Goal: Use online tool/utility

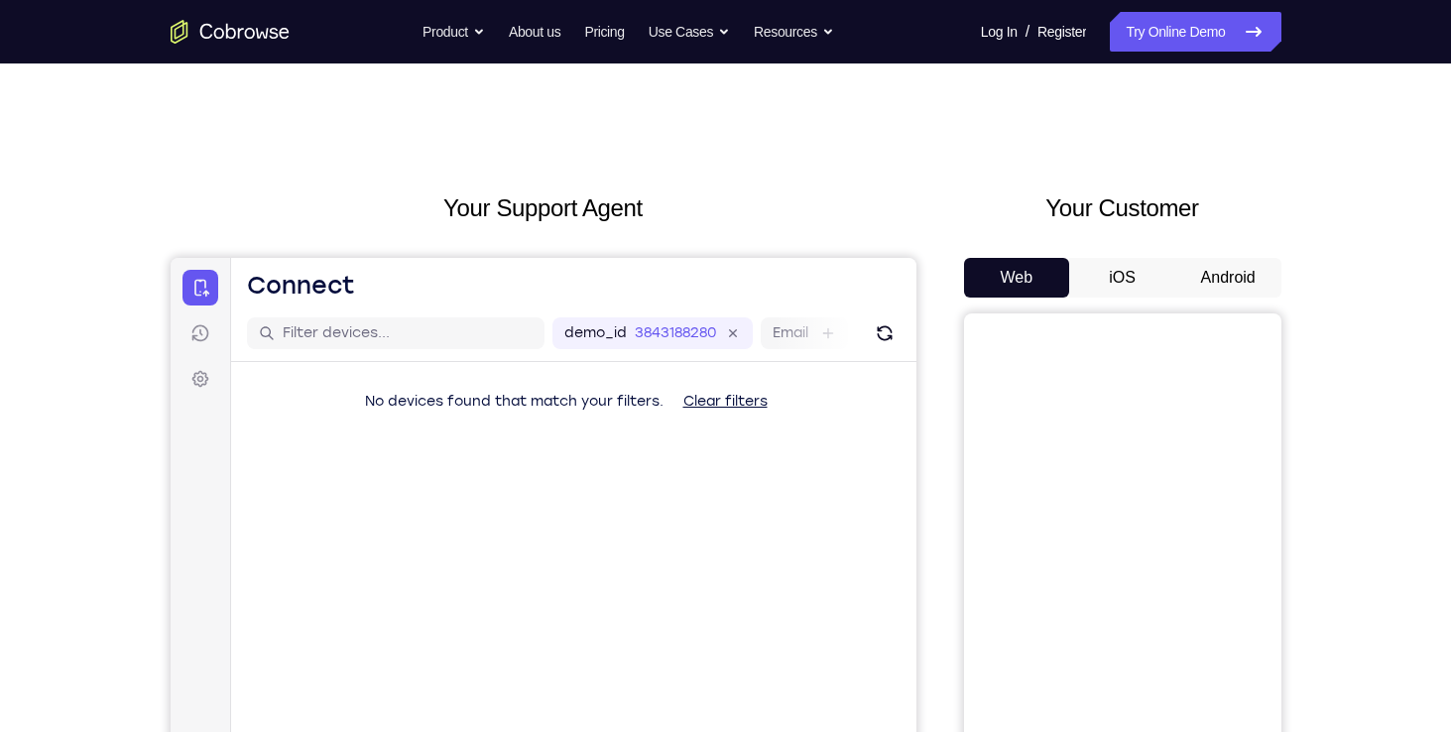
click at [1260, 271] on button "Android" at bounding box center [1228, 278] width 106 height 40
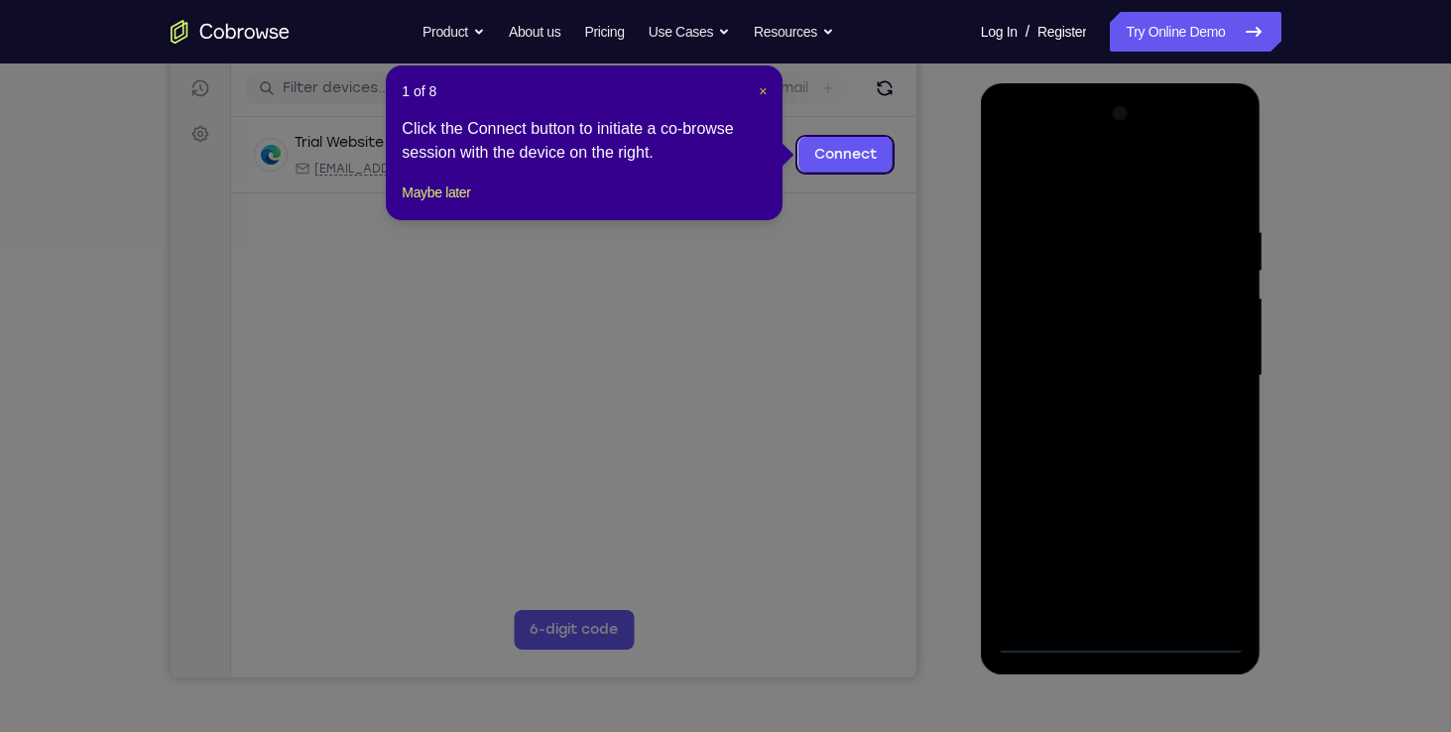
click at [759, 94] on span "×" at bounding box center [763, 91] width 8 height 16
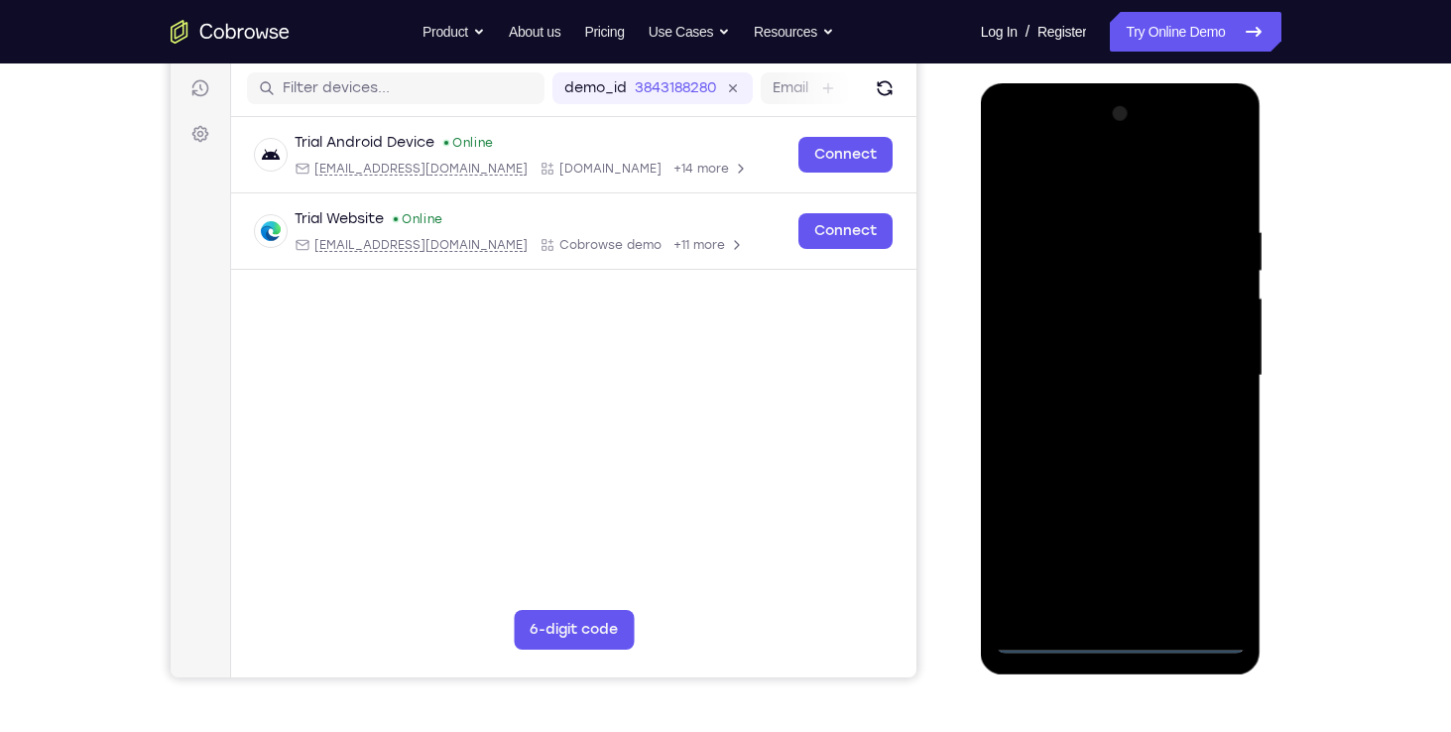
click at [1126, 649] on div at bounding box center [1121, 375] width 250 height 555
click at [1204, 574] on div at bounding box center [1121, 375] width 250 height 555
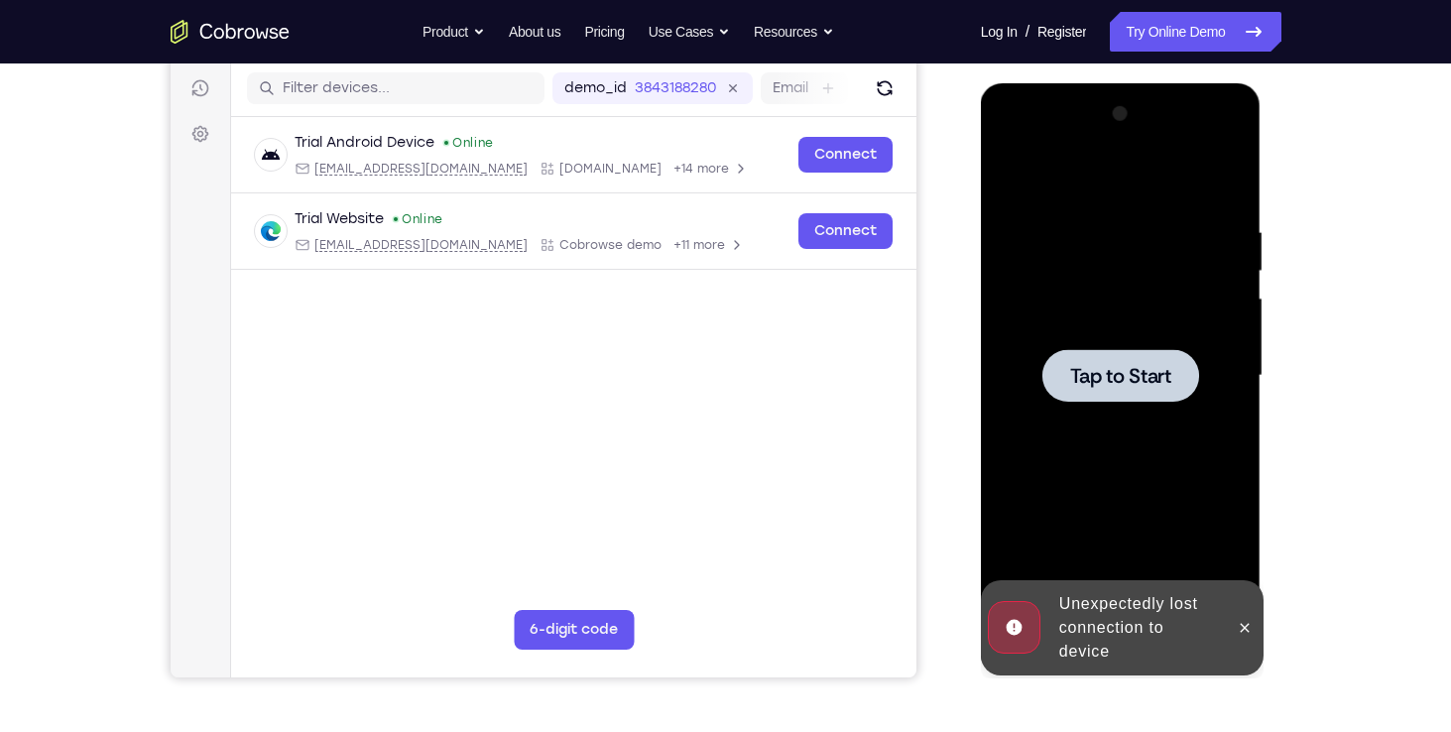
click at [1094, 376] on span "Tap to Start" at bounding box center [1120, 376] width 101 height 20
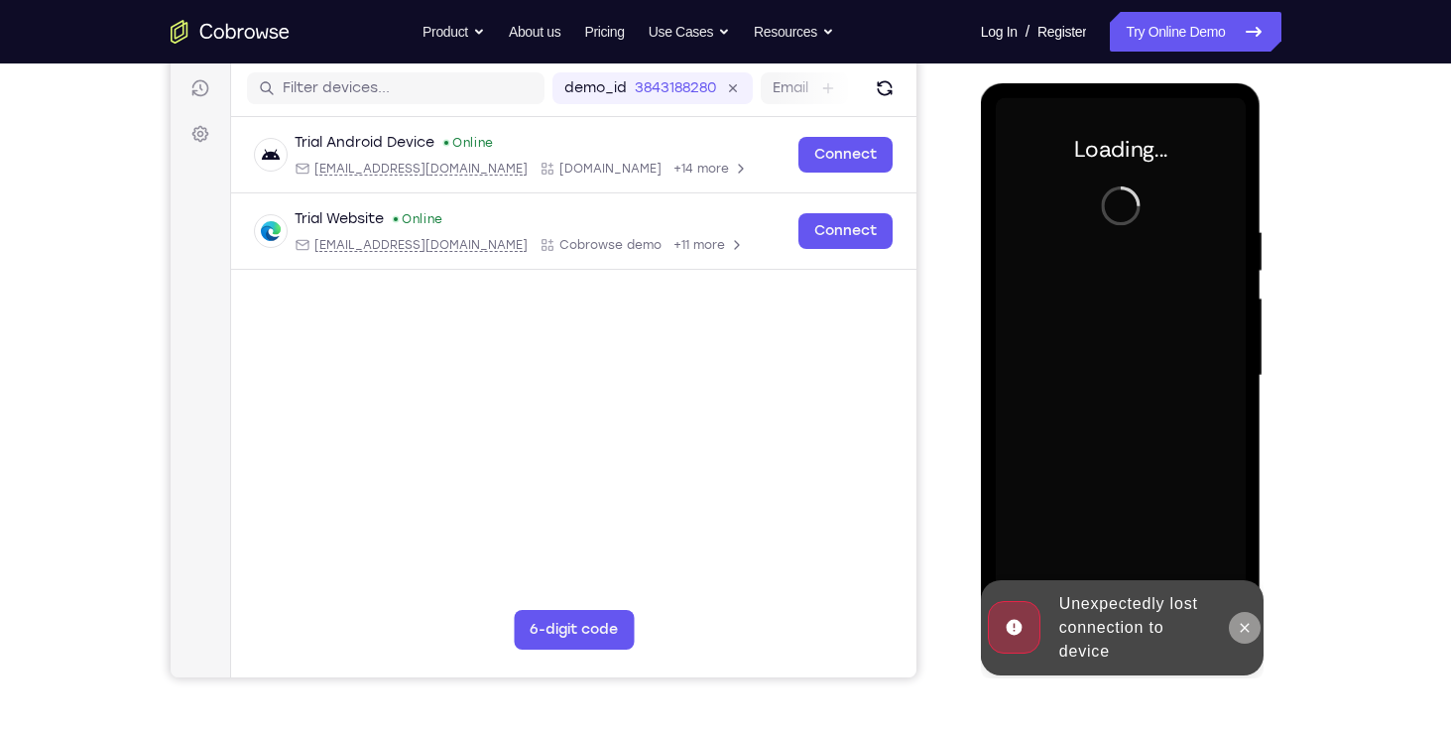
click at [1229, 630] on button at bounding box center [1245, 628] width 32 height 32
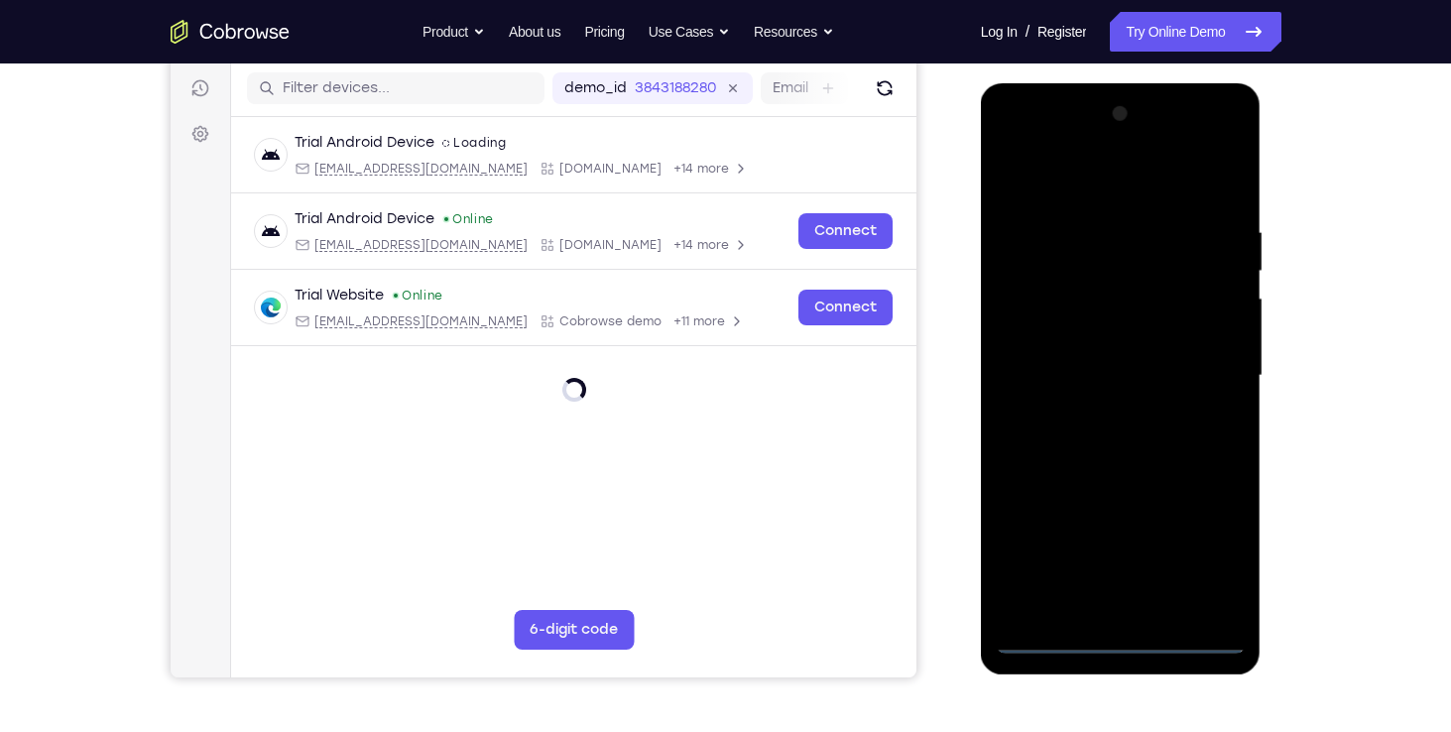
click at [1128, 639] on div at bounding box center [1121, 375] width 250 height 555
click at [1204, 572] on div at bounding box center [1121, 375] width 250 height 555
click at [1089, 174] on div at bounding box center [1121, 375] width 250 height 555
click at [1211, 365] on div at bounding box center [1121, 375] width 250 height 555
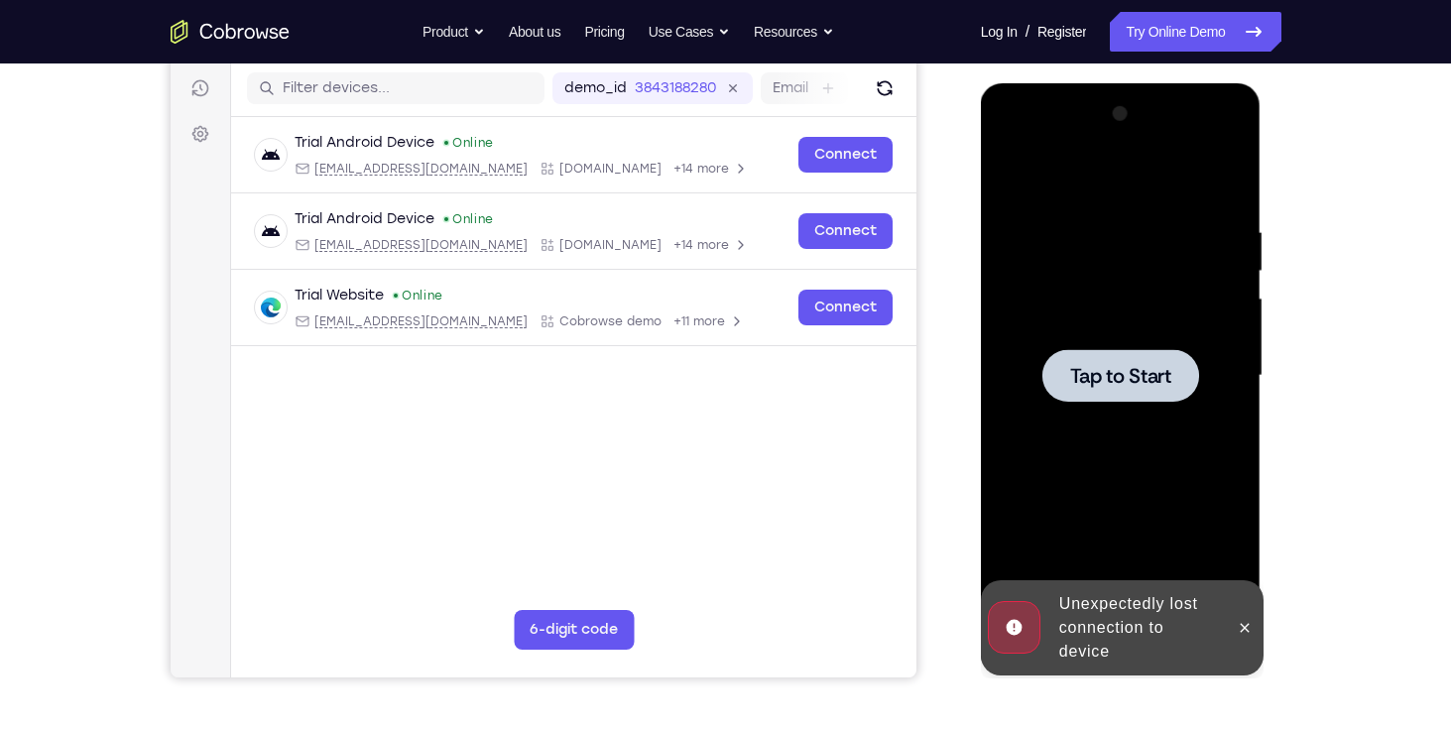
click at [1156, 374] on span "Tap to Start" at bounding box center [1120, 376] width 101 height 20
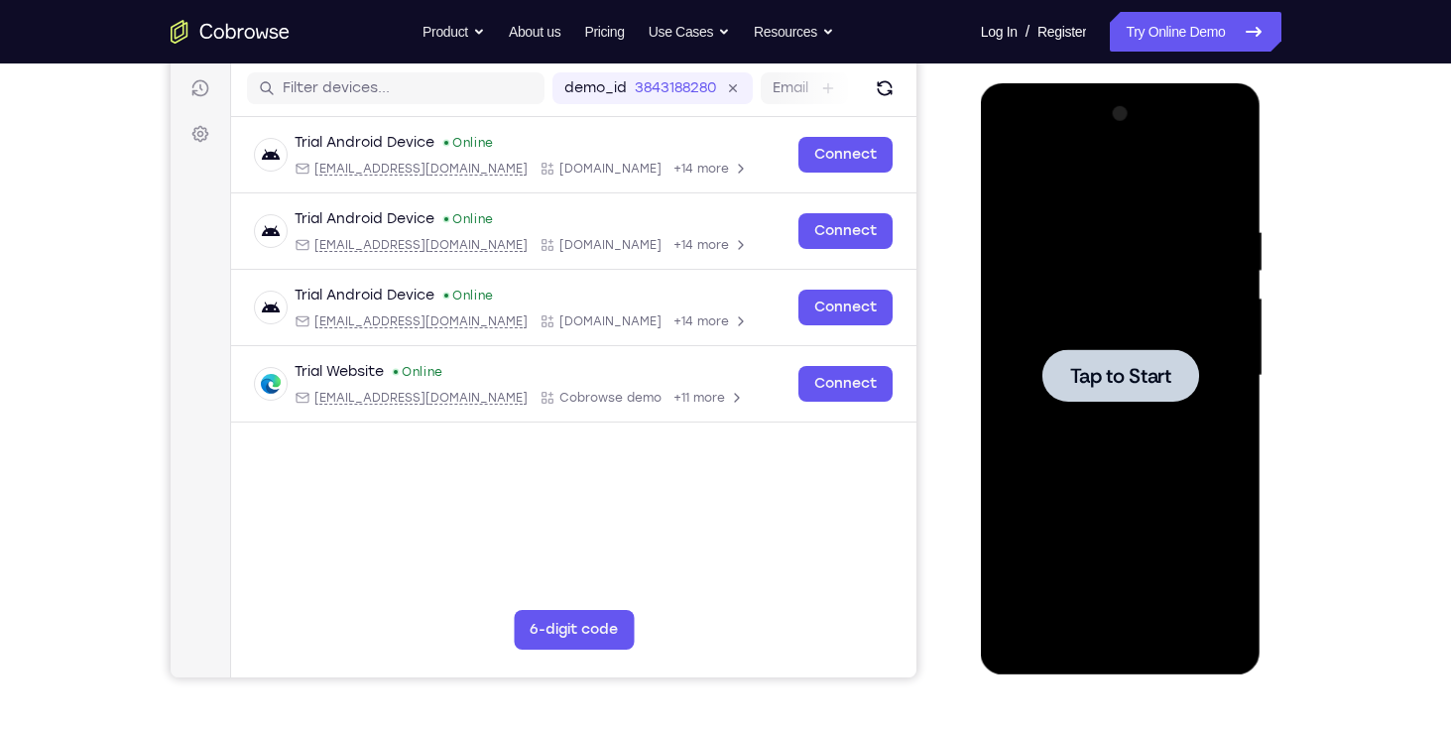
click at [1160, 392] on div at bounding box center [1120, 375] width 157 height 53
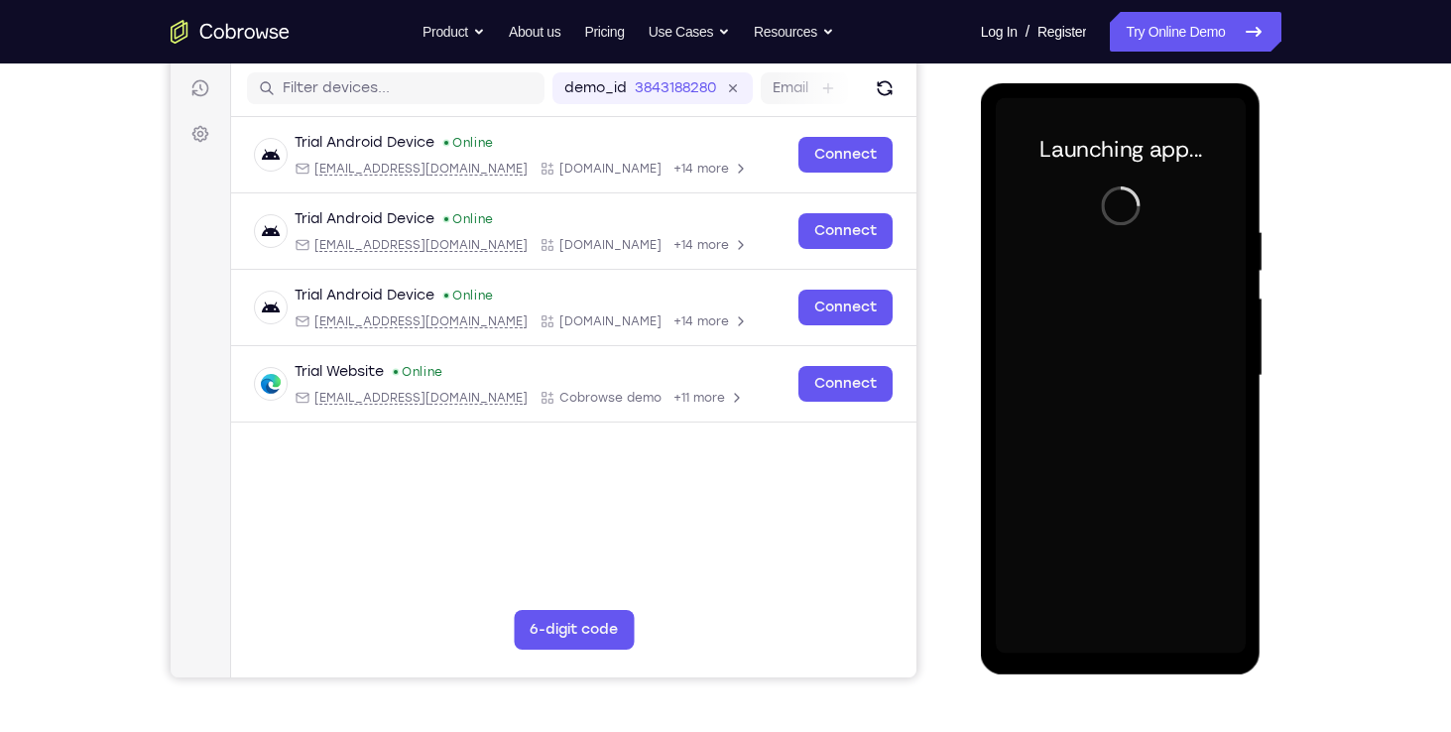
click at [1098, 365] on div at bounding box center [1121, 375] width 250 height 555
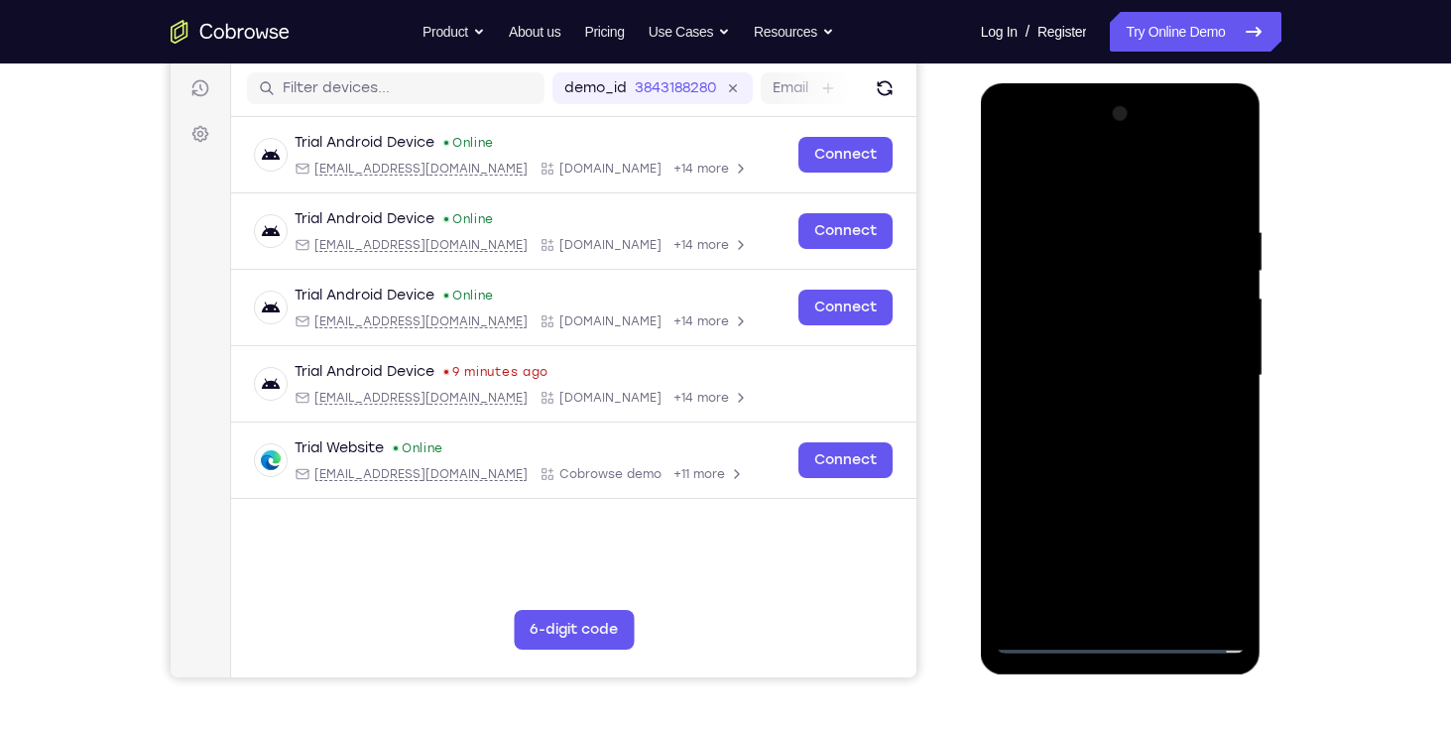
click at [1122, 635] on div at bounding box center [1121, 375] width 250 height 555
click at [1209, 565] on div at bounding box center [1121, 375] width 250 height 555
click at [1116, 185] on div at bounding box center [1121, 375] width 250 height 555
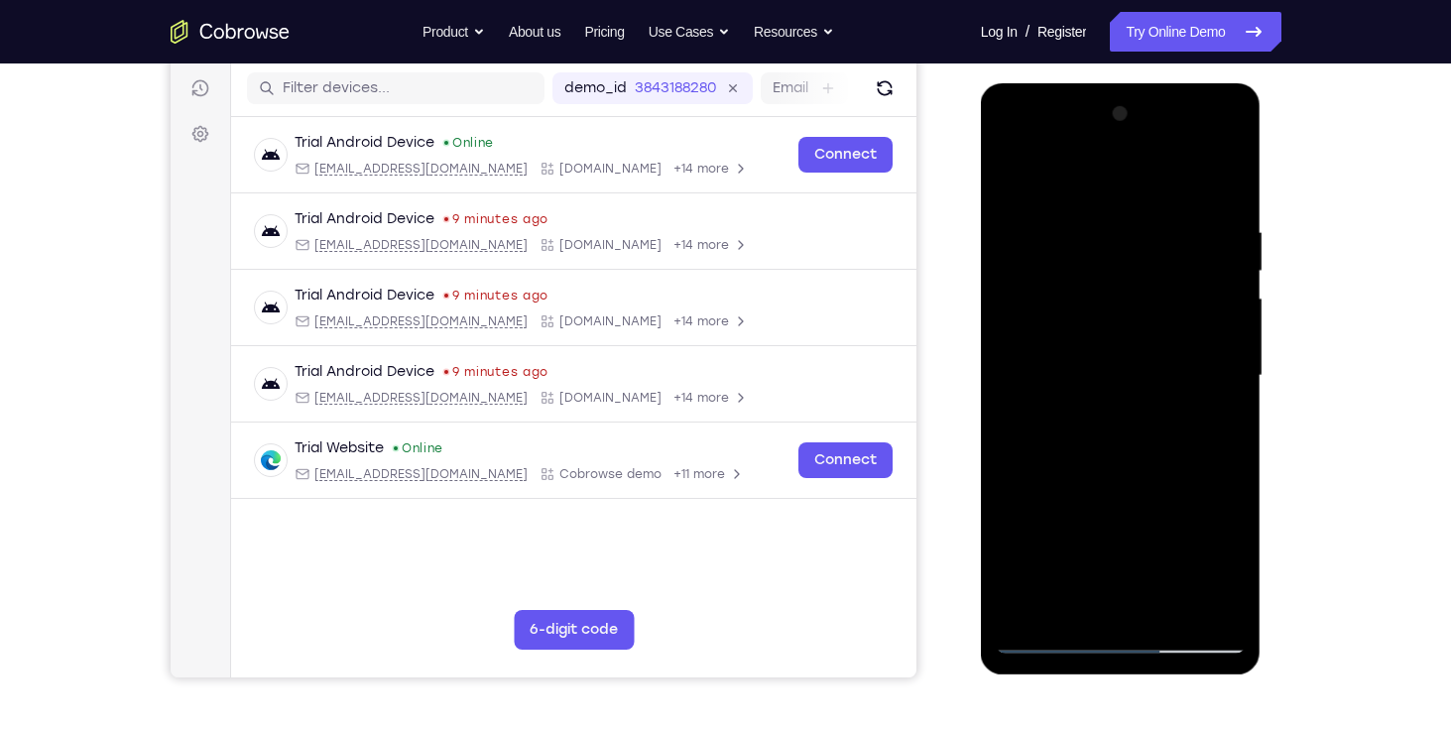
click at [1208, 372] on div at bounding box center [1121, 375] width 250 height 555
click at [1100, 412] on div at bounding box center [1121, 375] width 250 height 555
click at [1070, 341] on div at bounding box center [1121, 375] width 250 height 555
click at [1083, 300] on div at bounding box center [1121, 375] width 250 height 555
click at [1044, 326] on div at bounding box center [1121, 375] width 250 height 555
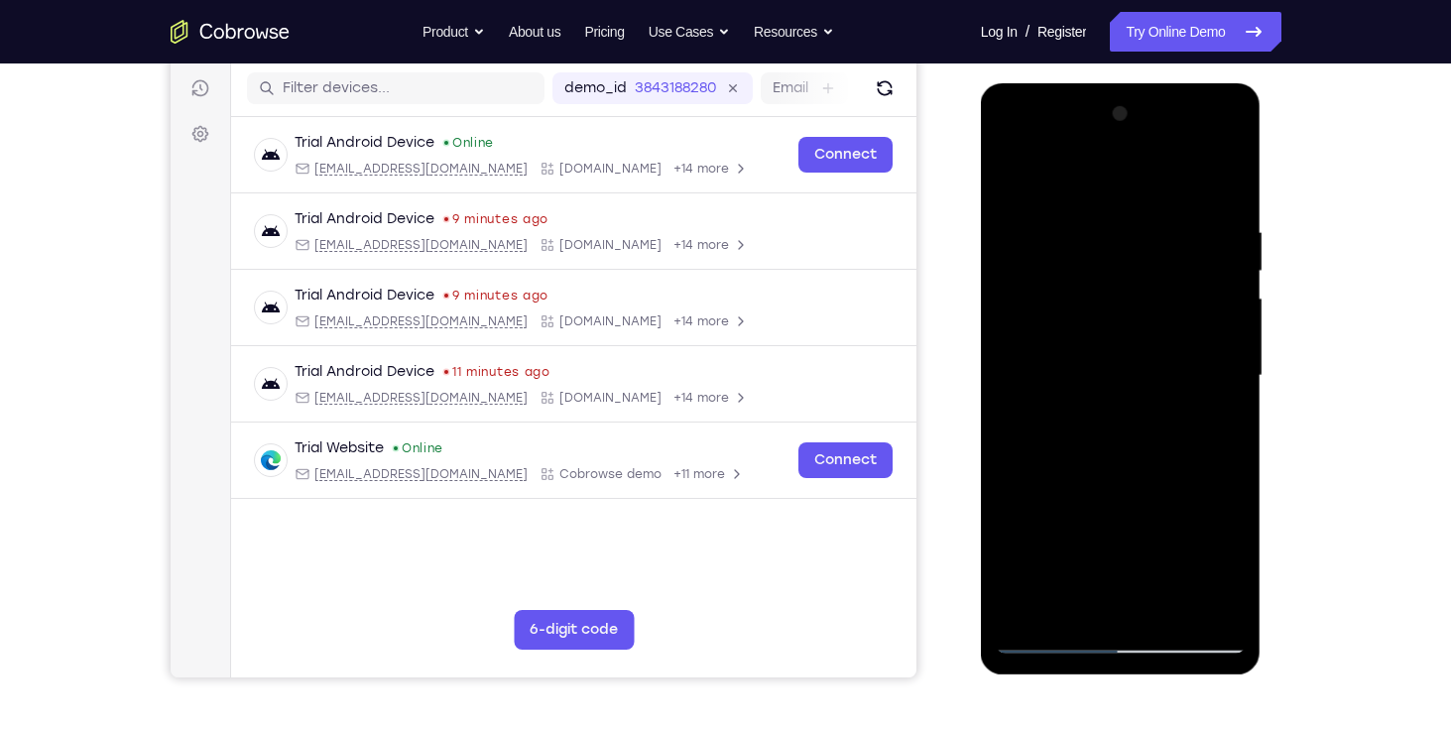
click at [1061, 375] on div at bounding box center [1121, 375] width 250 height 555
click at [1100, 413] on div at bounding box center [1121, 375] width 250 height 555
click at [1219, 409] on div at bounding box center [1121, 375] width 250 height 555
click at [1108, 410] on div at bounding box center [1121, 375] width 250 height 555
click at [1145, 275] on div at bounding box center [1121, 375] width 250 height 555
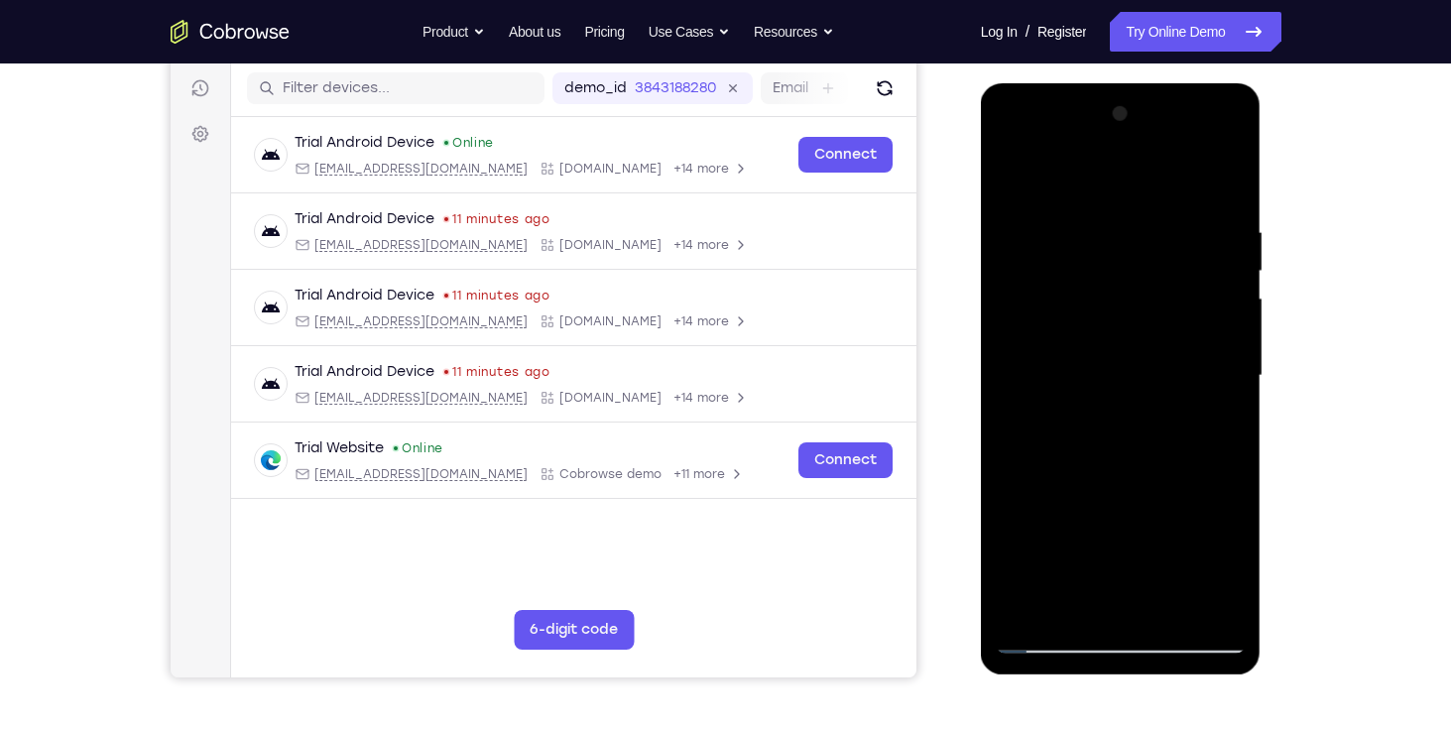
click at [1134, 277] on div at bounding box center [1121, 375] width 250 height 555
click at [1183, 31] on link "Try Online Demo" at bounding box center [1195, 32] width 171 height 40
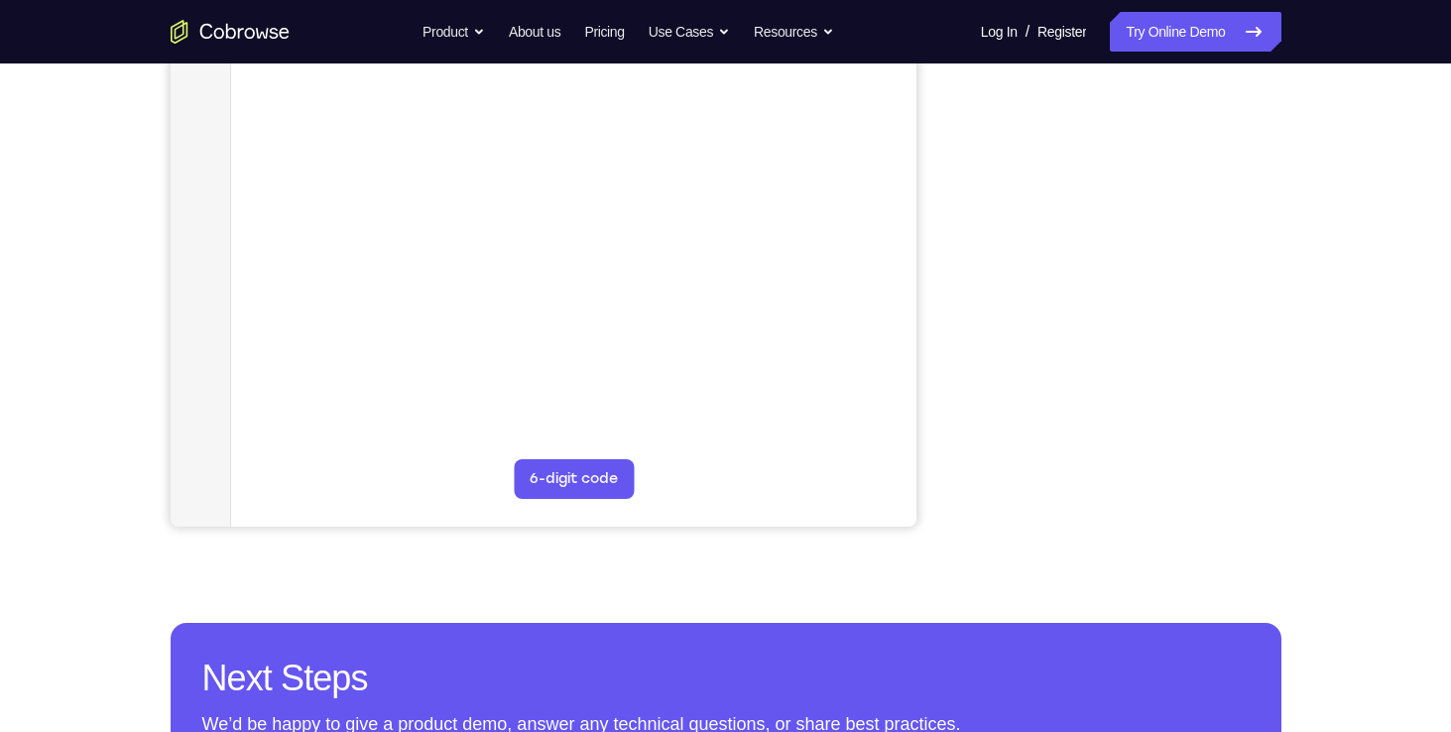
scroll to position [155, 0]
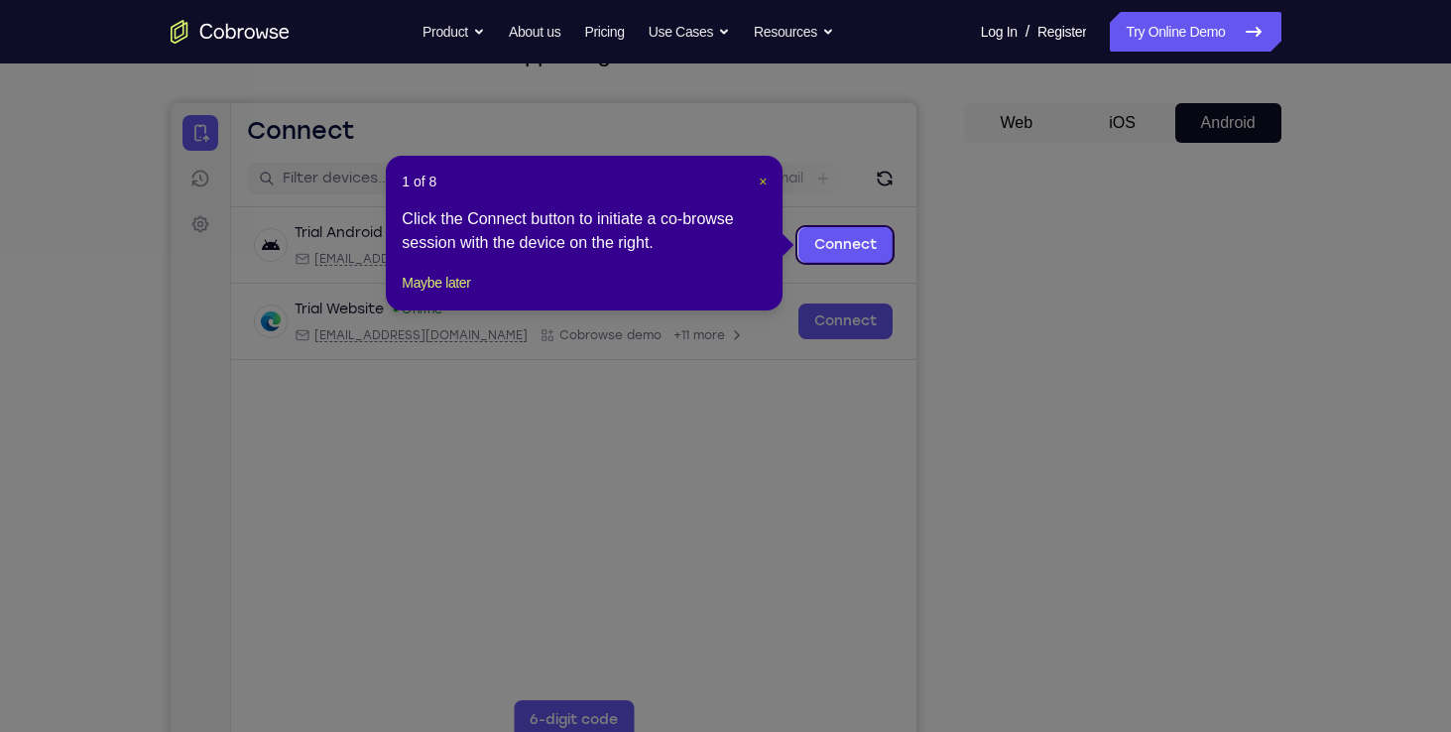
click at [759, 177] on span "×" at bounding box center [763, 182] width 8 height 16
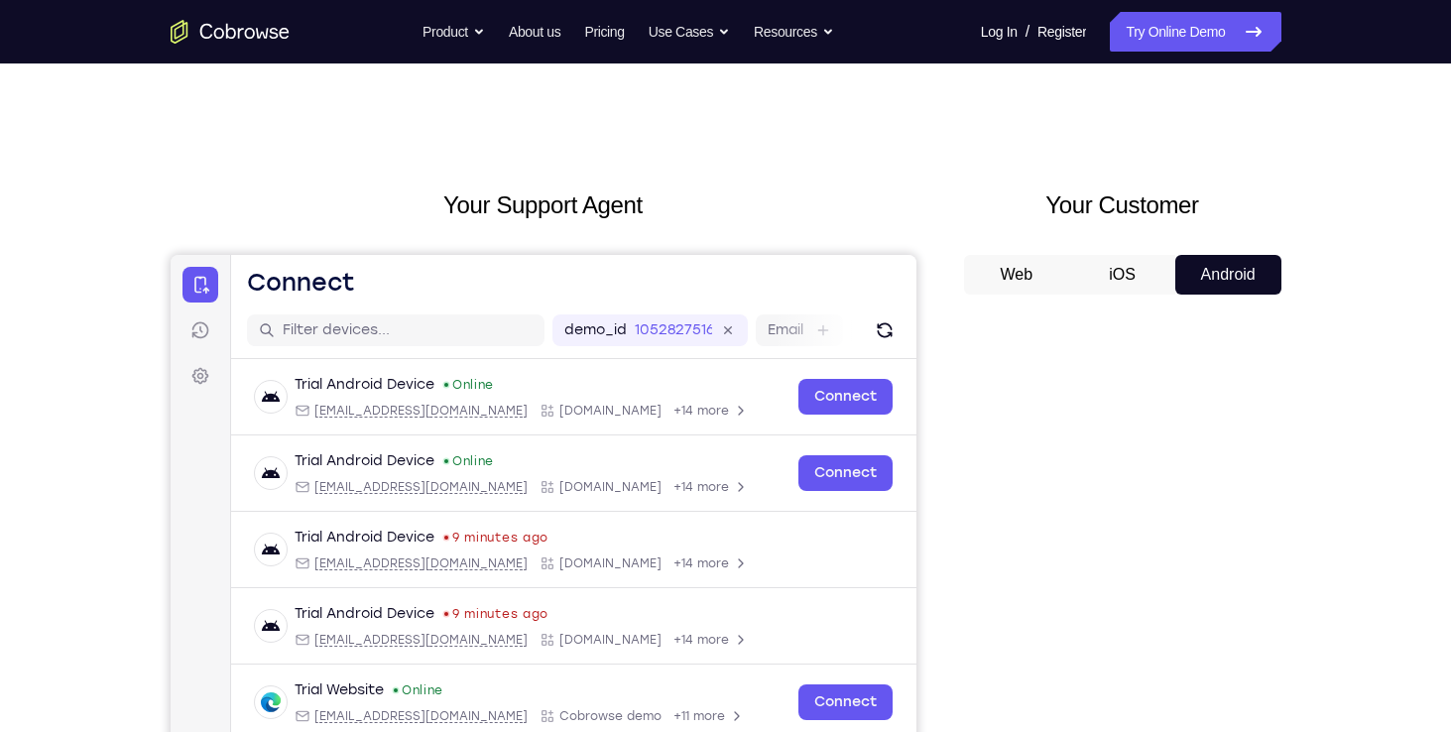
scroll to position [0, 0]
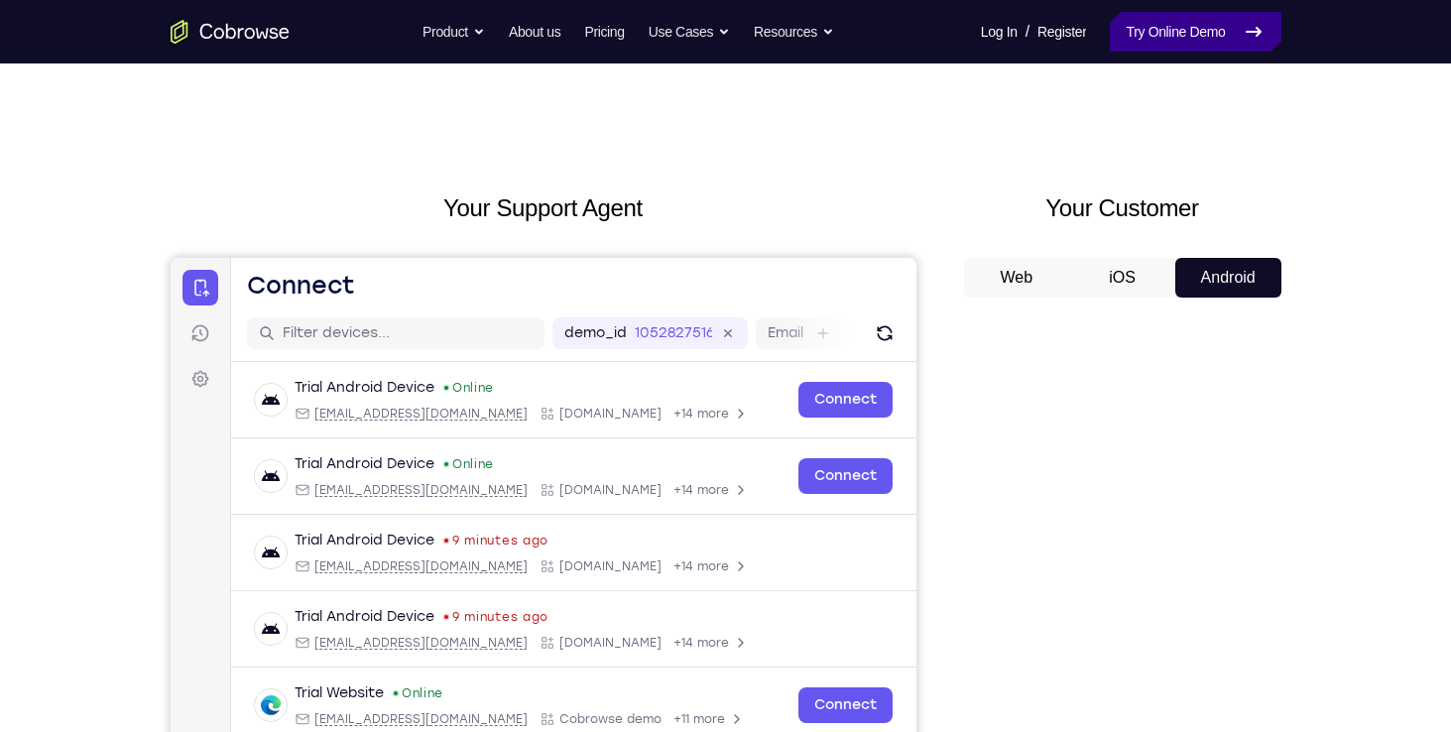
click at [1184, 45] on link "Try Online Demo" at bounding box center [1195, 32] width 171 height 40
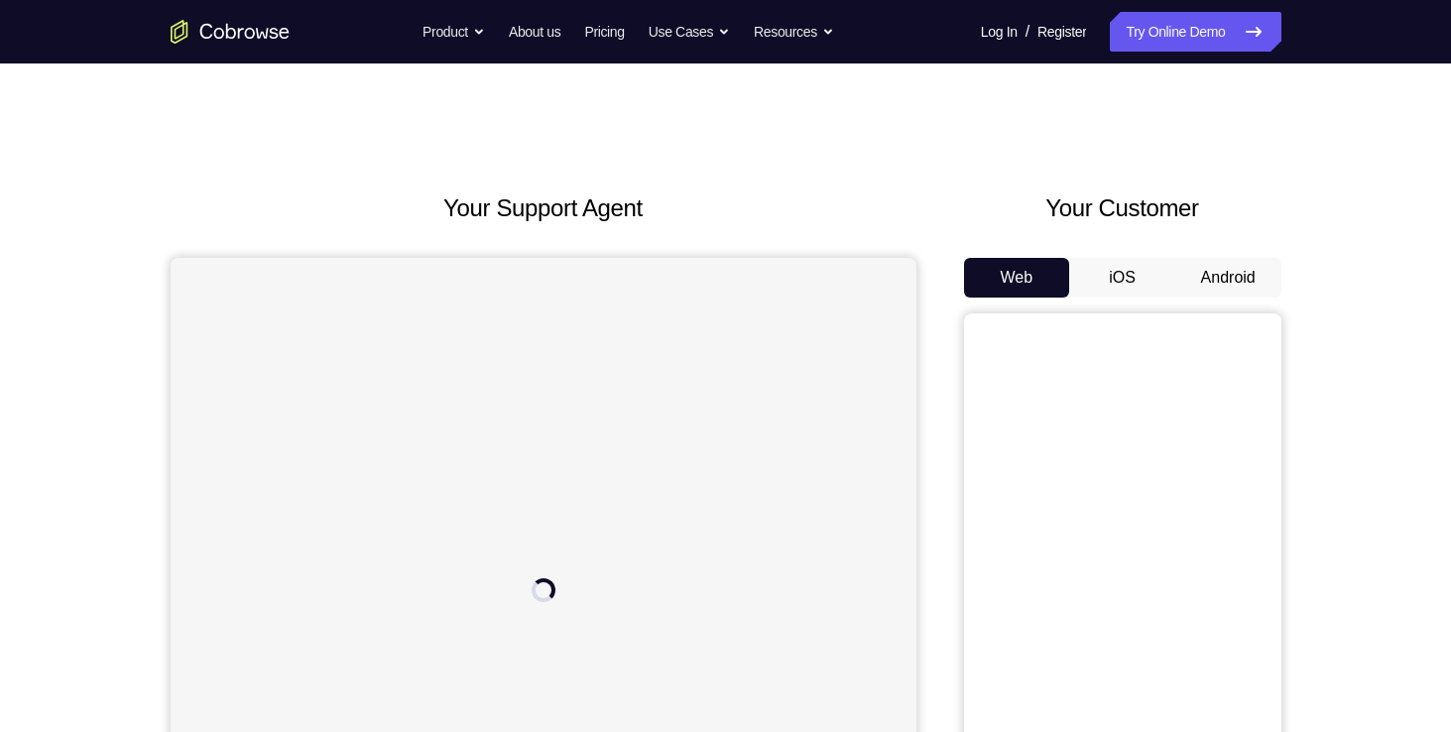
click at [1222, 274] on button "Android" at bounding box center [1228, 278] width 106 height 40
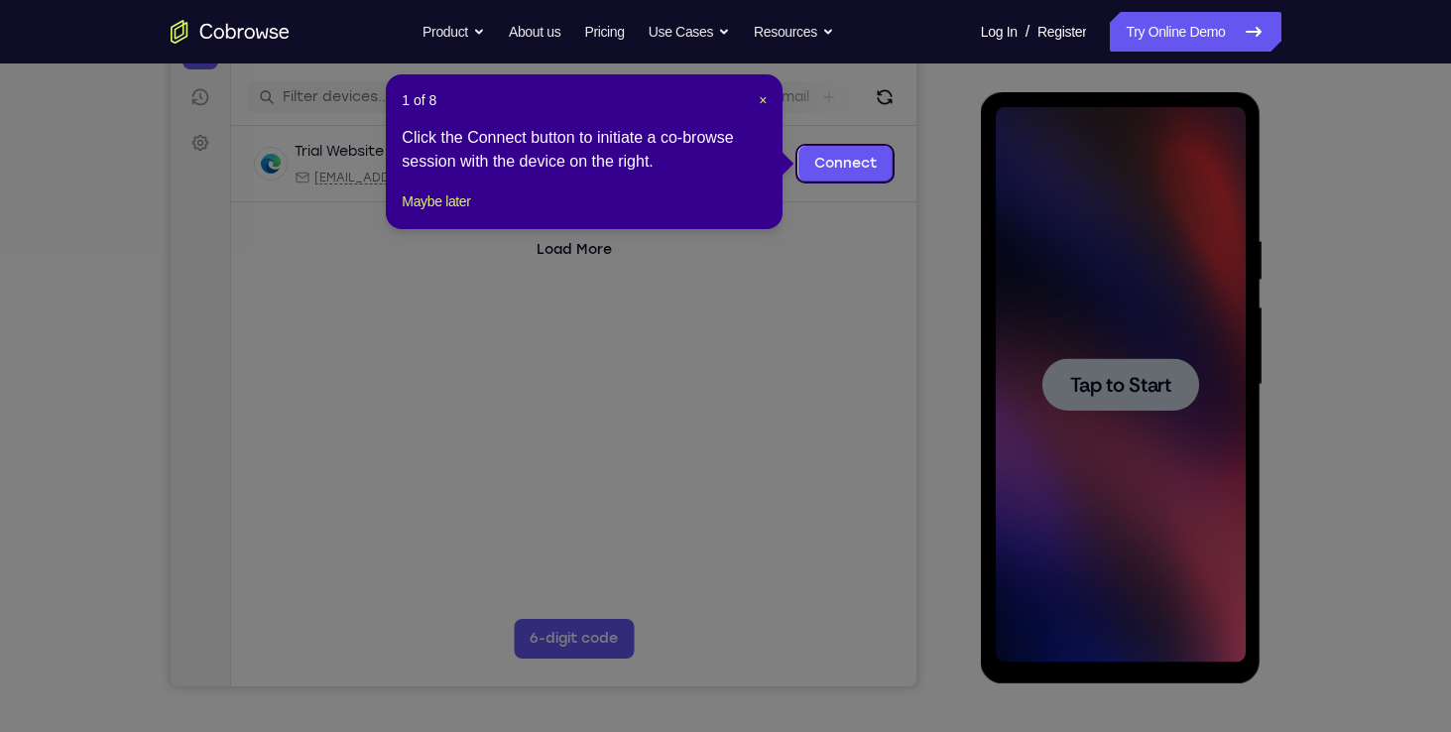
click at [1133, 378] on icon at bounding box center [733, 366] width 1466 height 732
click at [766, 96] on span "×" at bounding box center [763, 100] width 8 height 16
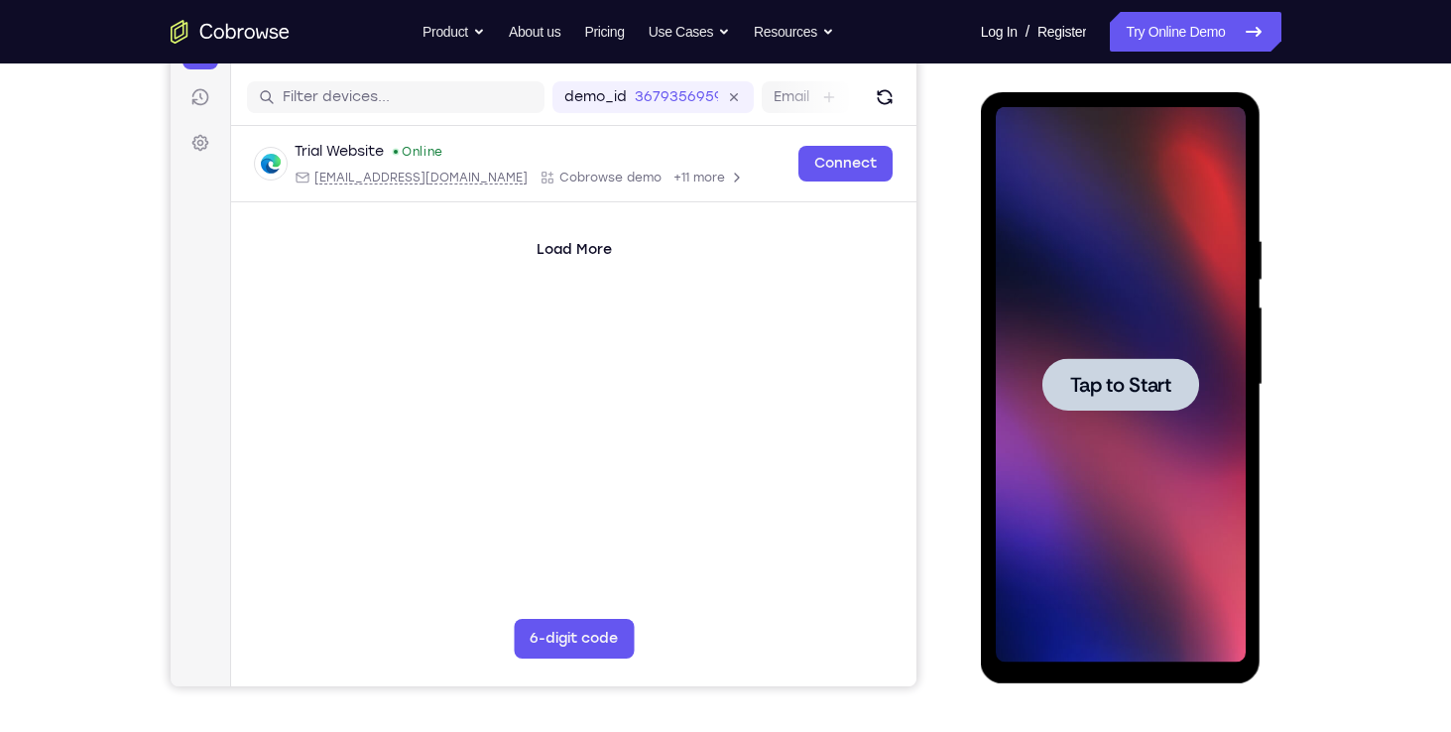
click at [1103, 385] on span "Tap to Start" at bounding box center [1120, 385] width 101 height 20
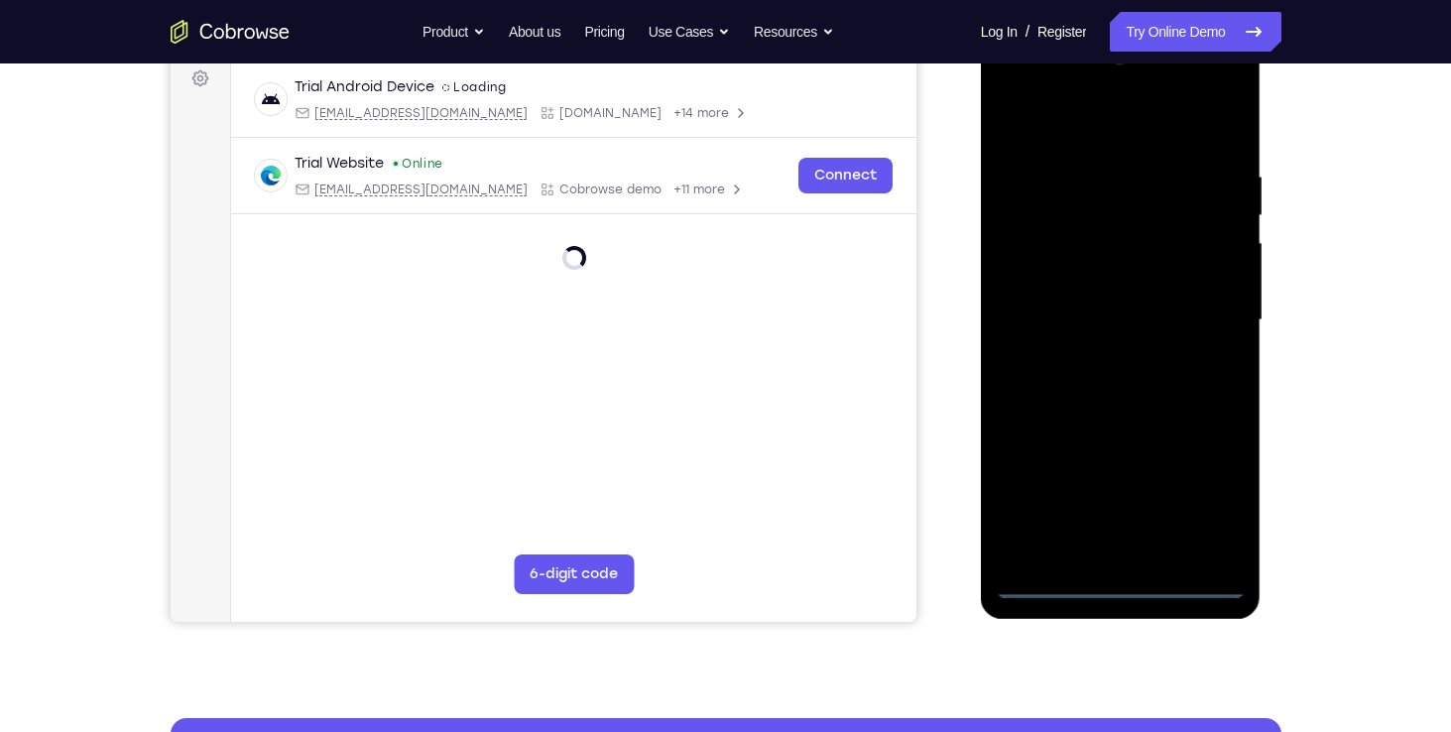
scroll to position [314, 0]
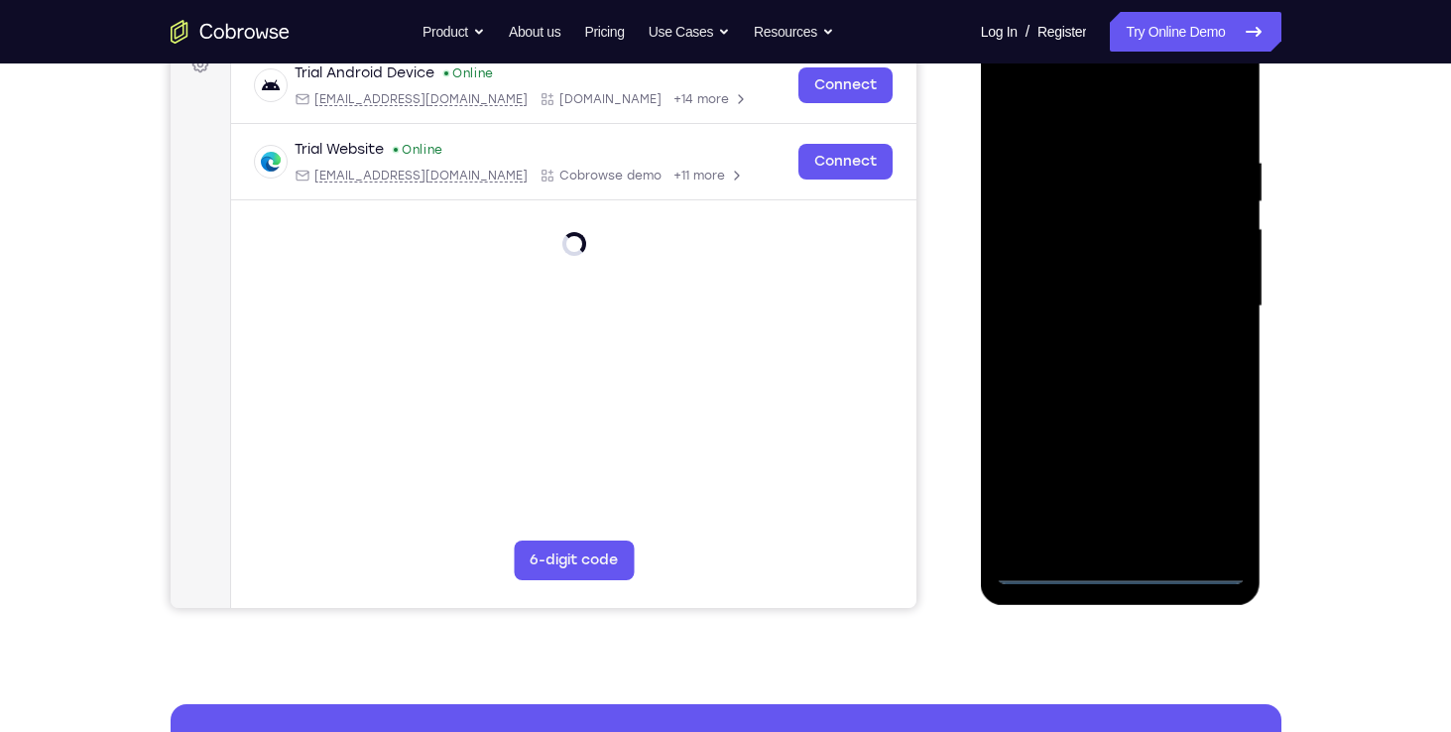
click at [1116, 569] on div at bounding box center [1121, 306] width 250 height 555
click at [1210, 491] on div at bounding box center [1121, 306] width 250 height 555
click at [1131, 379] on div at bounding box center [1121, 306] width 250 height 555
click at [1083, 118] on div at bounding box center [1121, 306] width 250 height 555
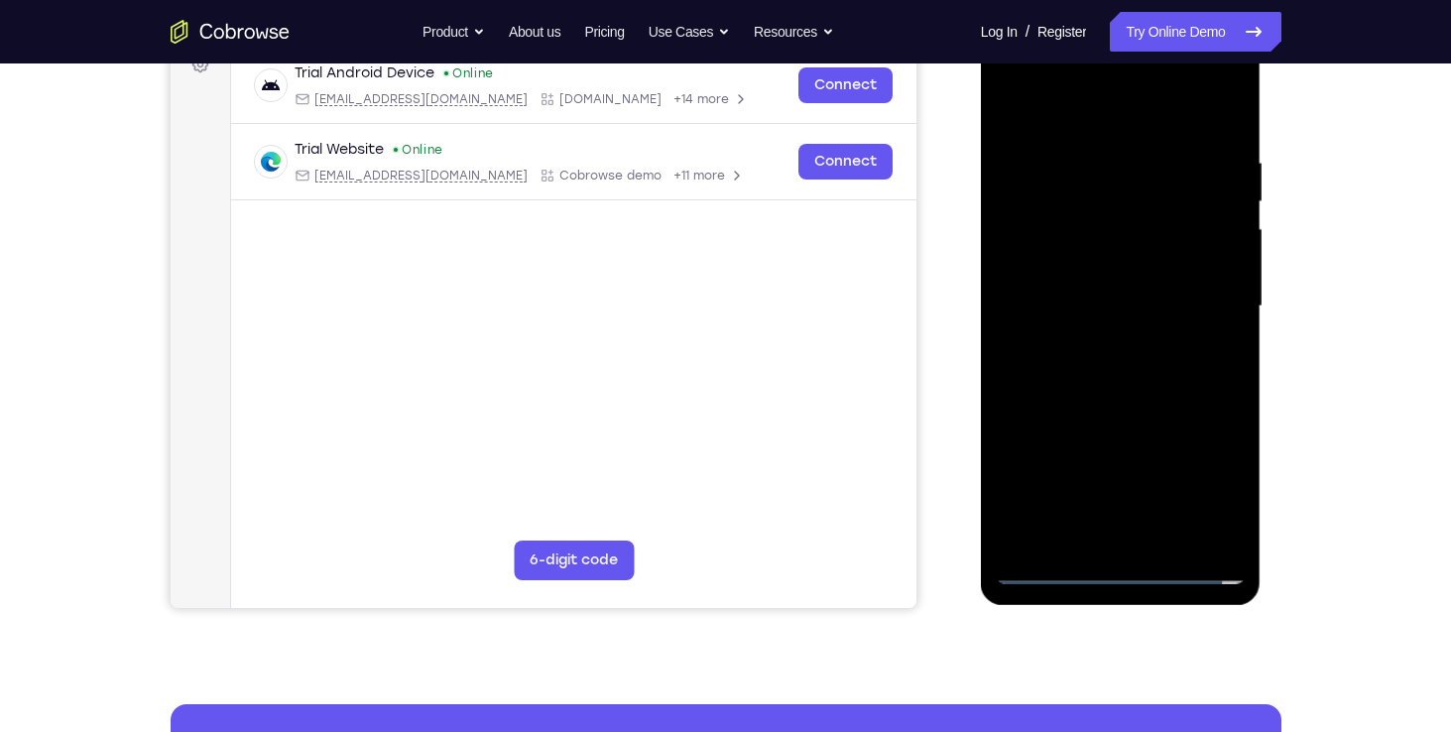
click at [1207, 302] on div at bounding box center [1121, 306] width 250 height 555
click at [1092, 344] on div at bounding box center [1121, 306] width 250 height 555
click at [1074, 291] on div at bounding box center [1121, 306] width 250 height 555
click at [1107, 338] on div at bounding box center [1121, 306] width 250 height 555
click at [1099, 194] on div at bounding box center [1121, 306] width 250 height 555
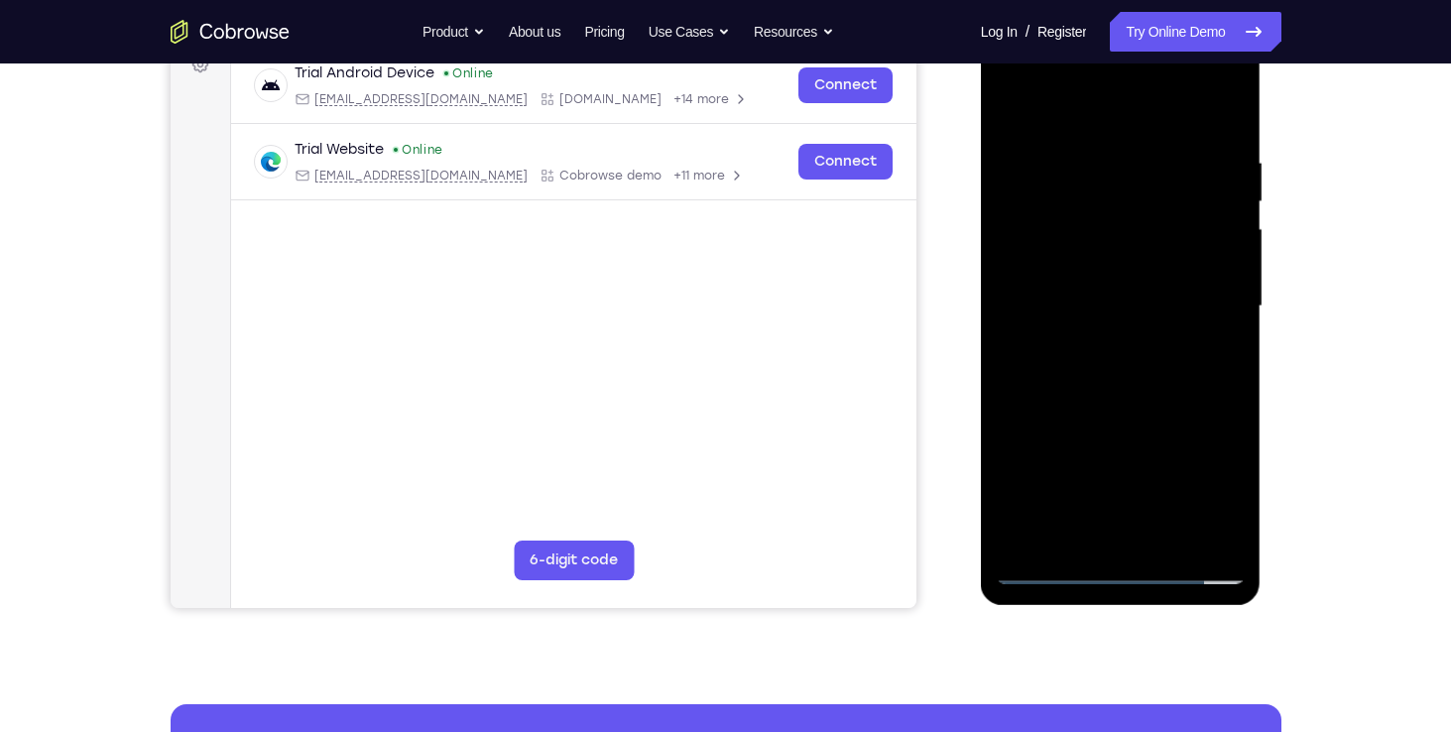
click at [1083, 251] on div at bounding box center [1121, 306] width 250 height 555
click at [1079, 413] on div at bounding box center [1121, 306] width 250 height 555
click at [1134, 285] on div at bounding box center [1121, 306] width 250 height 555
click at [1137, 540] on div at bounding box center [1121, 306] width 250 height 555
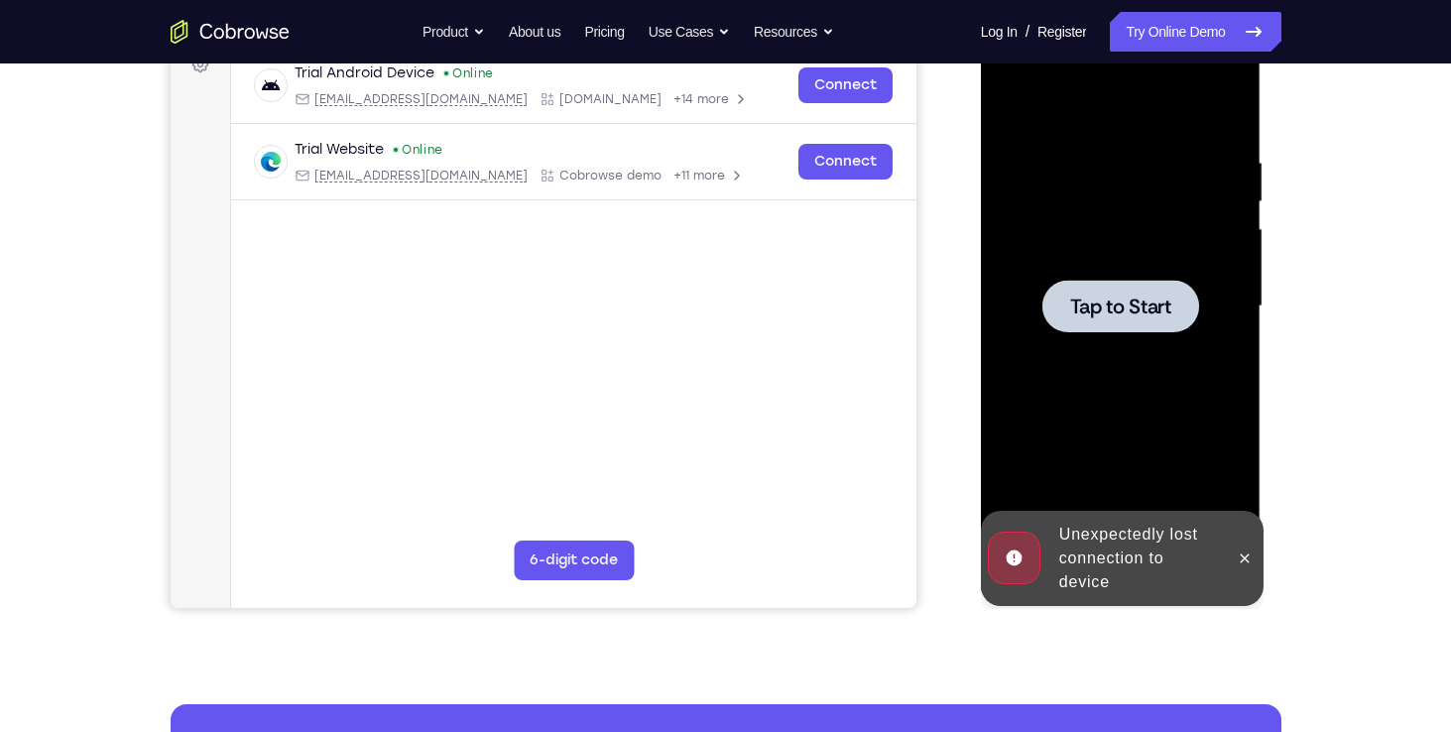
click at [1148, 297] on span "Tap to Start" at bounding box center [1120, 307] width 101 height 20
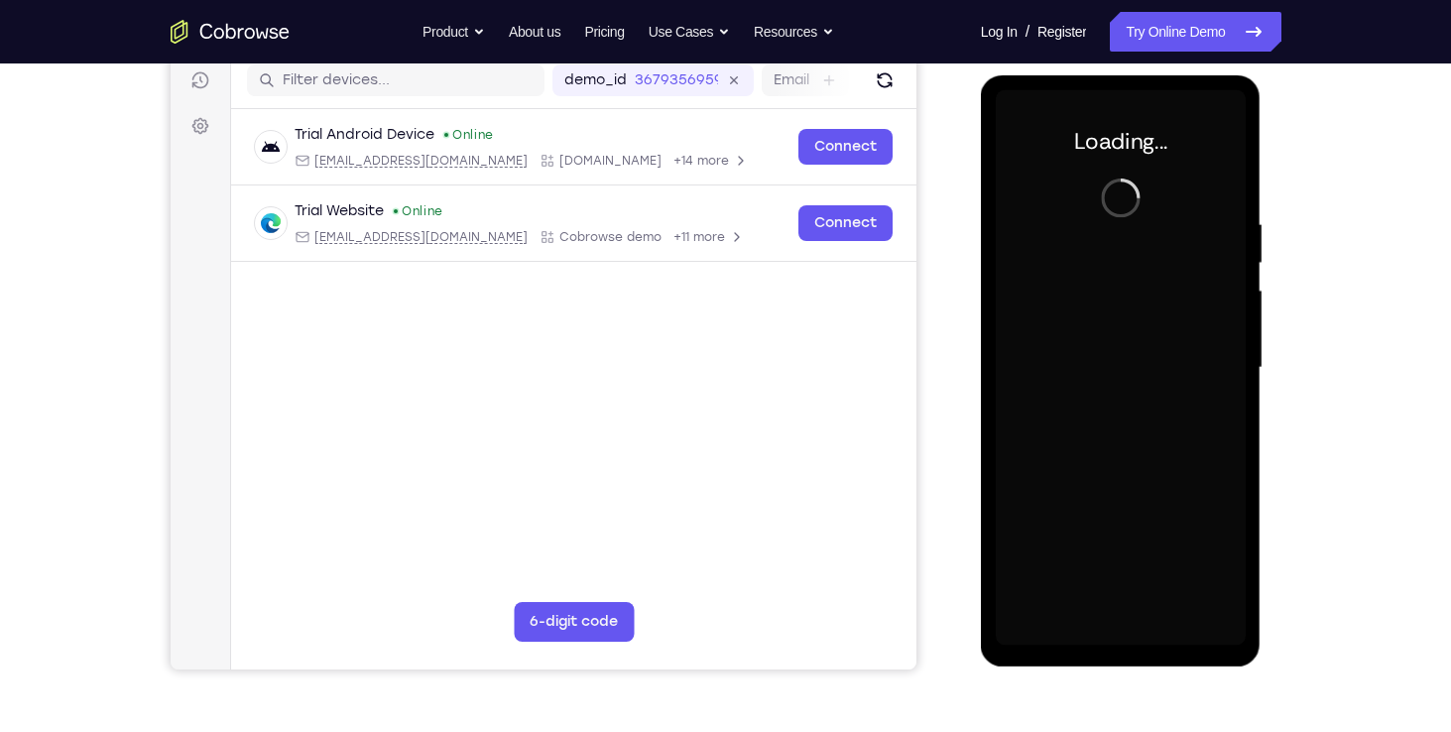
scroll to position [174, 0]
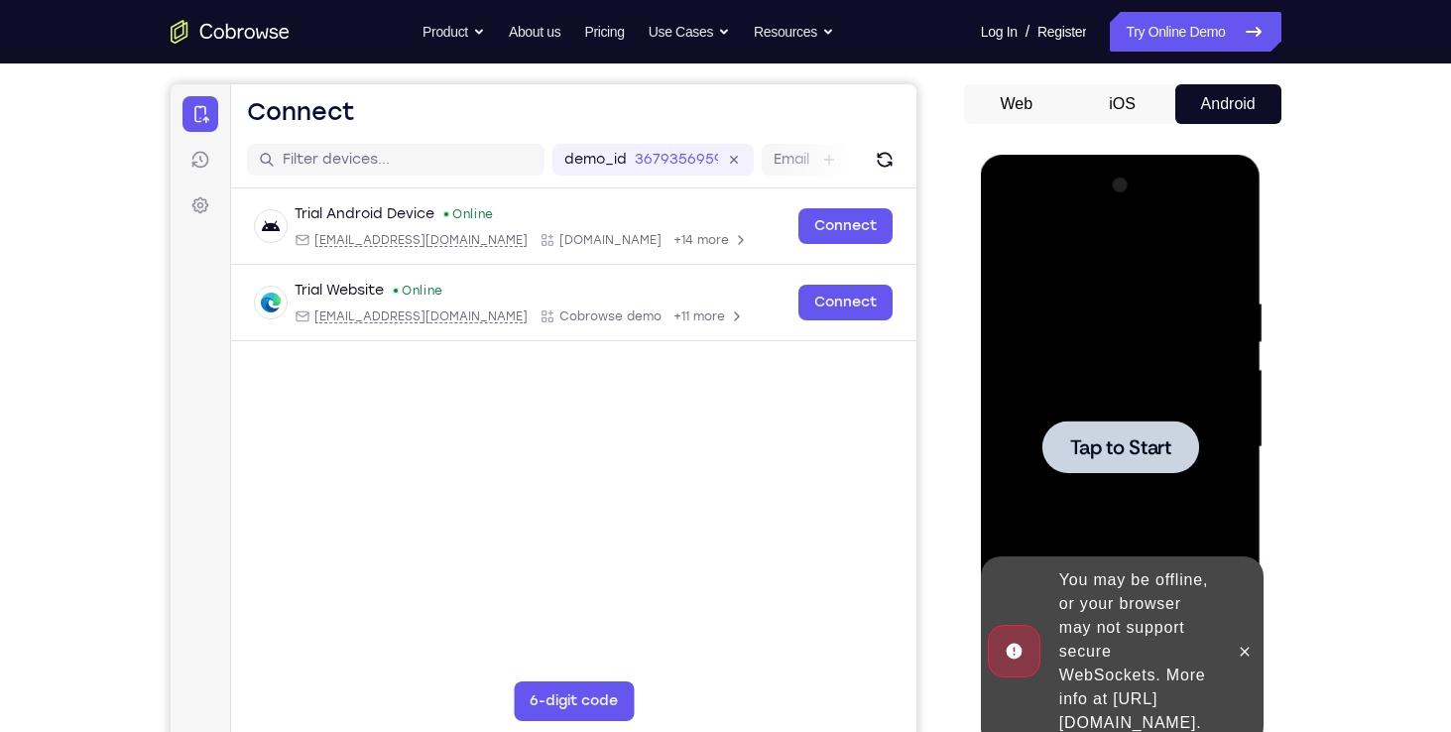
click at [1126, 455] on span "Tap to Start" at bounding box center [1120, 447] width 101 height 20
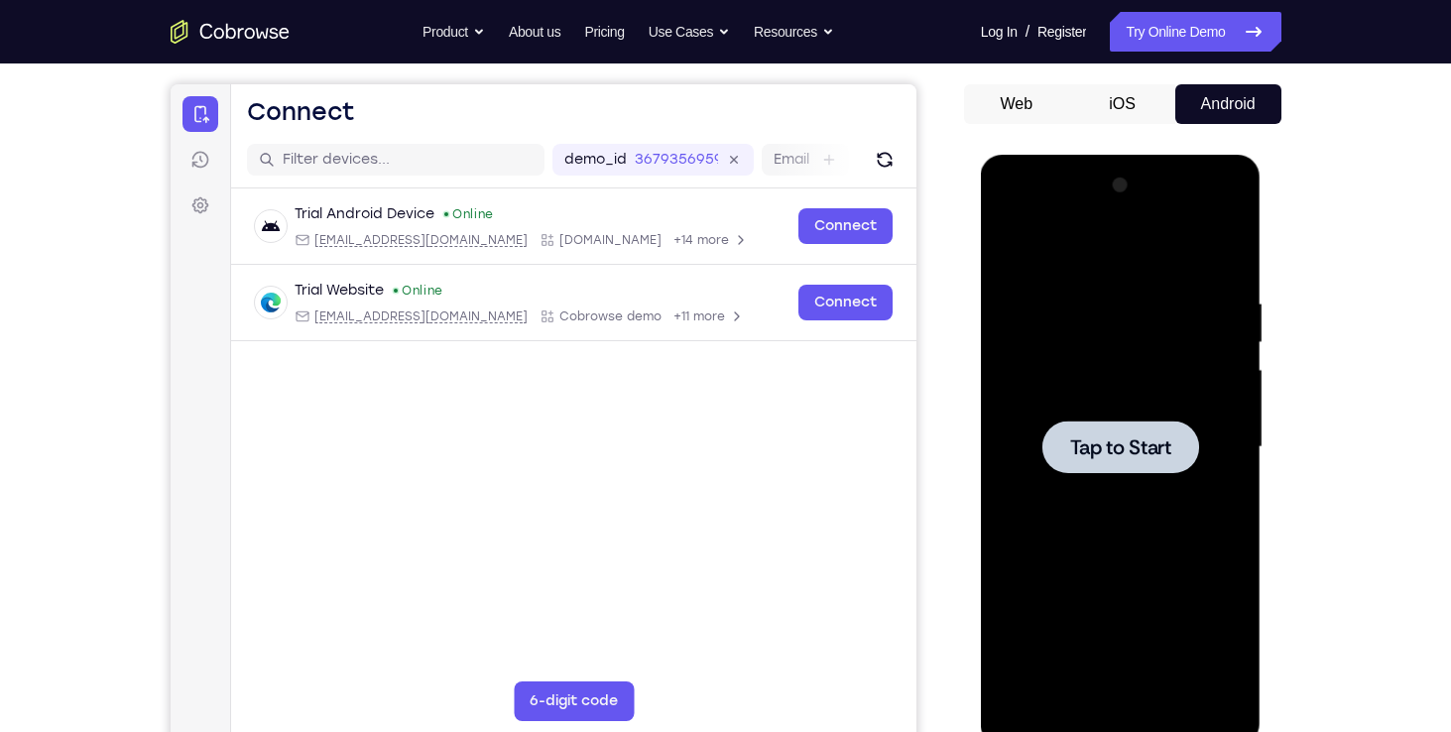
click at [1126, 455] on span "Tap to Start" at bounding box center [1120, 447] width 101 height 20
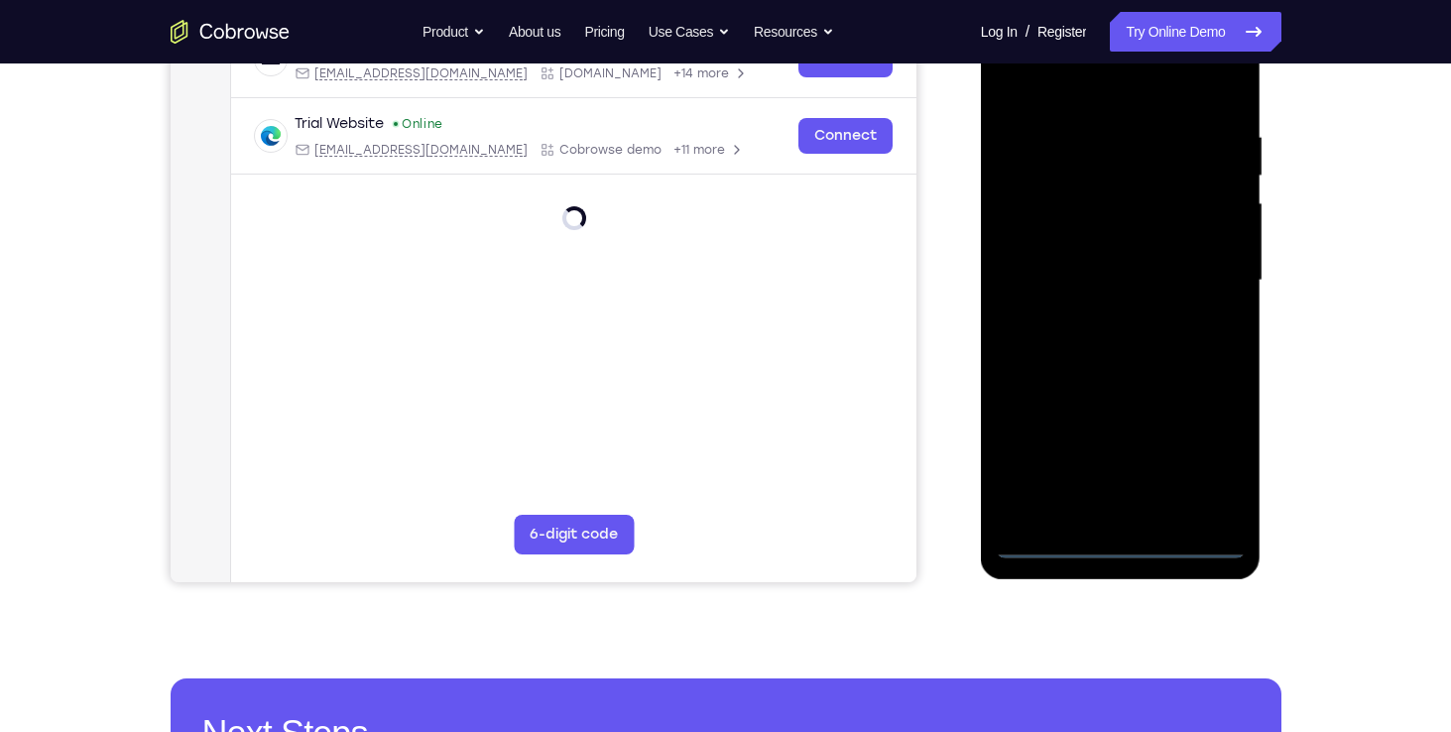
scroll to position [341, 0]
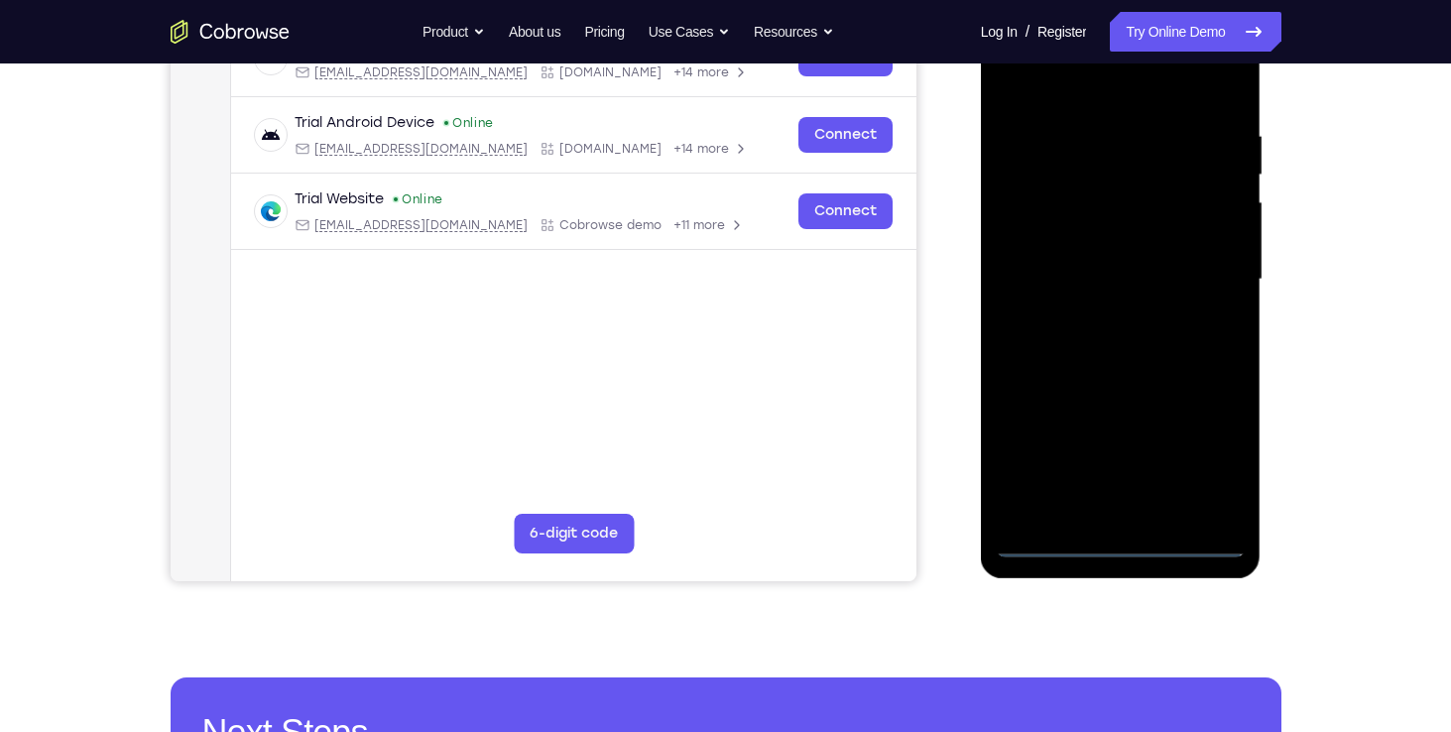
click at [1122, 538] on div at bounding box center [1121, 279] width 250 height 555
click at [1207, 471] on div at bounding box center [1121, 279] width 250 height 555
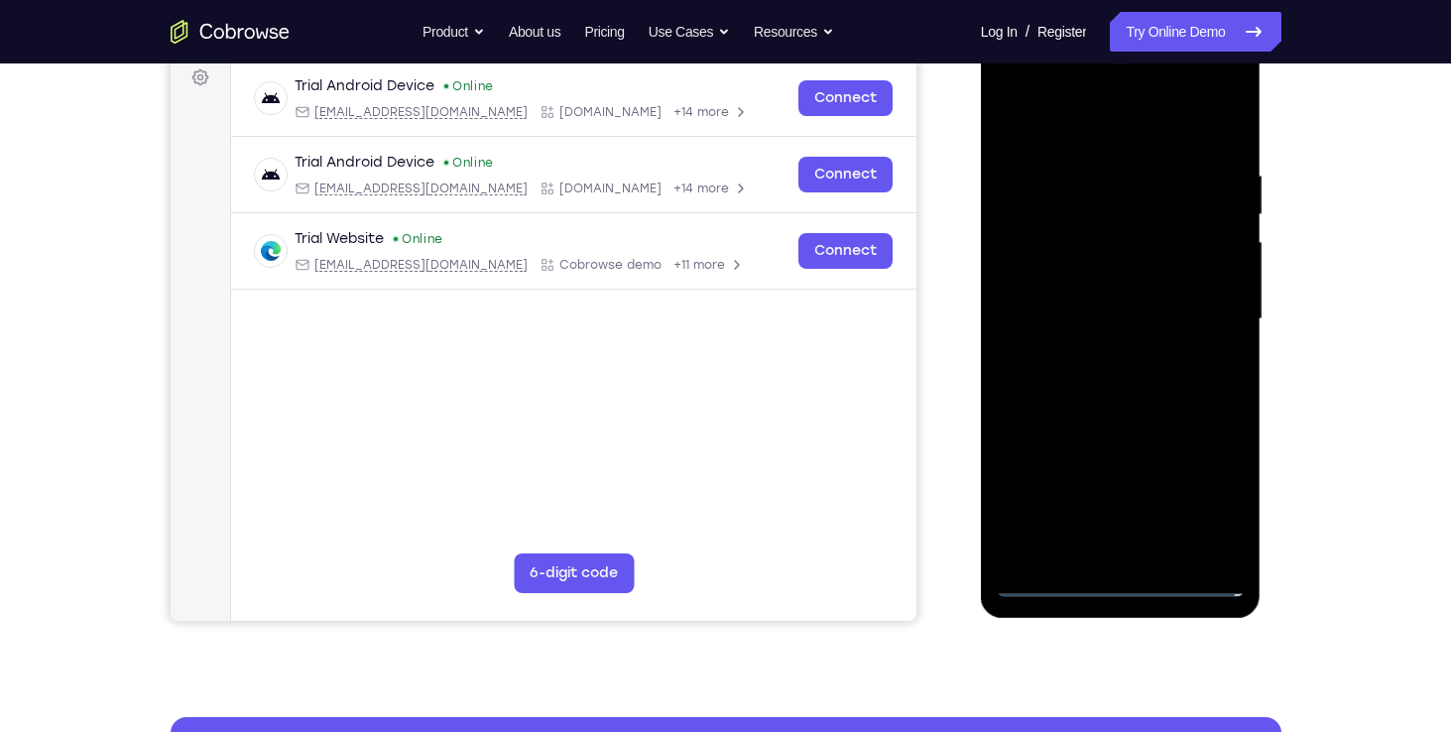
scroll to position [297, 0]
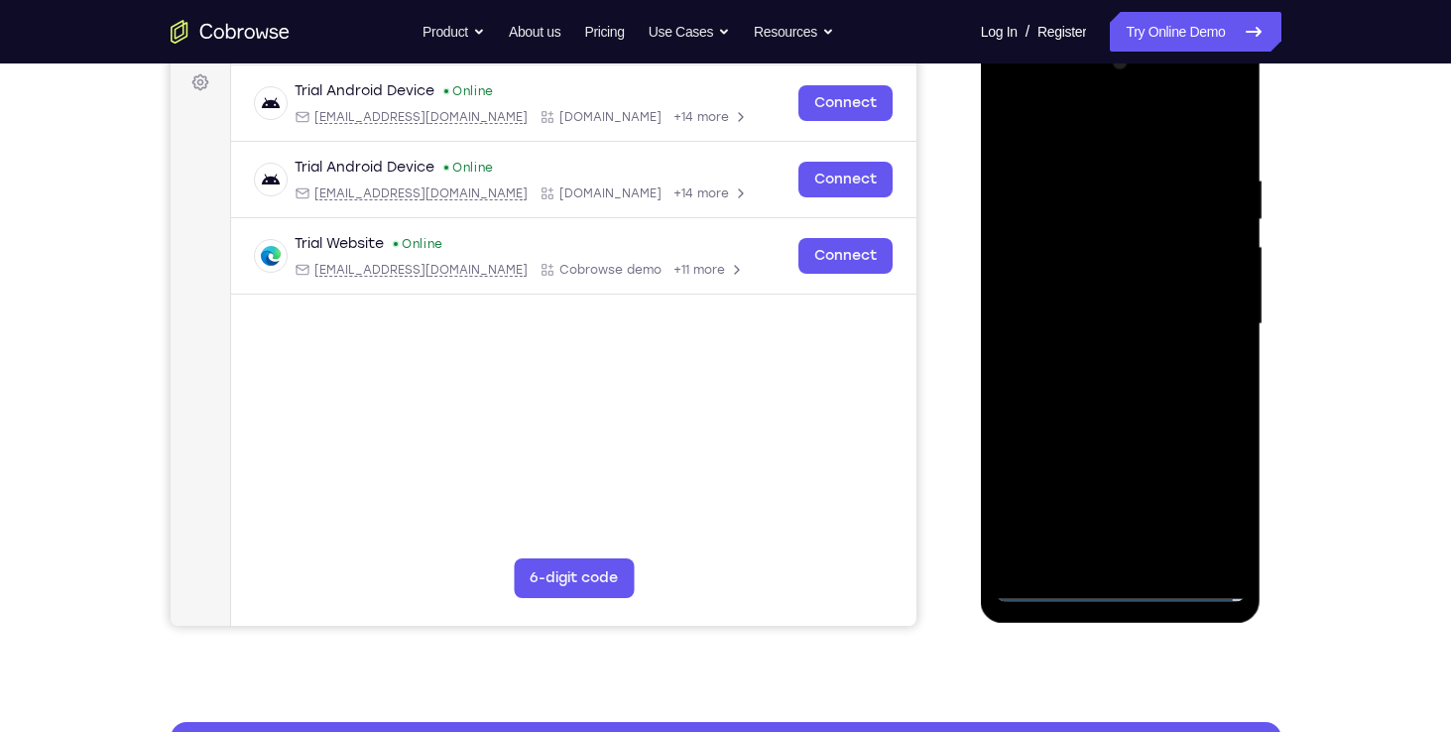
click at [1047, 85] on div at bounding box center [1121, 324] width 250 height 555
click at [1050, 214] on div at bounding box center [1121, 324] width 250 height 555
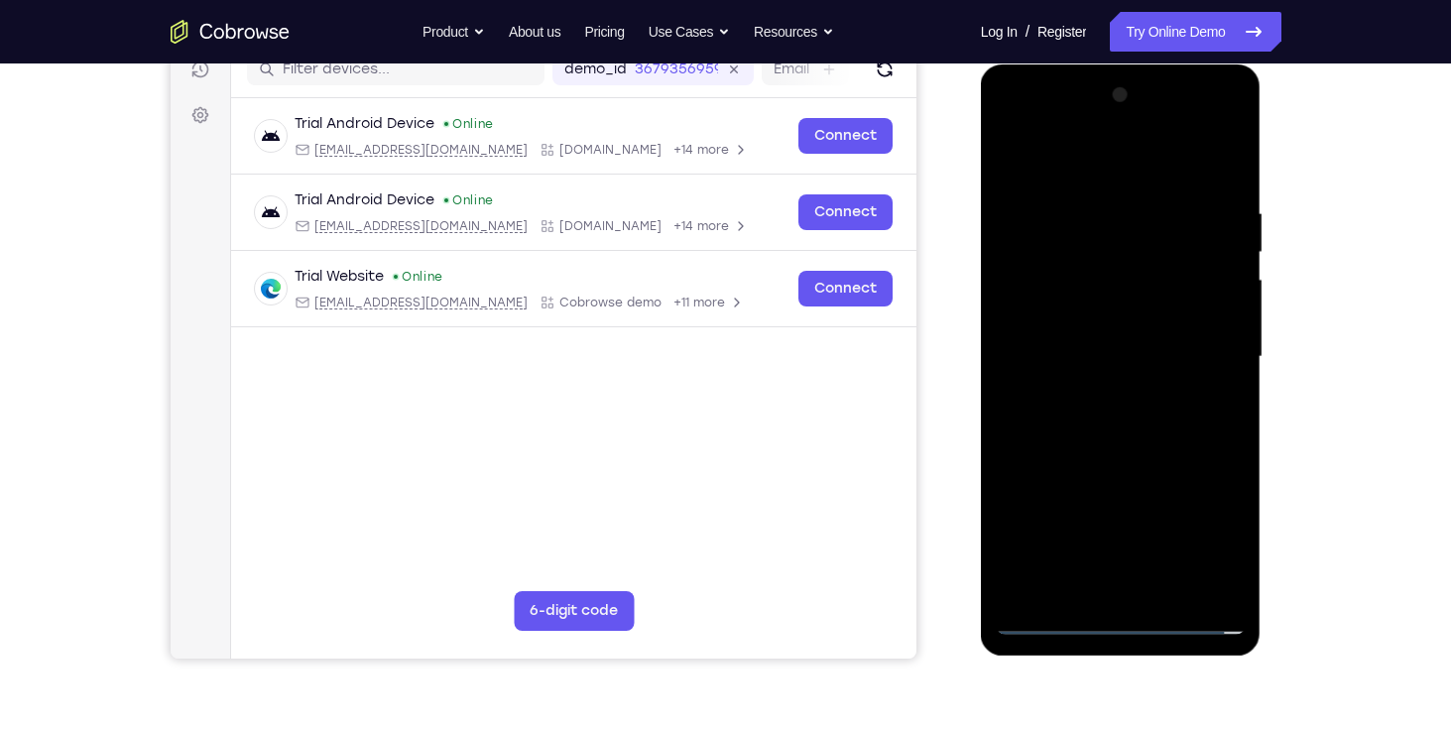
scroll to position [262, 0]
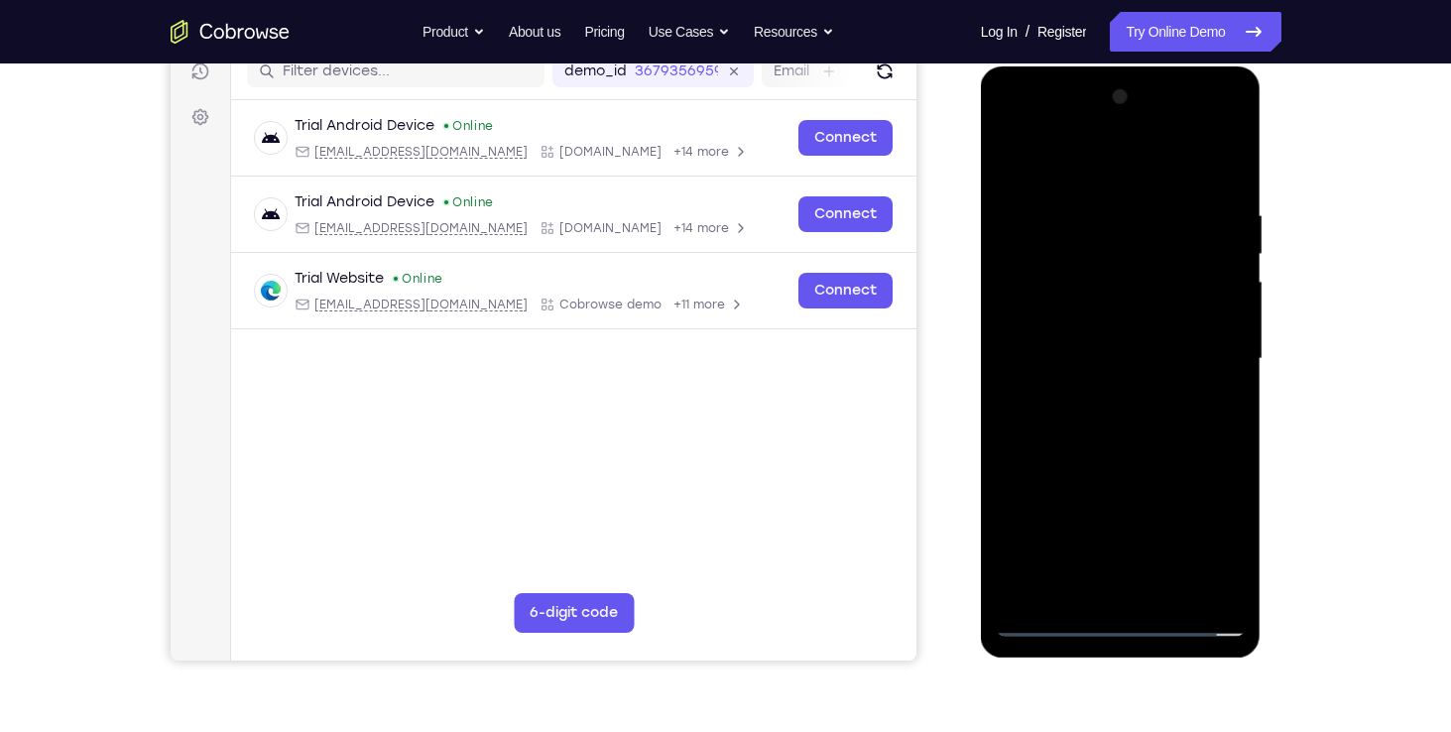
click at [1224, 580] on div at bounding box center [1121, 358] width 250 height 555
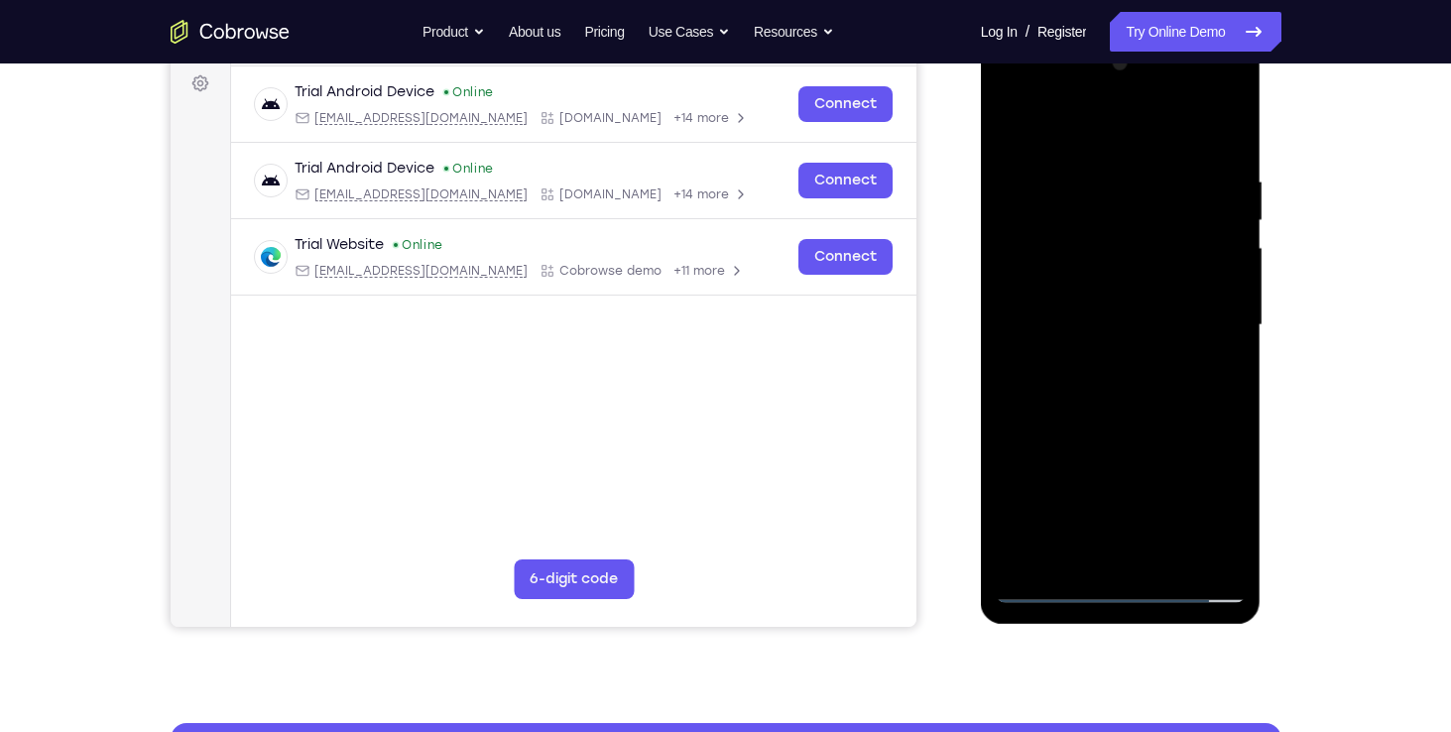
scroll to position [297, 0]
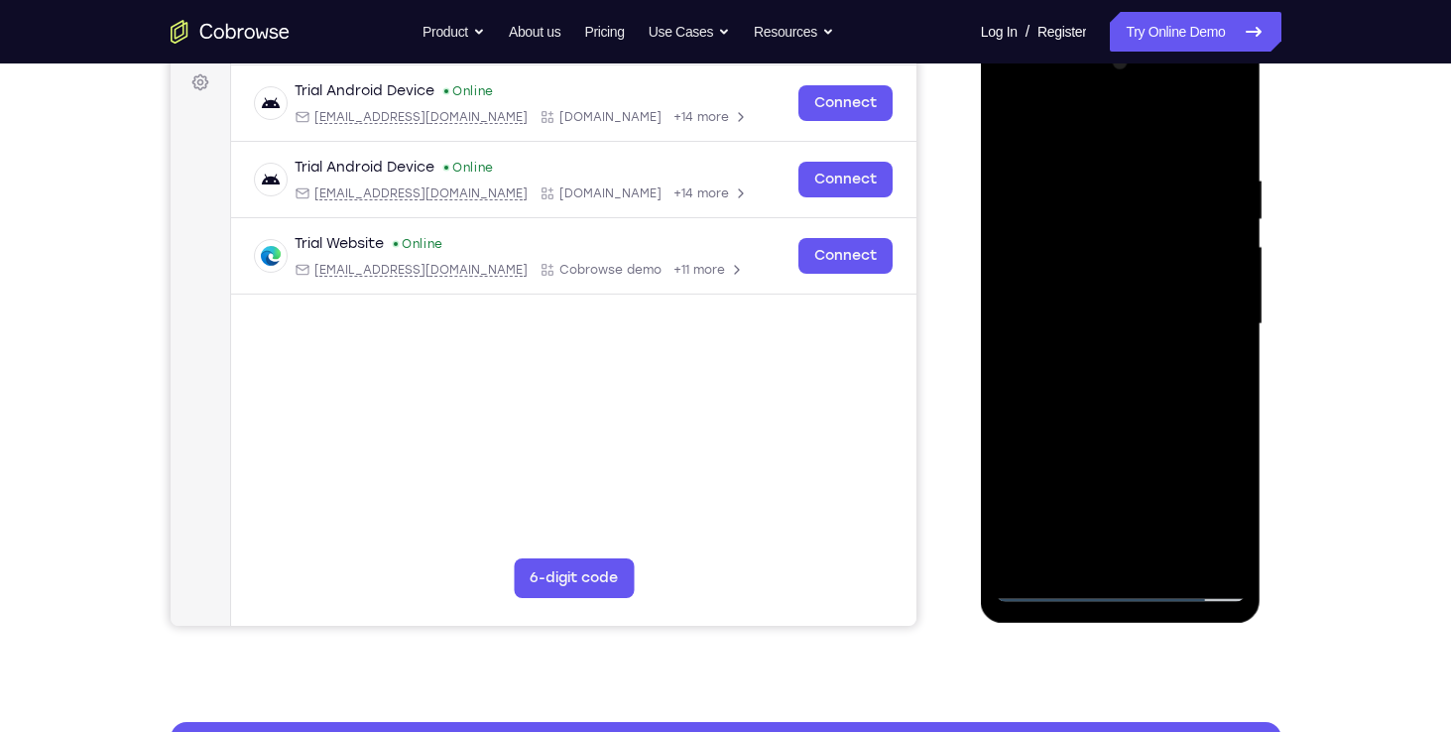
click at [1212, 123] on div at bounding box center [1121, 324] width 250 height 555
click at [1094, 305] on div at bounding box center [1121, 324] width 250 height 555
click at [1114, 421] on div at bounding box center [1121, 324] width 250 height 555
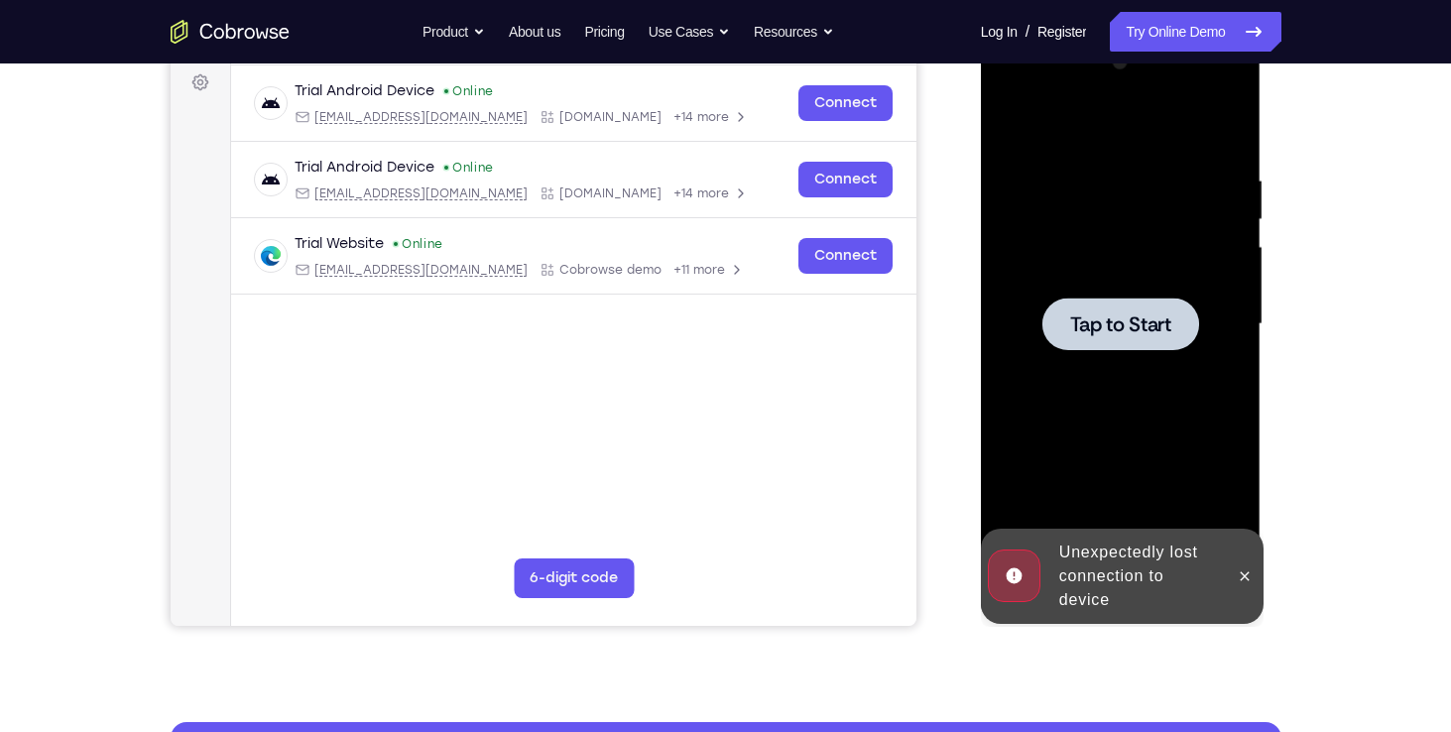
click at [1115, 330] on span "Tap to Start" at bounding box center [1120, 324] width 101 height 20
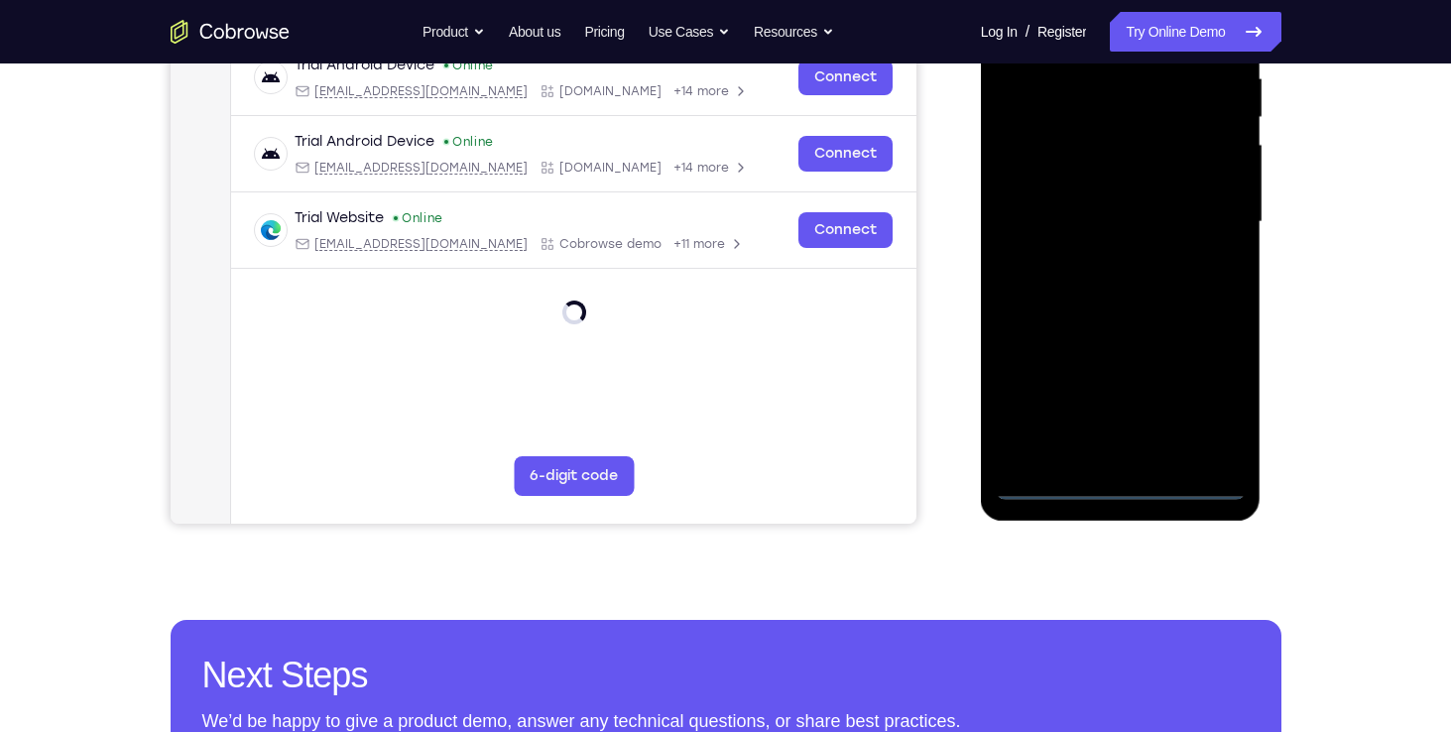
scroll to position [400, 0]
click at [1127, 483] on div at bounding box center [1121, 220] width 250 height 555
click at [1208, 391] on div at bounding box center [1121, 220] width 250 height 555
click at [1212, 396] on div at bounding box center [1121, 220] width 250 height 555
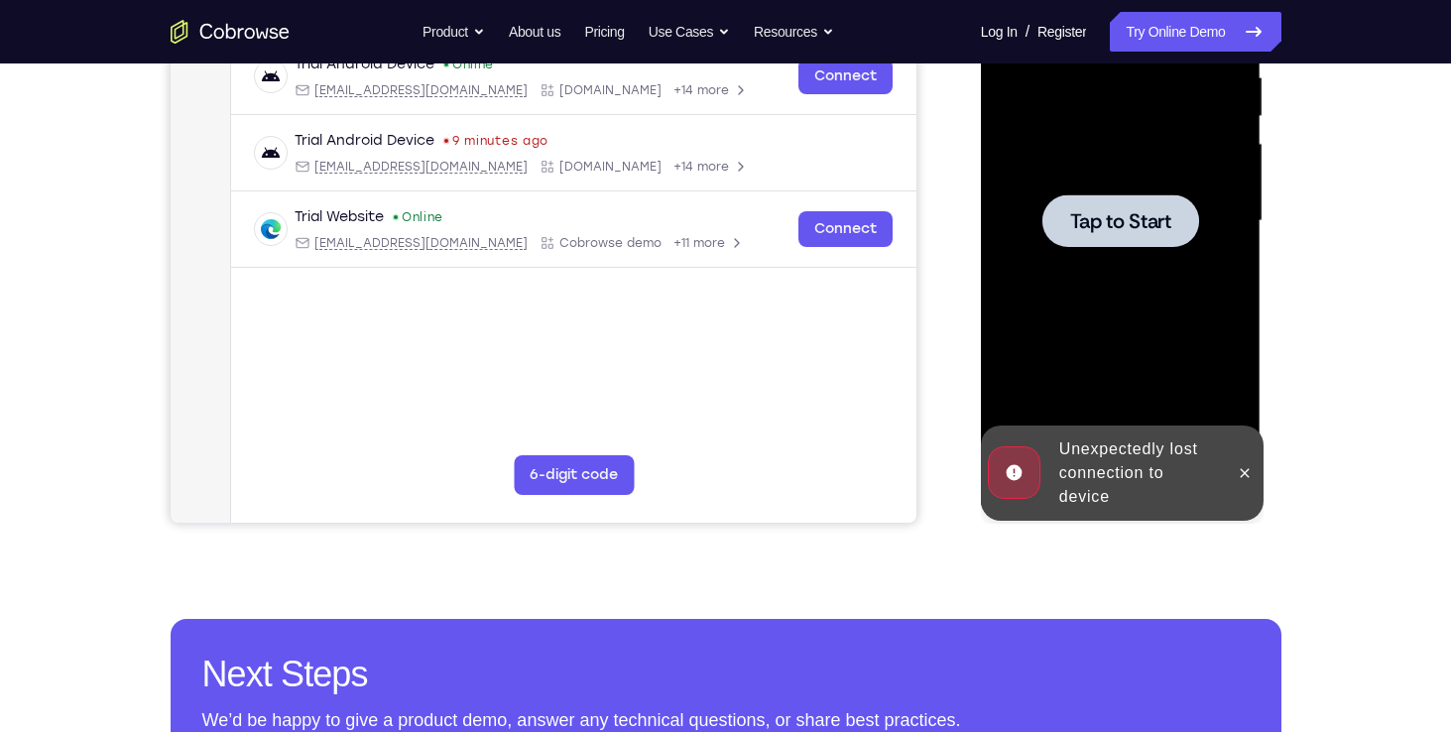
click at [1151, 213] on span "Tap to Start" at bounding box center [1120, 221] width 101 height 20
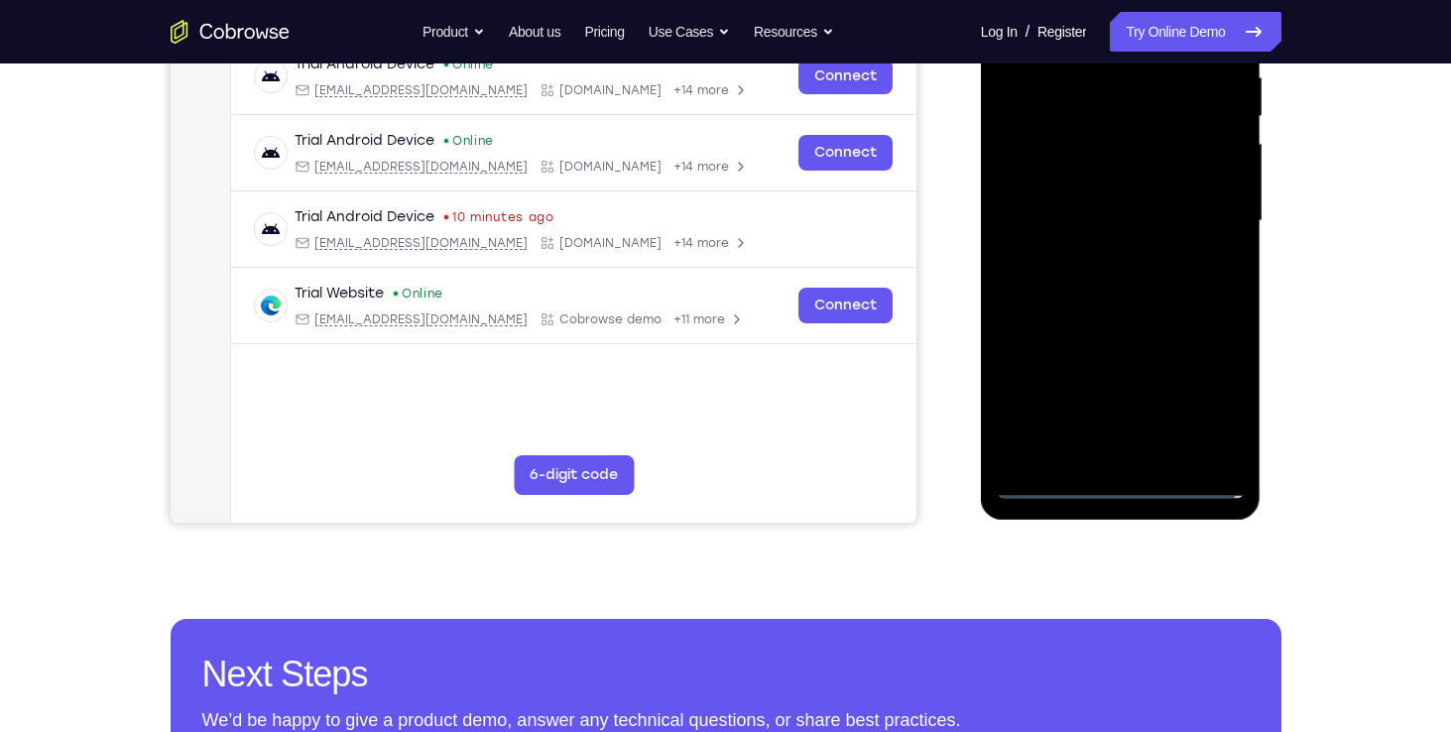
click at [1130, 485] on div at bounding box center [1121, 220] width 250 height 555
click at [1208, 398] on div at bounding box center [1121, 220] width 250 height 555
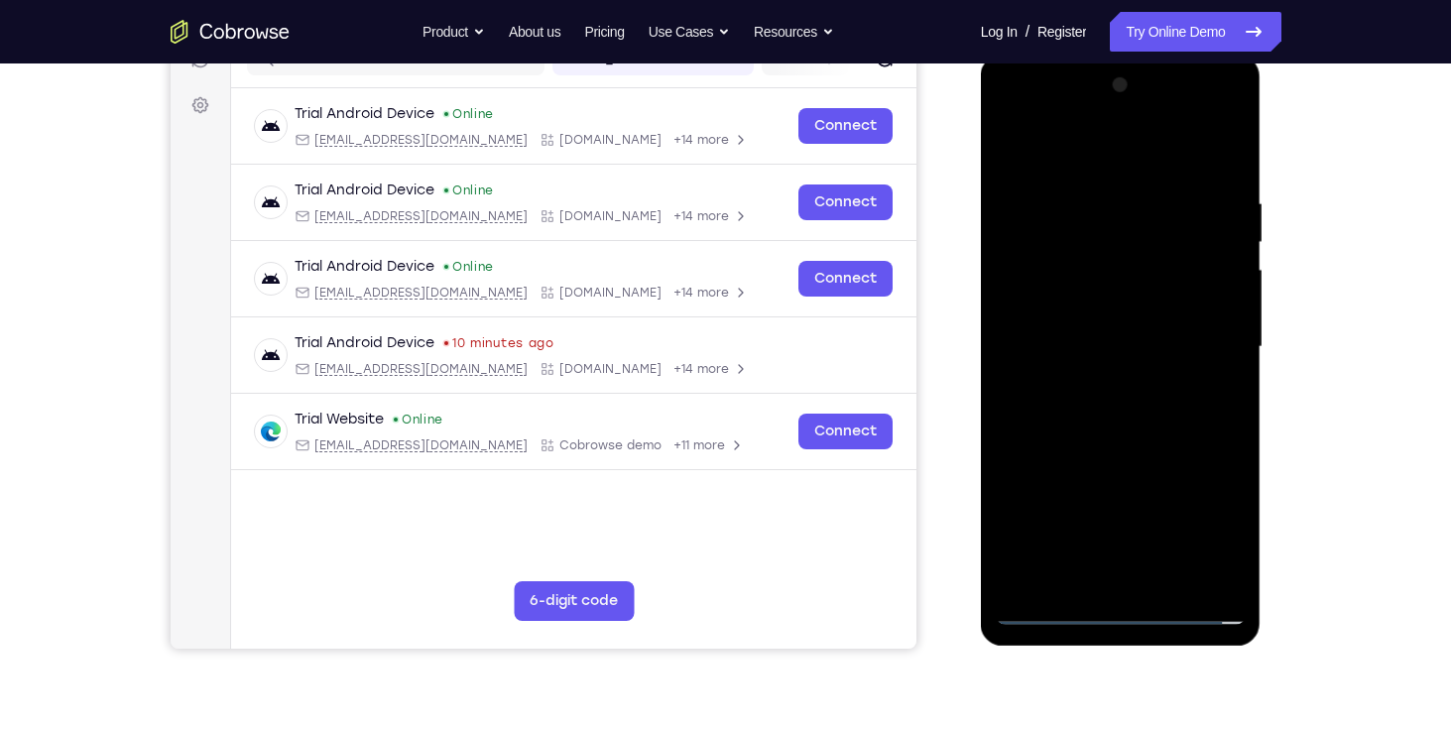
scroll to position [270, 0]
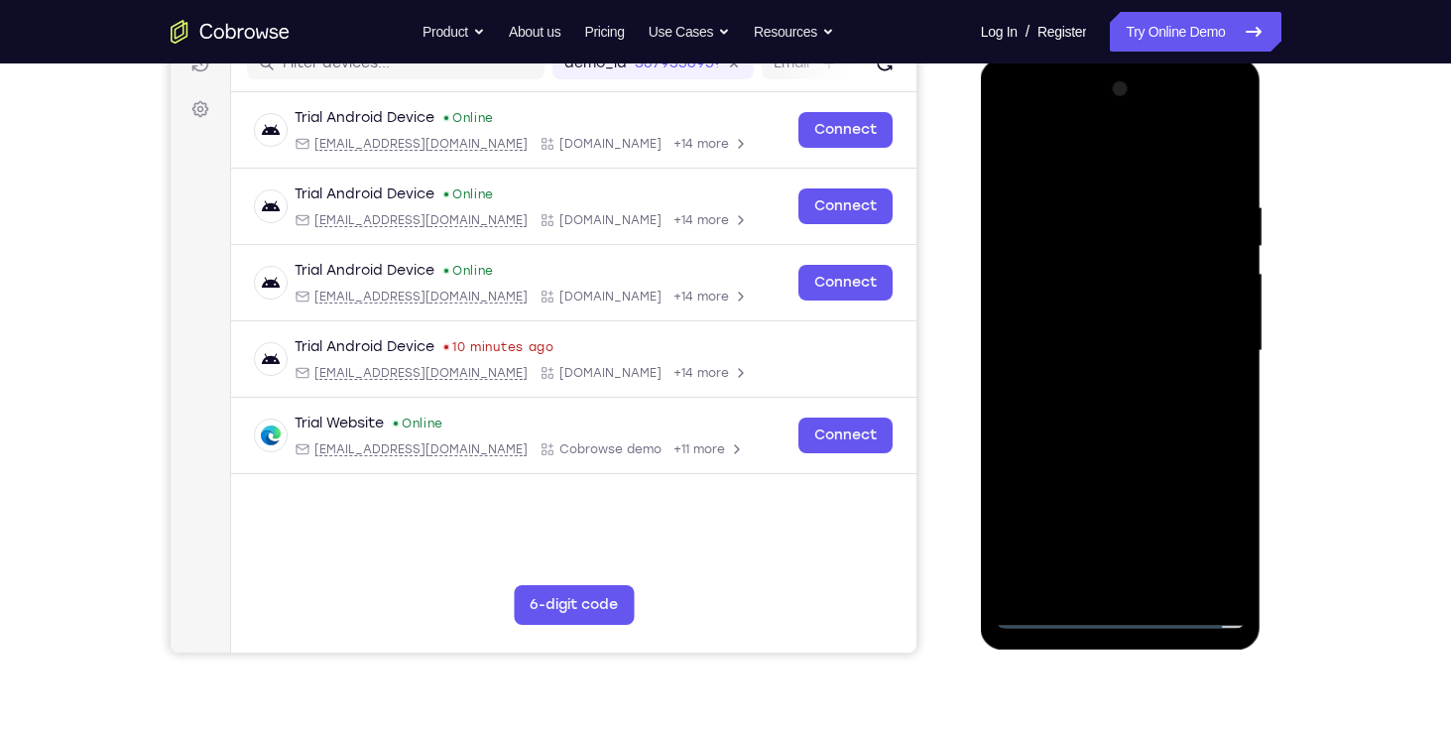
click at [1134, 159] on div at bounding box center [1121, 350] width 250 height 555
click at [1192, 356] on div at bounding box center [1121, 350] width 250 height 555
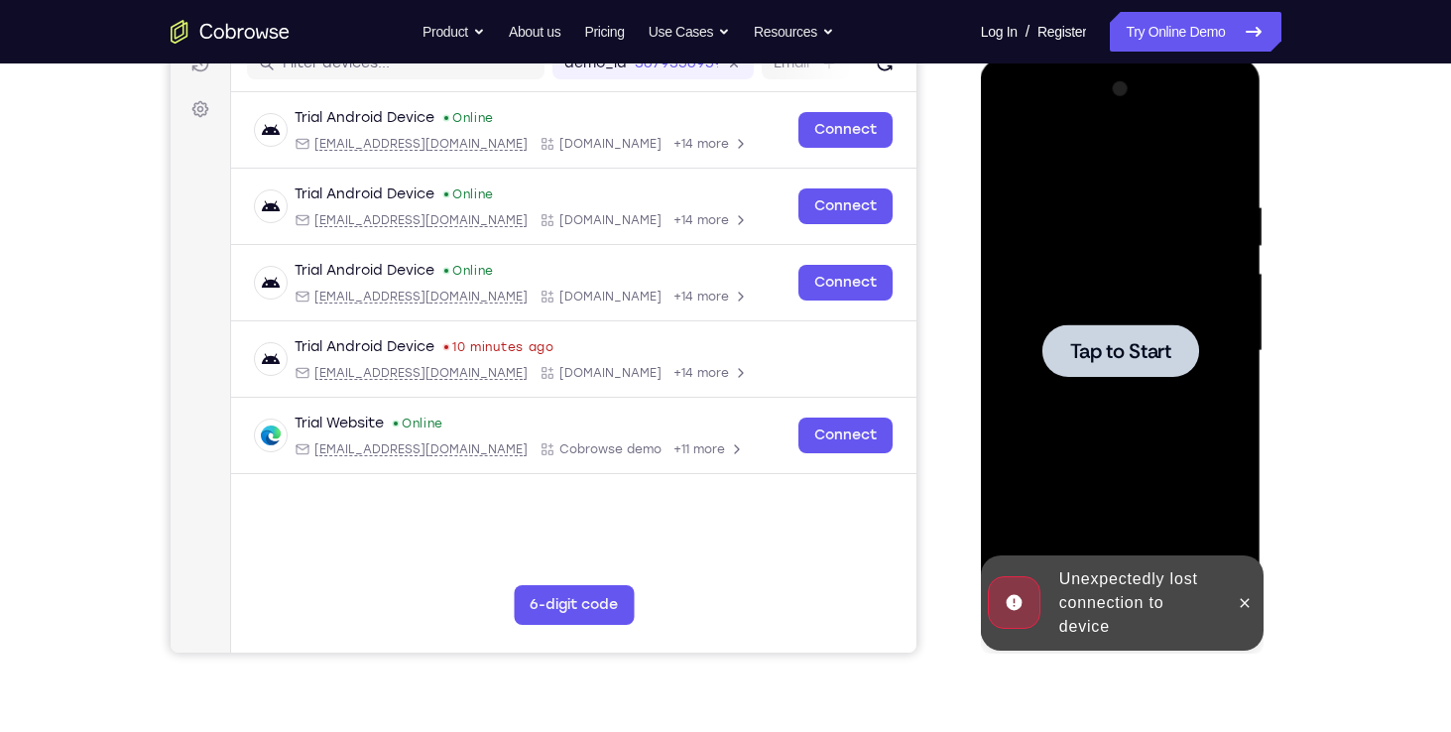
click at [1155, 355] on span "Tap to Start" at bounding box center [1120, 351] width 101 height 20
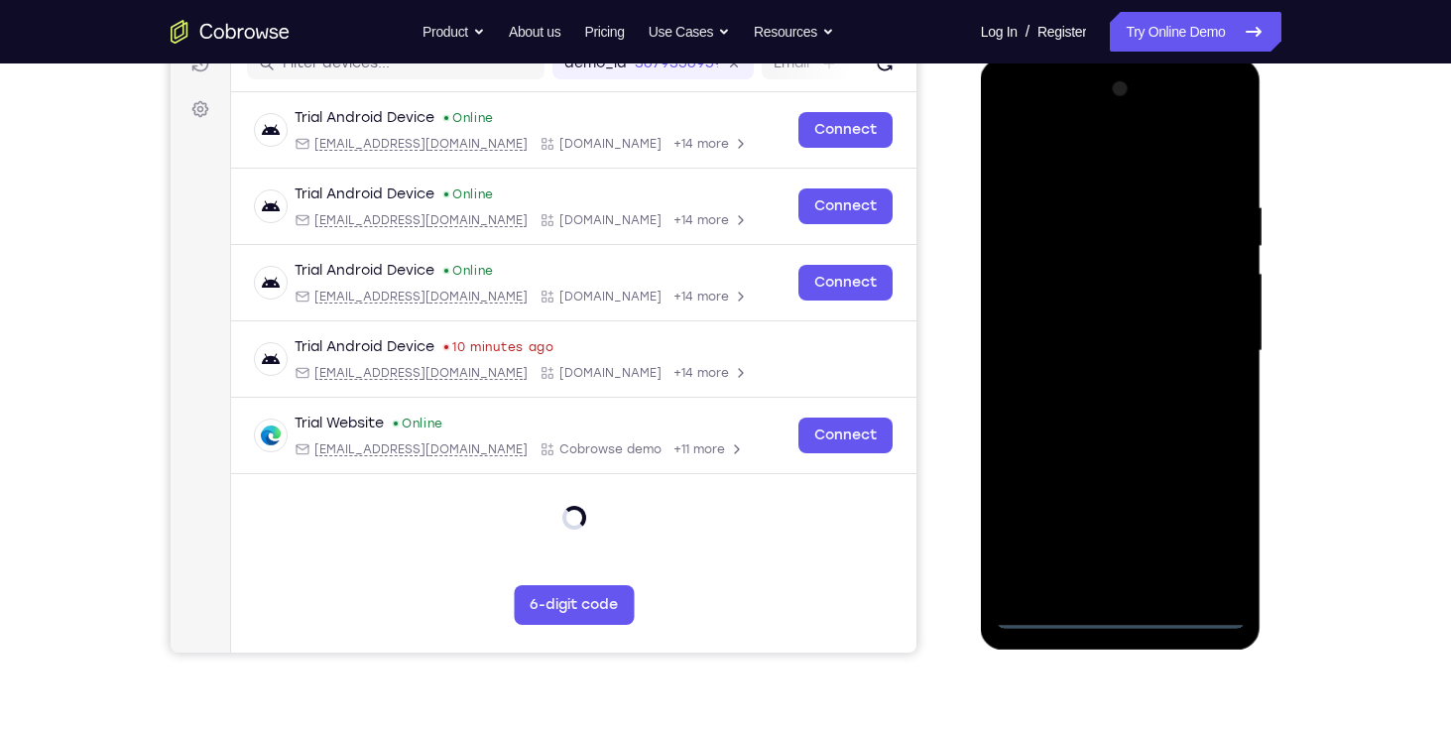
click at [1124, 609] on div at bounding box center [1121, 350] width 250 height 555
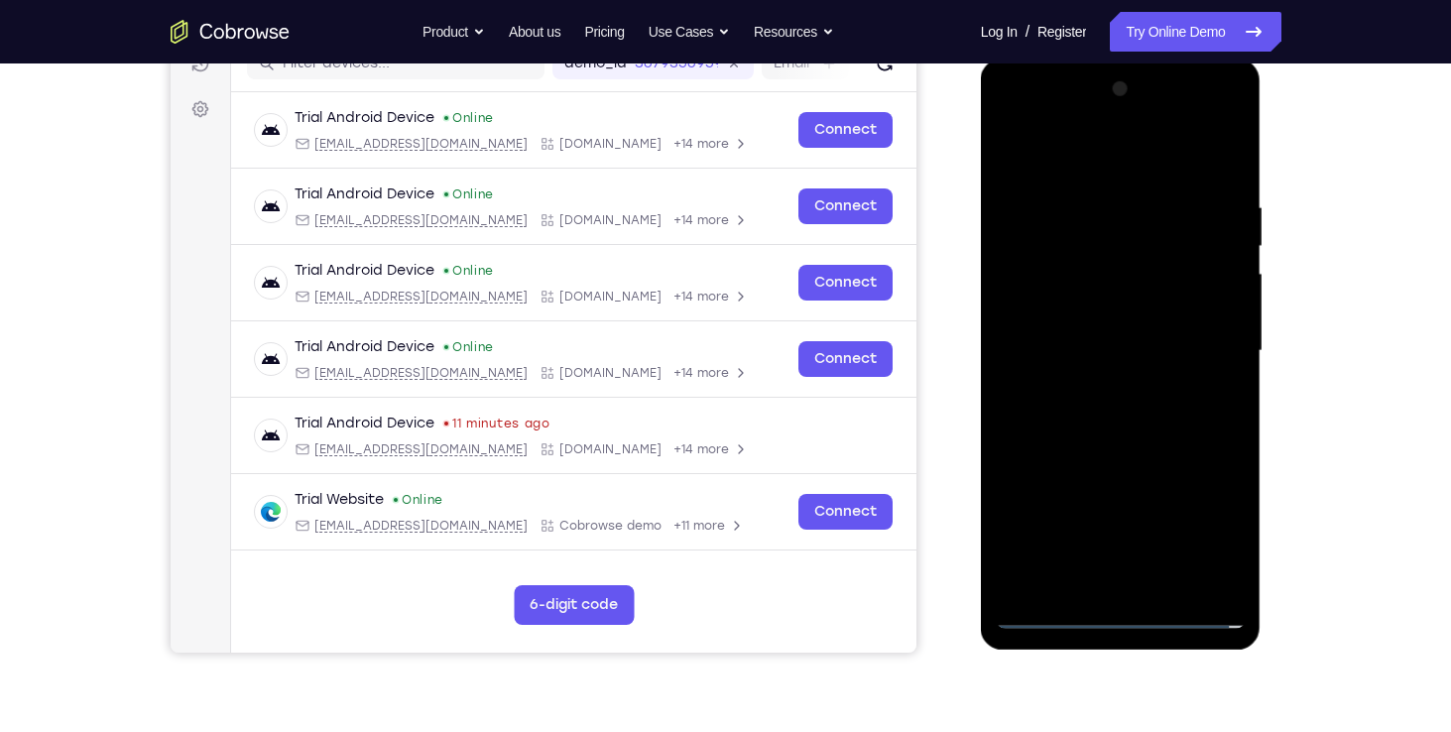
click at [1207, 533] on div at bounding box center [1121, 350] width 250 height 555
click at [1131, 157] on div at bounding box center [1121, 350] width 250 height 555
click at [1207, 341] on div at bounding box center [1121, 350] width 250 height 555
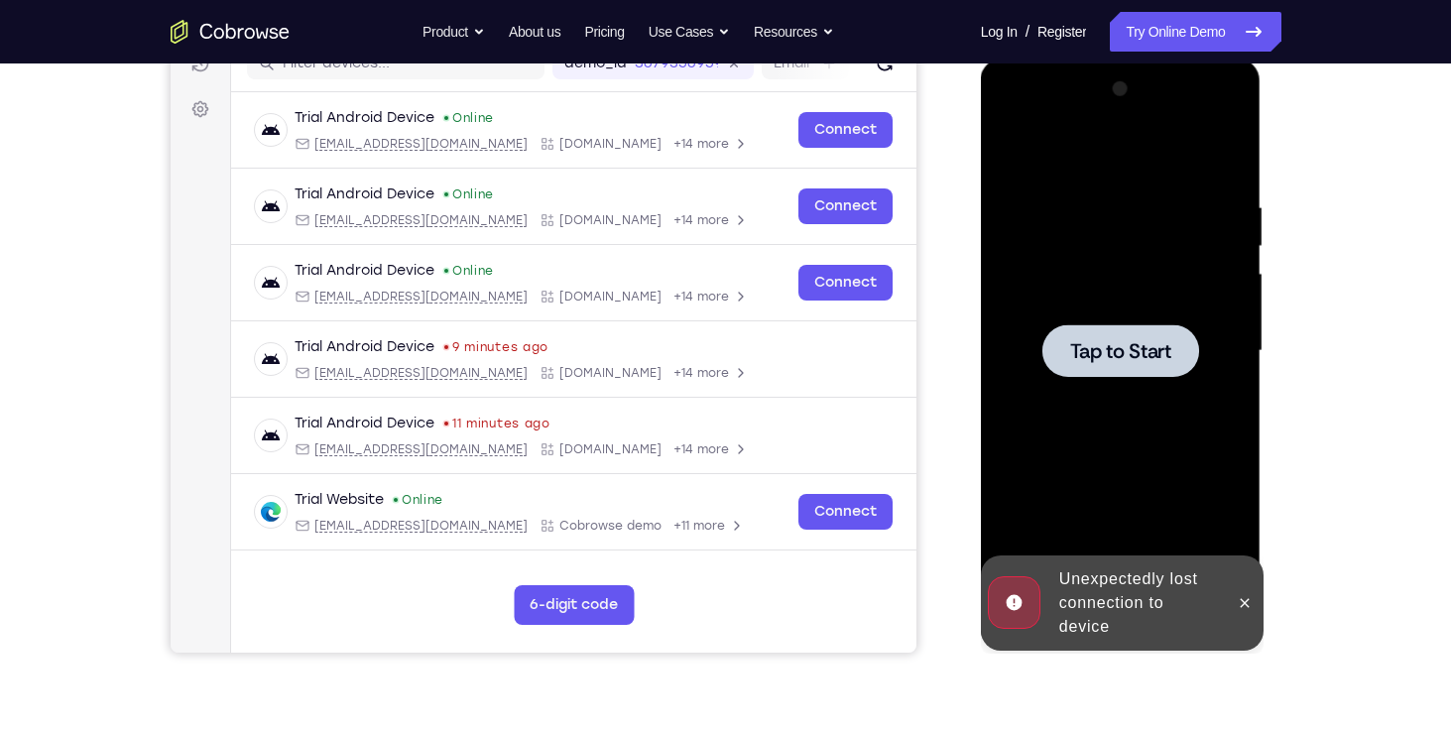
click at [1167, 348] on span "Tap to Start" at bounding box center [1120, 351] width 101 height 20
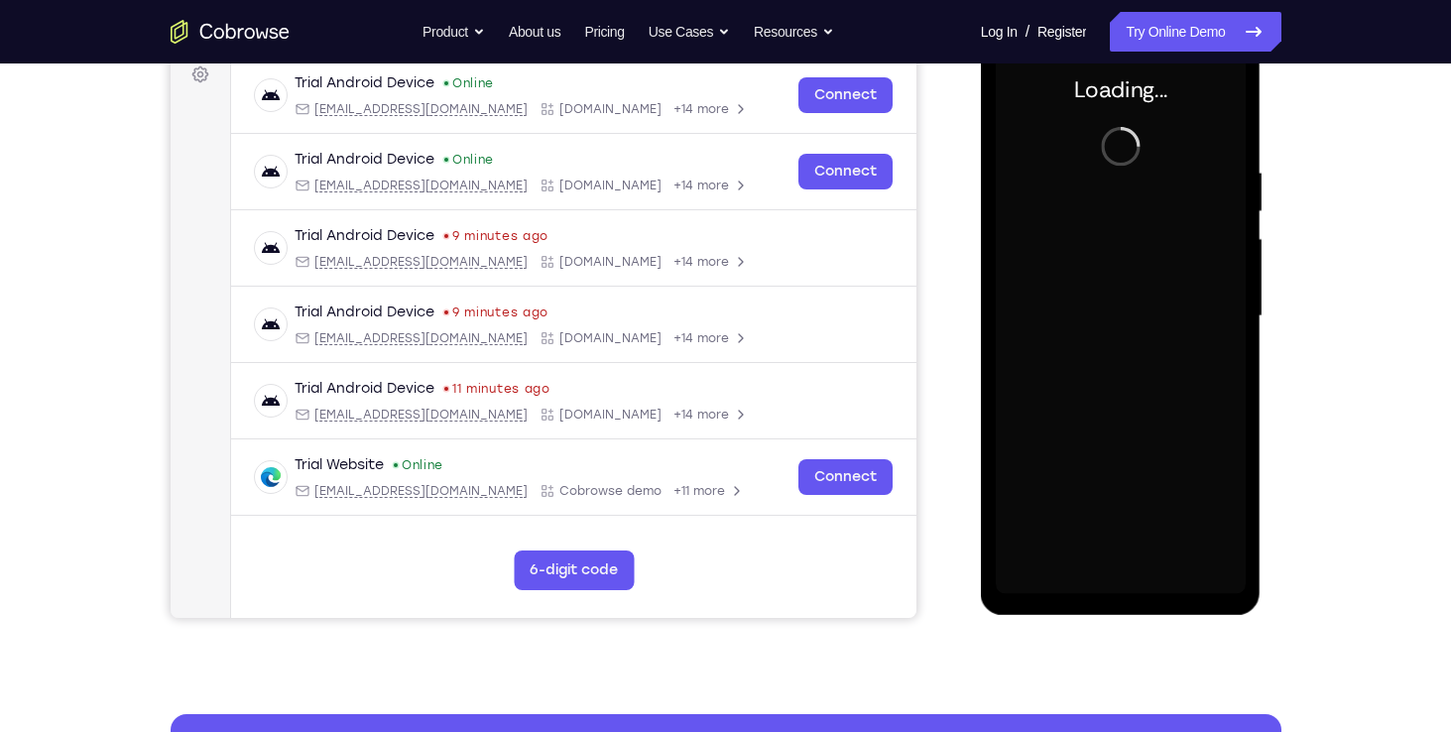
scroll to position [305, 0]
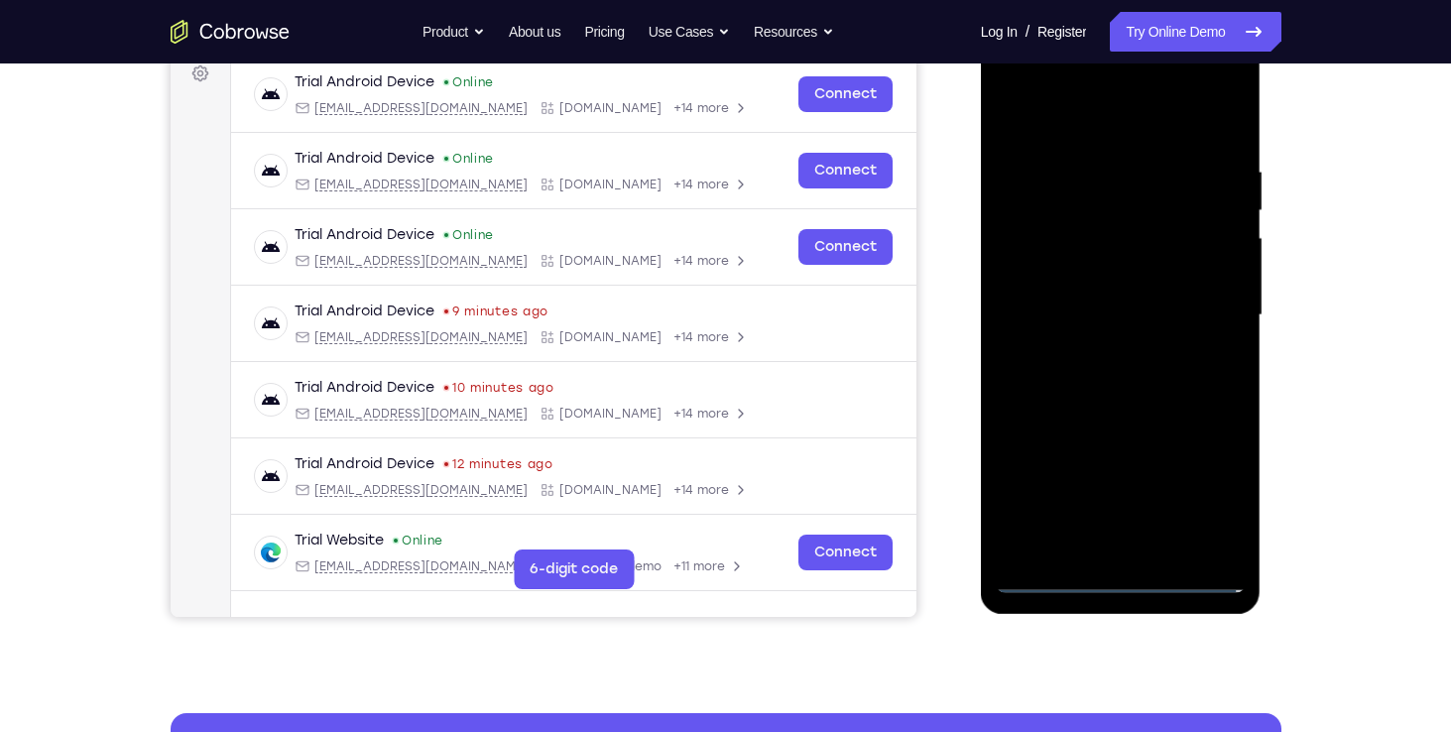
click at [1120, 576] on div at bounding box center [1121, 315] width 250 height 555
click at [1209, 505] on div at bounding box center [1121, 315] width 250 height 555
click at [1215, 486] on div at bounding box center [1121, 315] width 250 height 555
drag, startPoint x: 1215, startPoint y: 486, endPoint x: 1049, endPoint y: 281, distance: 263.7
click at [1049, 281] on div at bounding box center [1121, 315] width 250 height 555
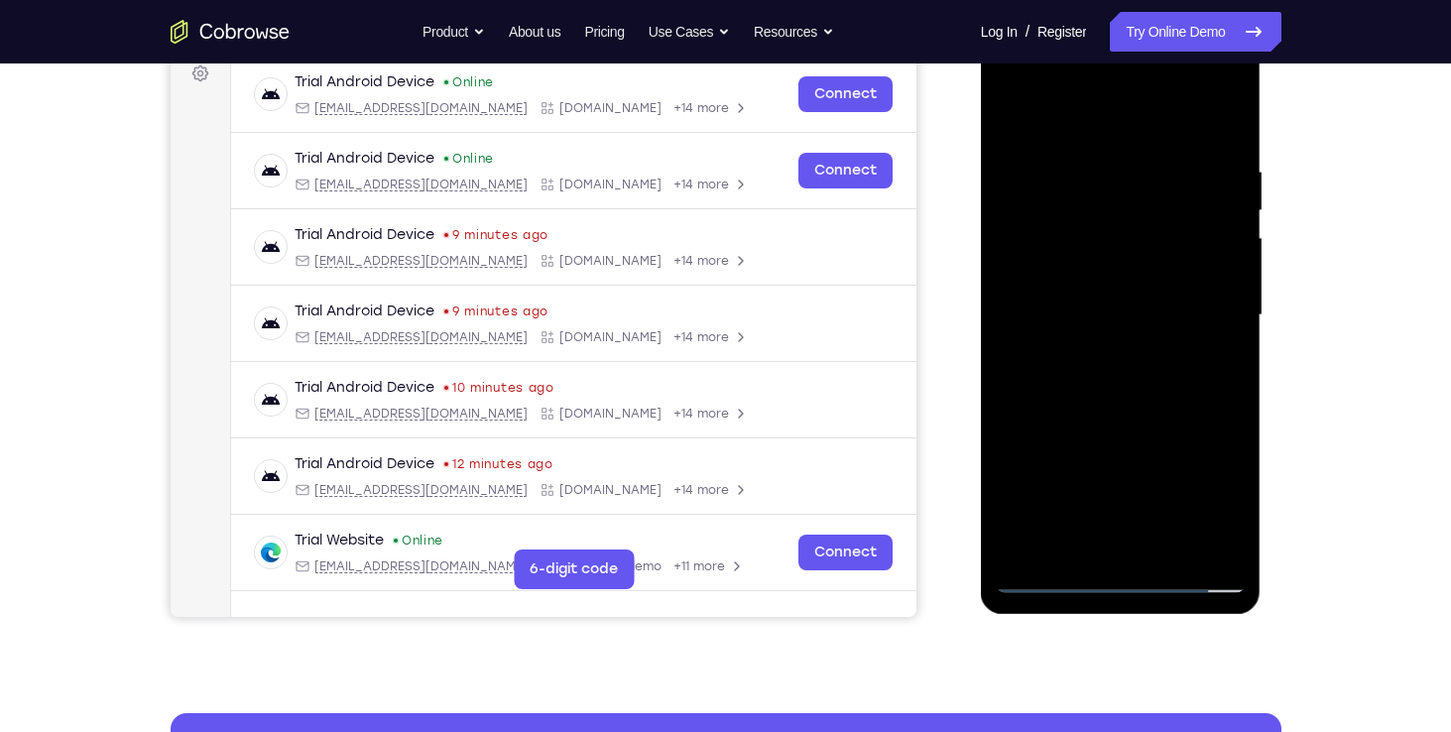
click at [1088, 129] on div at bounding box center [1121, 315] width 250 height 555
click at [1215, 310] on div at bounding box center [1121, 315] width 250 height 555
click at [1095, 353] on div at bounding box center [1121, 315] width 250 height 555
click at [1124, 416] on div at bounding box center [1121, 315] width 250 height 555
click at [1081, 220] on div at bounding box center [1121, 315] width 250 height 555
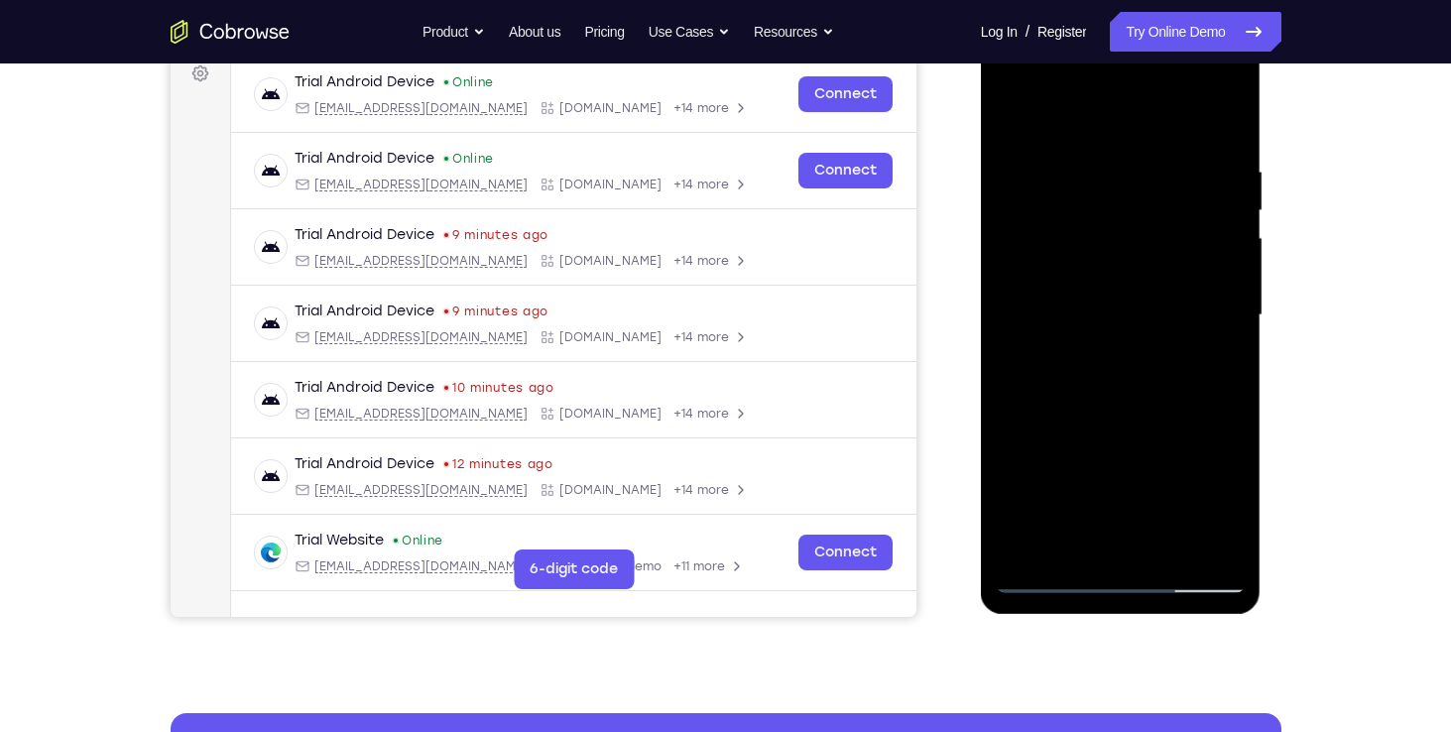
click at [1092, 258] on div at bounding box center [1121, 315] width 250 height 555
click at [1116, 427] on div at bounding box center [1121, 315] width 250 height 555
click at [1126, 295] on div at bounding box center [1121, 315] width 250 height 555
click at [1080, 557] on div at bounding box center [1121, 315] width 250 height 555
click at [1123, 222] on div at bounding box center [1121, 315] width 250 height 555
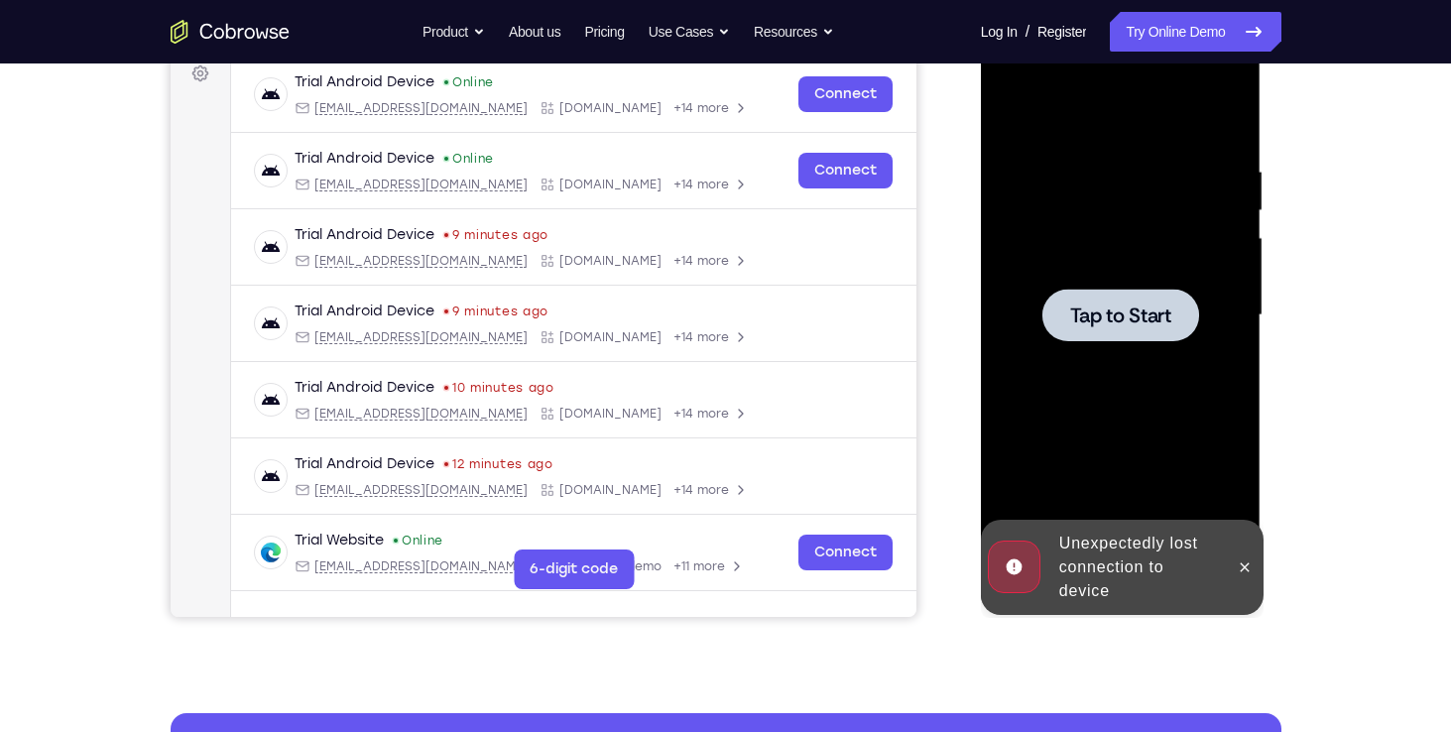
click at [1116, 337] on div at bounding box center [1120, 315] width 157 height 53
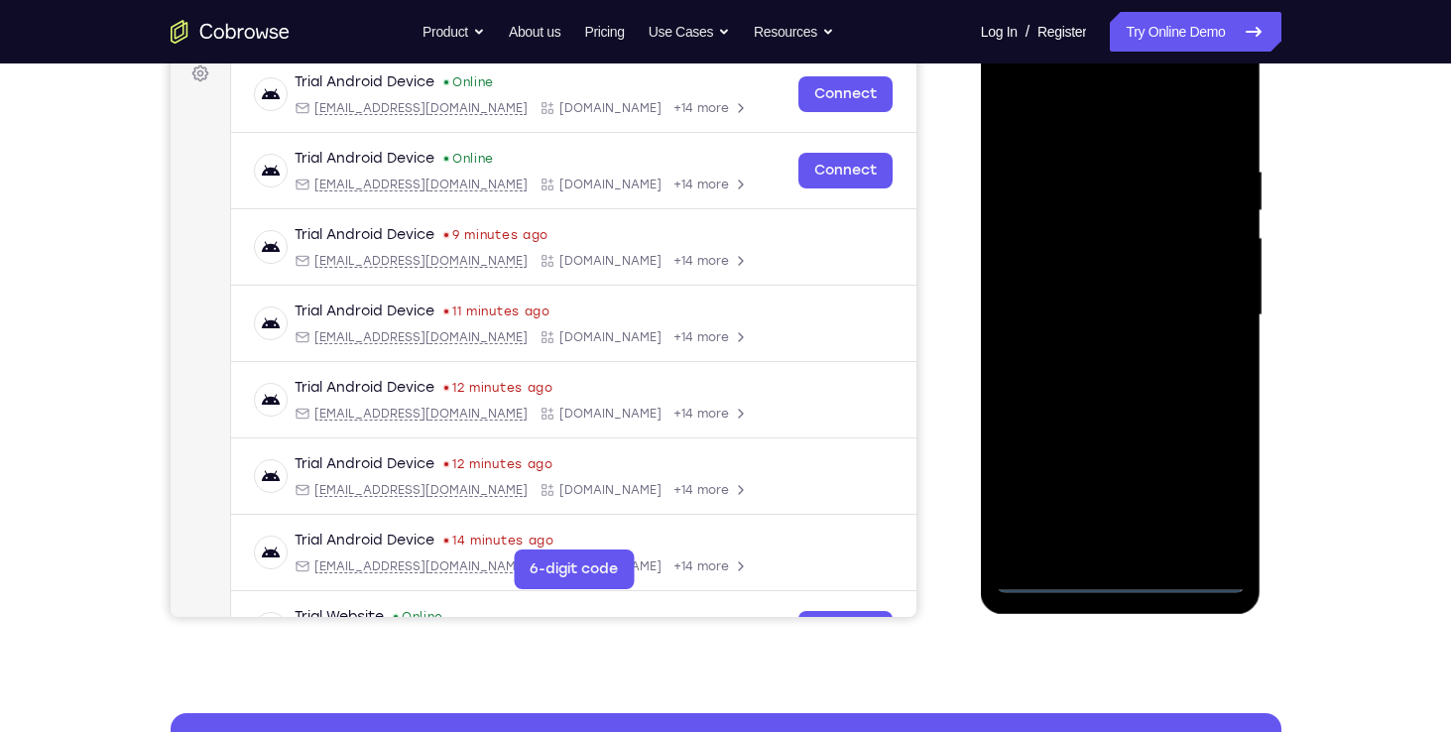
click at [1117, 581] on div at bounding box center [1121, 315] width 250 height 555
click at [1212, 499] on div at bounding box center [1121, 315] width 250 height 555
click at [1104, 115] on div at bounding box center [1121, 315] width 250 height 555
click at [1211, 307] on div at bounding box center [1121, 315] width 250 height 555
click at [1100, 353] on div at bounding box center [1121, 315] width 250 height 555
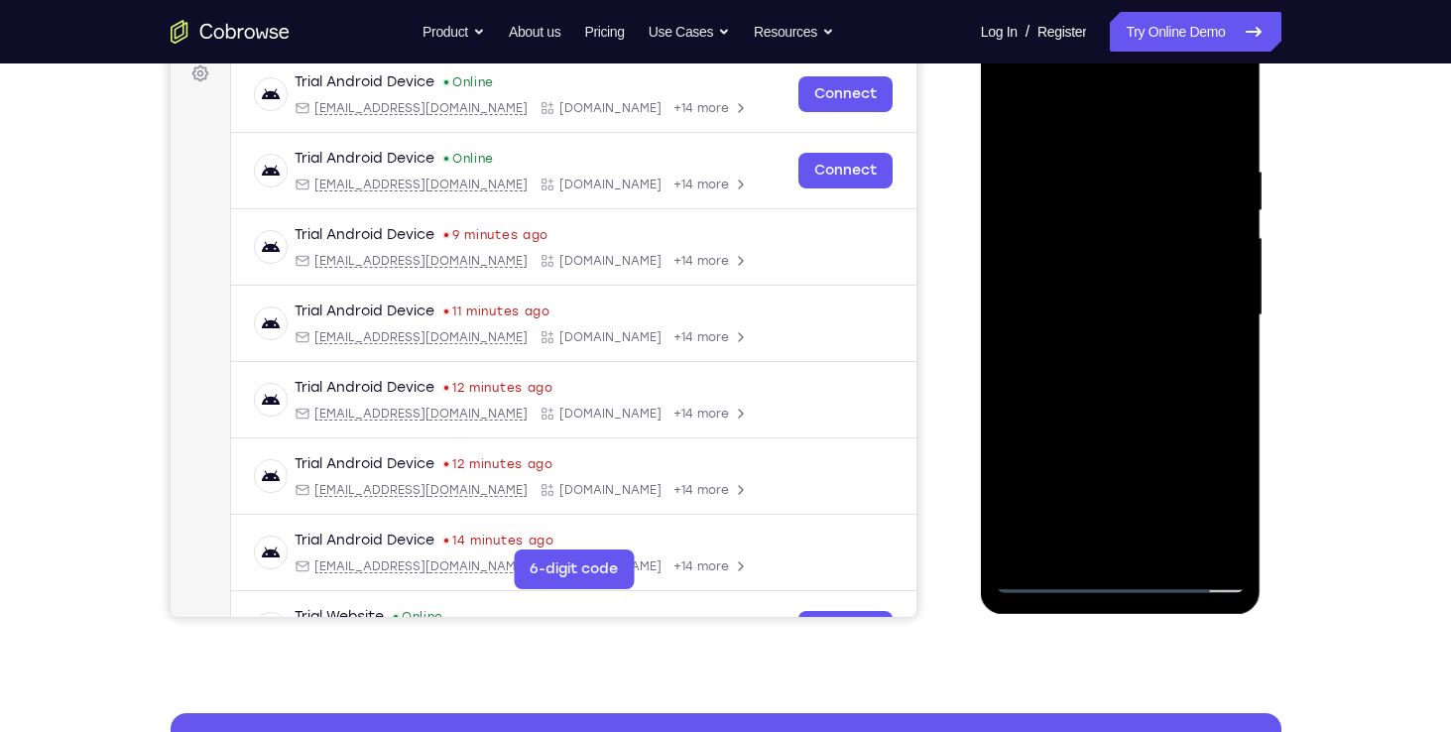
click at [1149, 317] on div at bounding box center [1121, 315] width 250 height 555
click at [1149, 326] on div at bounding box center [1121, 315] width 250 height 555
click at [1012, 120] on div at bounding box center [1121, 315] width 250 height 555
click at [1073, 276] on div at bounding box center [1121, 315] width 250 height 555
click at [1161, 326] on div at bounding box center [1121, 315] width 250 height 555
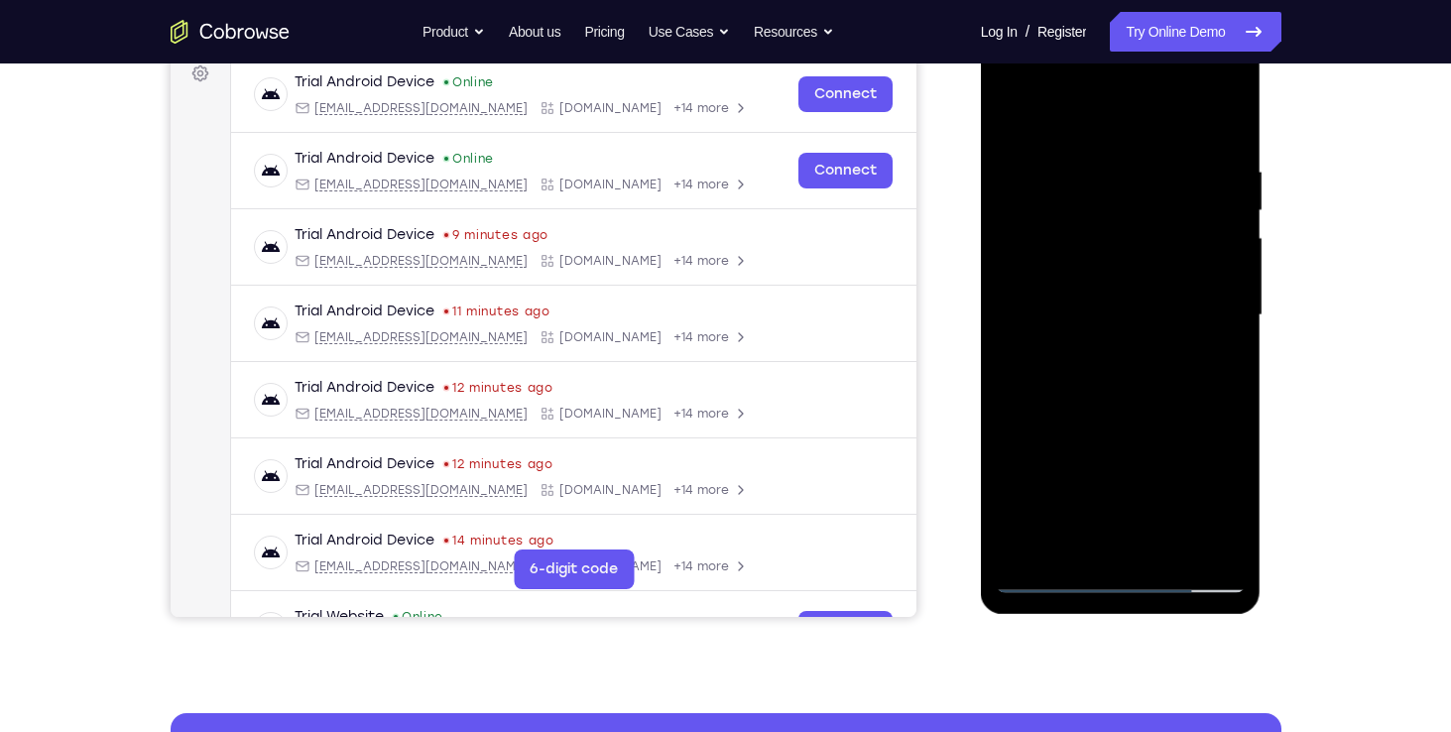
click at [1100, 263] on div at bounding box center [1121, 315] width 250 height 555
click at [1084, 300] on div at bounding box center [1121, 315] width 250 height 555
click at [1068, 373] on div at bounding box center [1121, 315] width 250 height 555
click at [1124, 89] on div at bounding box center [1121, 315] width 250 height 555
click at [1087, 225] on div at bounding box center [1121, 315] width 250 height 555
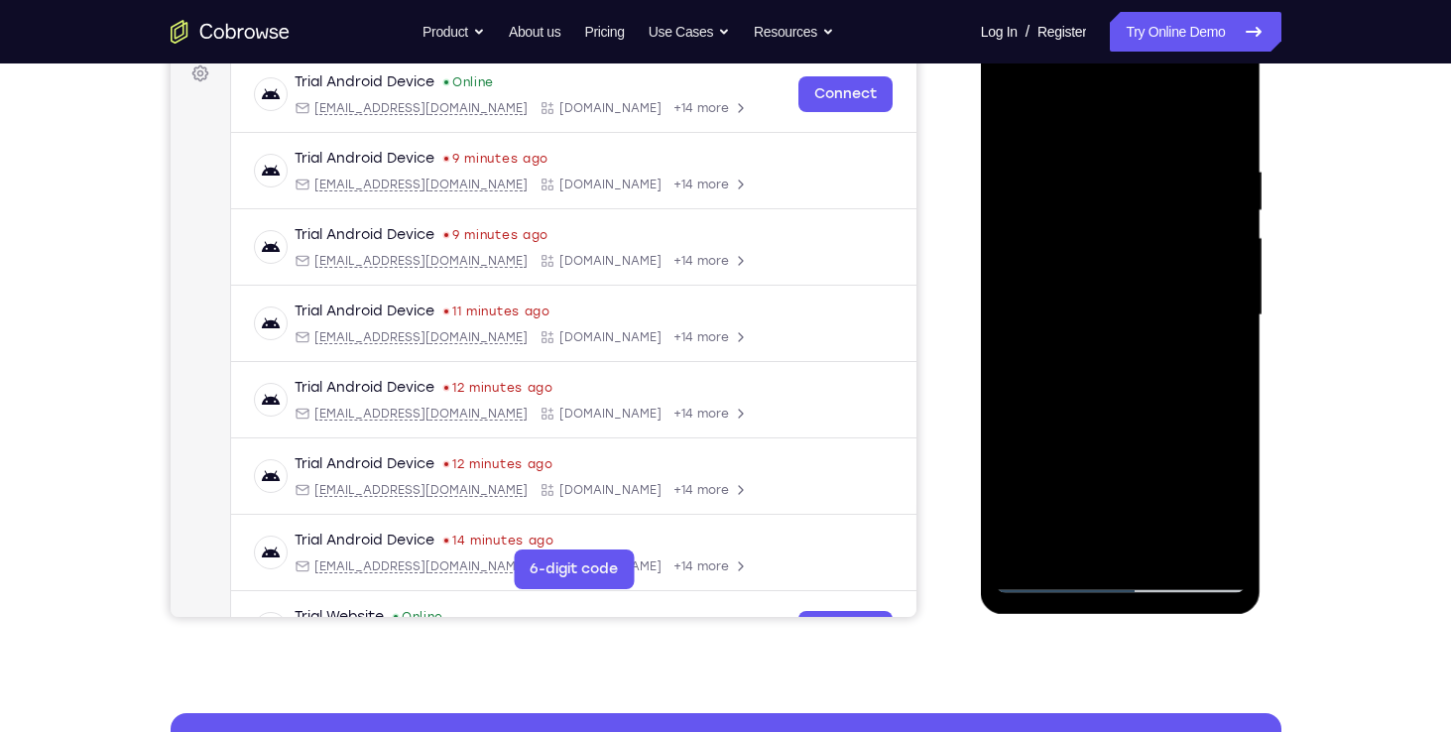
click at [1071, 252] on div at bounding box center [1121, 315] width 250 height 555
click at [1101, 329] on div at bounding box center [1121, 315] width 250 height 555
click at [1109, 248] on div at bounding box center [1121, 315] width 250 height 555
click at [1073, 291] on div at bounding box center [1121, 315] width 250 height 555
click at [1066, 339] on div at bounding box center [1121, 315] width 250 height 555
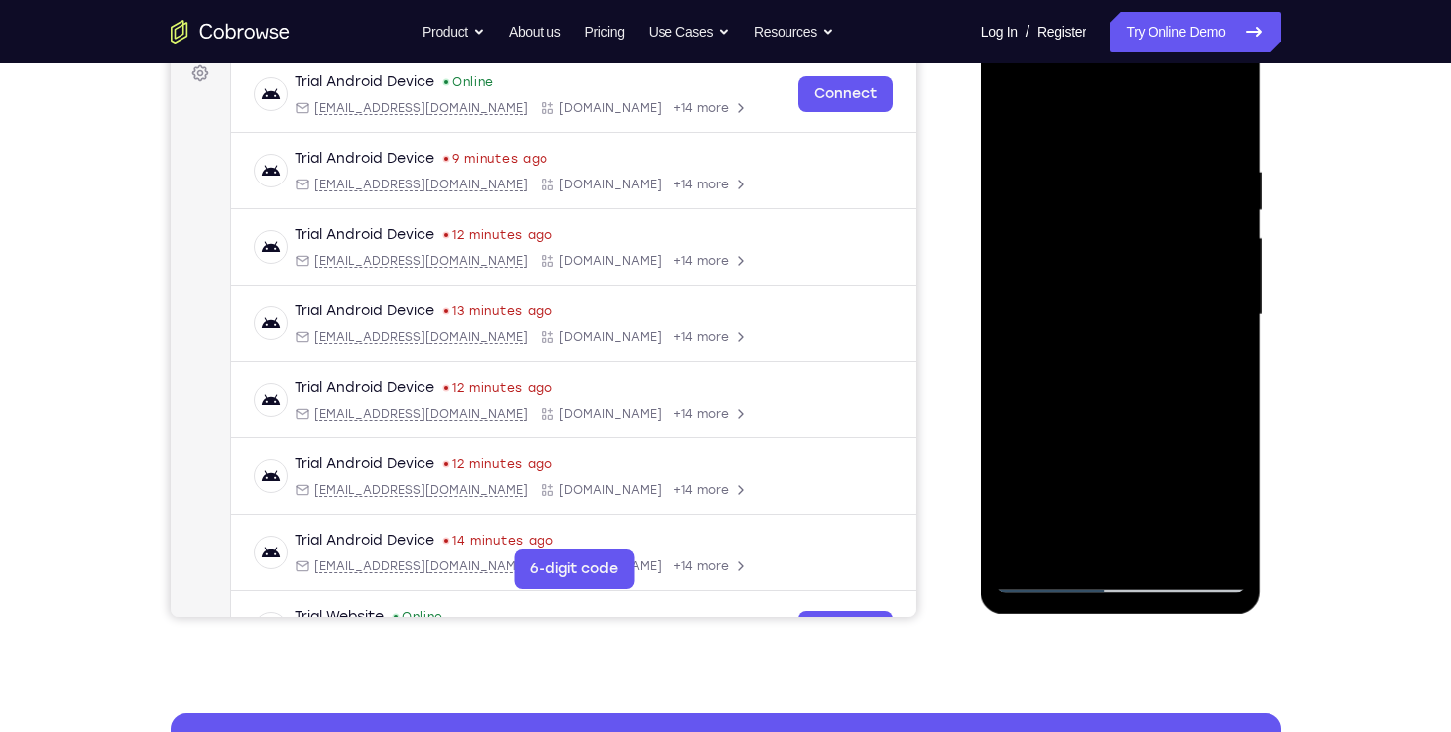
drag, startPoint x: 1197, startPoint y: 185, endPoint x: 1023, endPoint y: 173, distance: 174.0
click at [1023, 173] on div at bounding box center [1121, 315] width 250 height 555
drag, startPoint x: 1068, startPoint y: 454, endPoint x: 1094, endPoint y: 151, distance: 304.5
click at [1094, 151] on div at bounding box center [1121, 315] width 250 height 555
drag, startPoint x: 1081, startPoint y: 426, endPoint x: 1083, endPoint y: 213, distance: 213.2
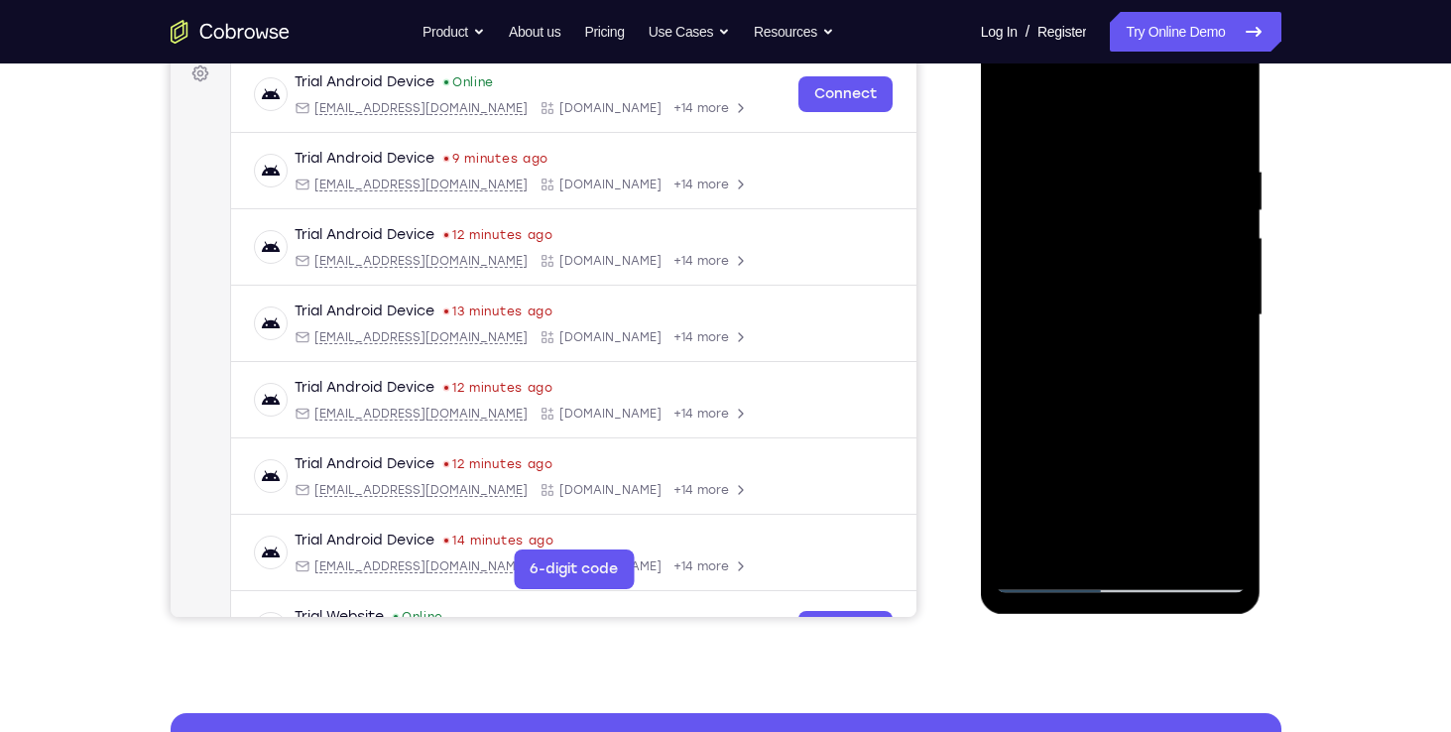
click at [1083, 213] on div at bounding box center [1121, 315] width 250 height 555
drag, startPoint x: 1082, startPoint y: 428, endPoint x: 1106, endPoint y: 227, distance: 202.7
click at [1106, 227] on div at bounding box center [1121, 315] width 250 height 555
click at [1070, 541] on div at bounding box center [1121, 315] width 250 height 555
click at [1213, 121] on div at bounding box center [1121, 315] width 250 height 555
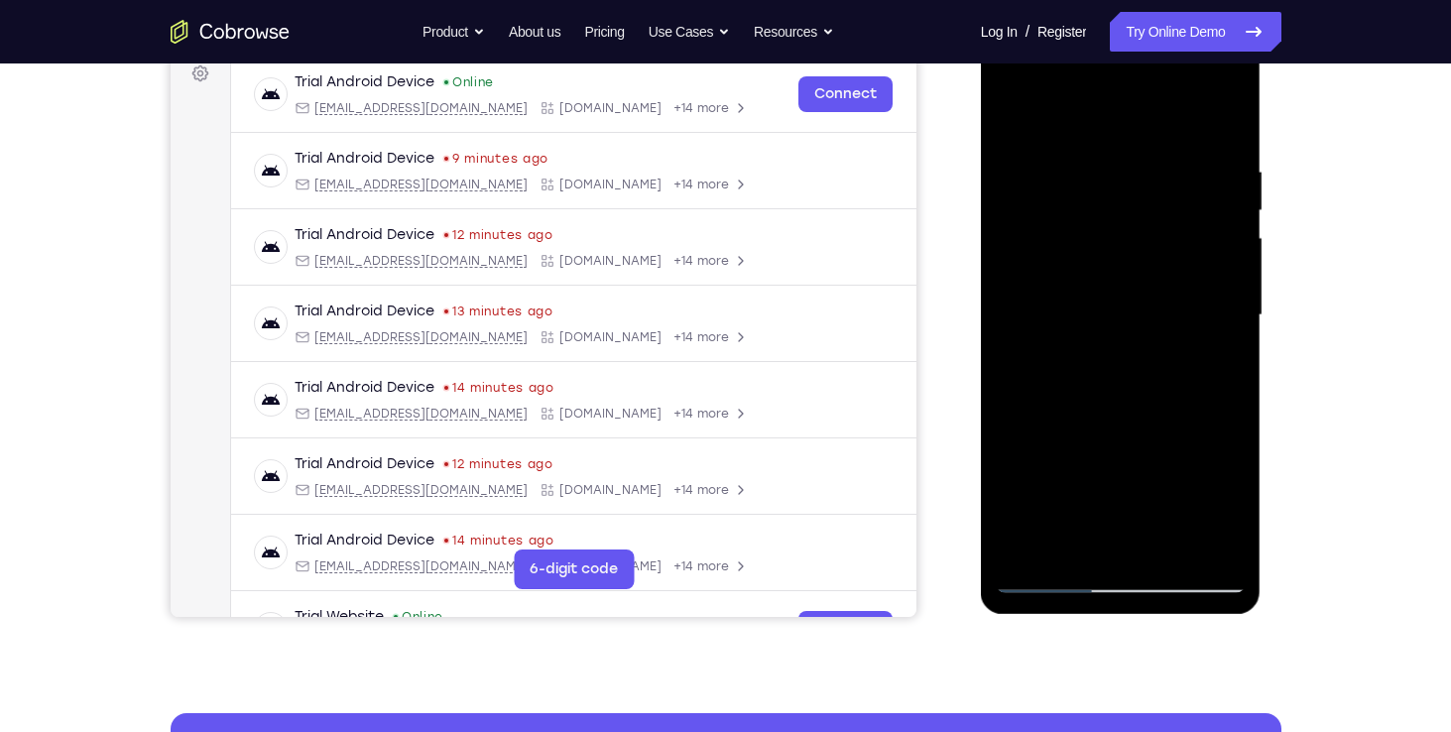
click at [1170, 111] on div at bounding box center [1121, 315] width 250 height 555
click at [1086, 293] on div at bounding box center [1121, 315] width 250 height 555
drag, startPoint x: 1109, startPoint y: 378, endPoint x: 1117, endPoint y: 186, distance: 191.6
click at [1117, 186] on div at bounding box center [1121, 315] width 250 height 555
click at [1121, 411] on div at bounding box center [1121, 315] width 250 height 555
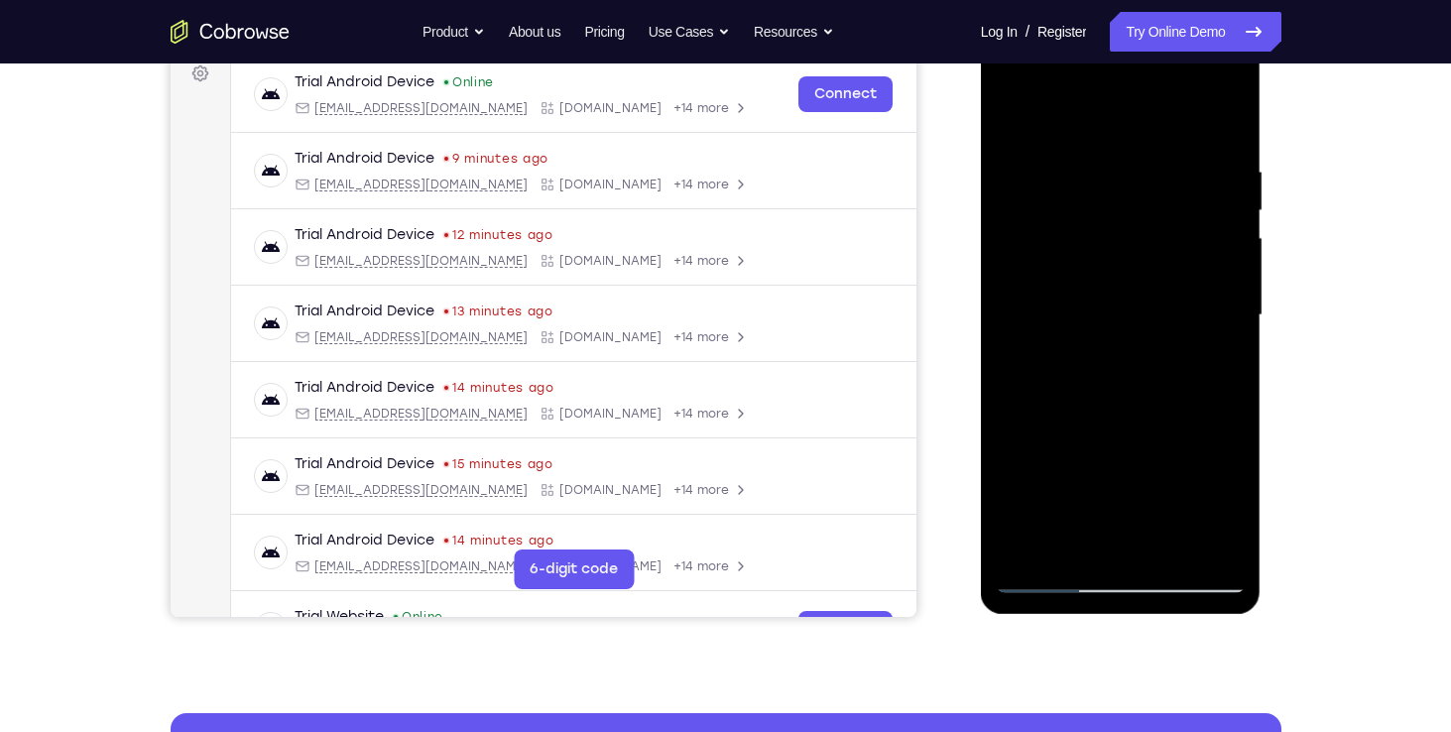
drag, startPoint x: 1121, startPoint y: 411, endPoint x: 1102, endPoint y: 523, distance: 113.6
click at [1102, 523] on div at bounding box center [1121, 315] width 250 height 555
click at [1011, 113] on div at bounding box center [1121, 315] width 250 height 555
drag, startPoint x: 1087, startPoint y: 442, endPoint x: 1094, endPoint y: 276, distance: 166.7
click at [1094, 276] on div at bounding box center [1121, 315] width 250 height 555
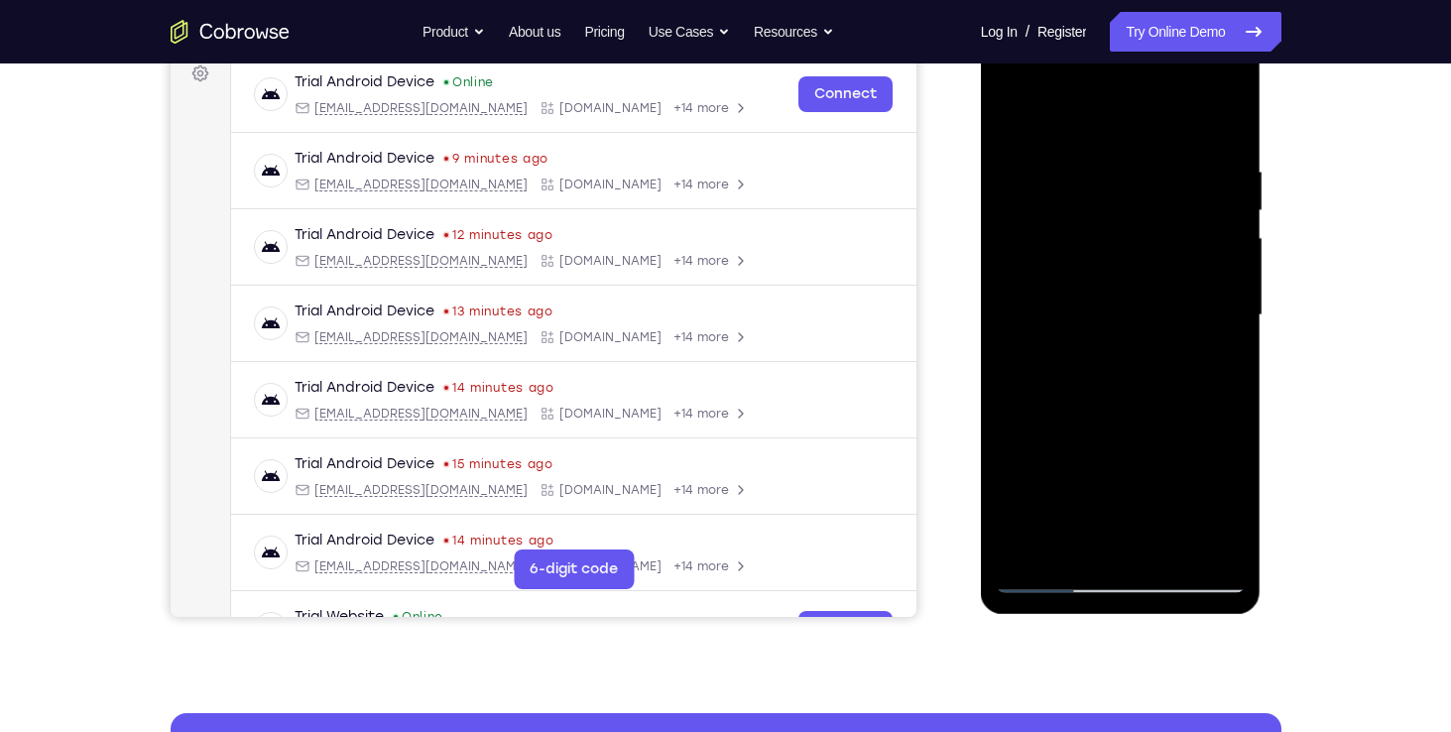
click at [1213, 260] on div at bounding box center [1121, 315] width 250 height 555
drag, startPoint x: 1171, startPoint y: 237, endPoint x: 1163, endPoint y: 387, distance: 150.0
click at [1163, 387] on div at bounding box center [1121, 315] width 250 height 555
click at [1012, 117] on div at bounding box center [1121, 315] width 250 height 555
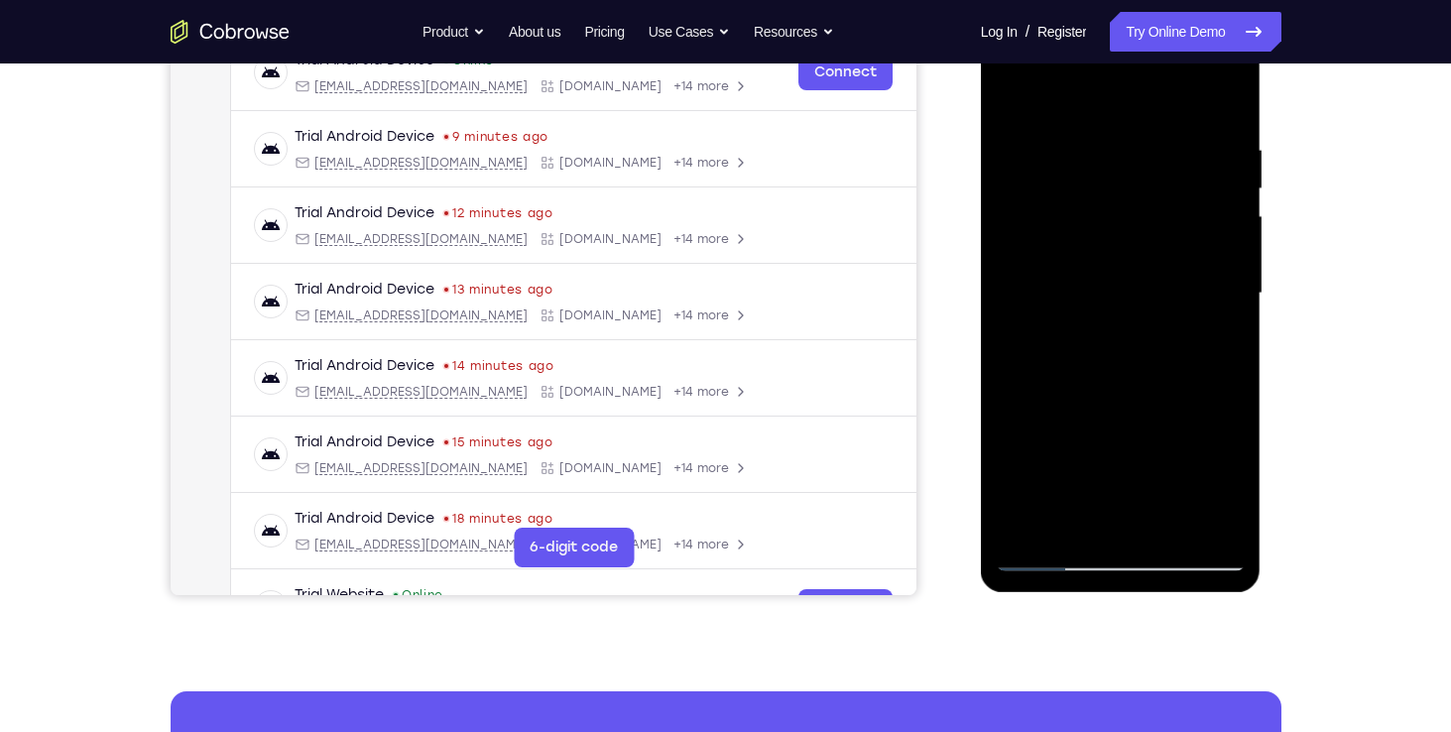
drag, startPoint x: 1148, startPoint y: 445, endPoint x: 1161, endPoint y: 370, distance: 76.5
click at [1161, 370] on div at bounding box center [1121, 293] width 250 height 555
drag, startPoint x: 1122, startPoint y: 457, endPoint x: 1130, endPoint y: 407, distance: 51.4
click at [1130, 407] on div at bounding box center [1121, 293] width 250 height 555
drag, startPoint x: 1114, startPoint y: 460, endPoint x: 1133, endPoint y: 386, distance: 77.0
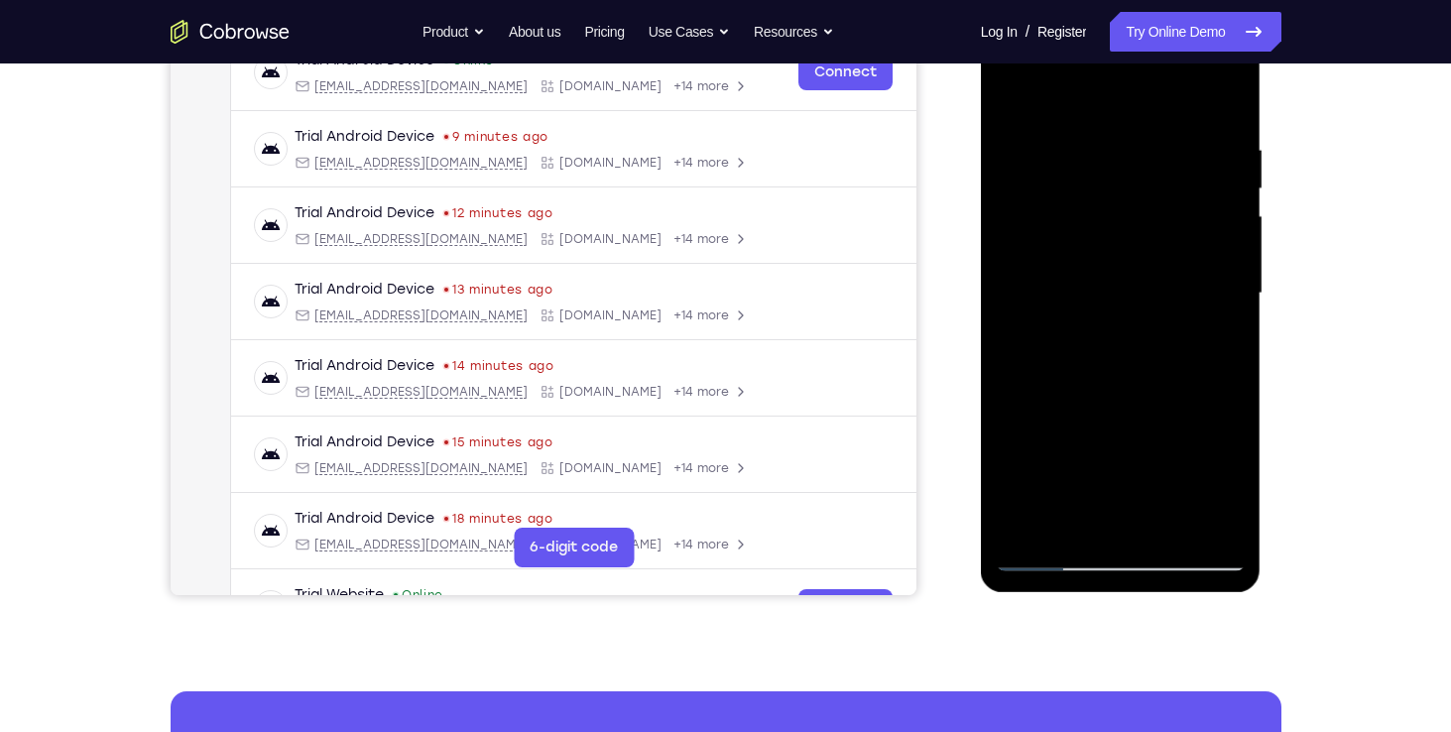
click at [1133, 386] on div at bounding box center [1121, 293] width 250 height 555
drag, startPoint x: 1115, startPoint y: 447, endPoint x: 1124, endPoint y: 388, distance: 60.2
click at [1124, 388] on div at bounding box center [1121, 293] width 250 height 555
click at [1061, 399] on div at bounding box center [1121, 293] width 250 height 555
drag, startPoint x: 1122, startPoint y: 368, endPoint x: 1096, endPoint y: 491, distance: 125.6
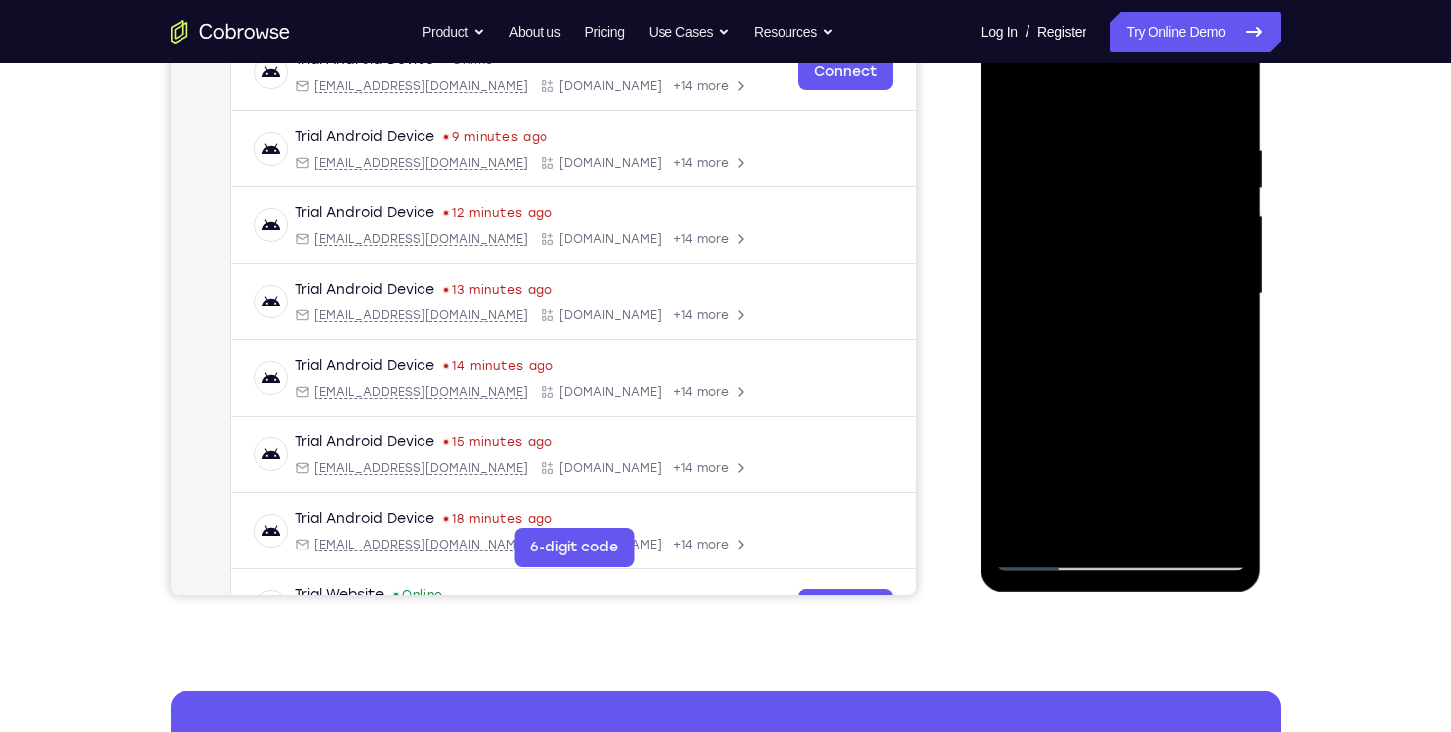
click at [1096, 491] on div at bounding box center [1121, 293] width 250 height 555
drag, startPoint x: 1112, startPoint y: 393, endPoint x: 1117, endPoint y: 478, distance: 85.4
click at [1117, 478] on div at bounding box center [1121, 293] width 250 height 555
drag, startPoint x: 1133, startPoint y: 380, endPoint x: 1124, endPoint y: 471, distance: 91.8
click at [1124, 471] on div at bounding box center [1121, 293] width 250 height 555
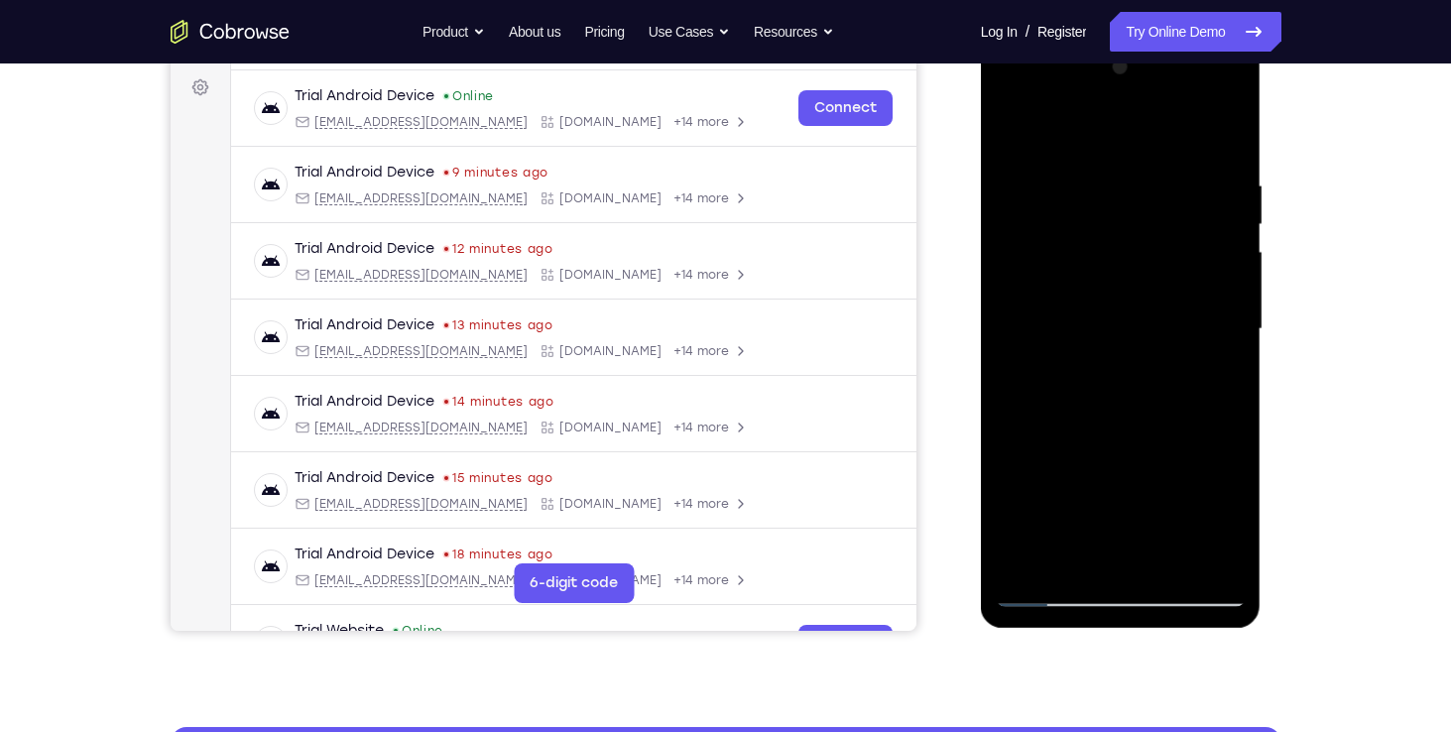
scroll to position [291, 0]
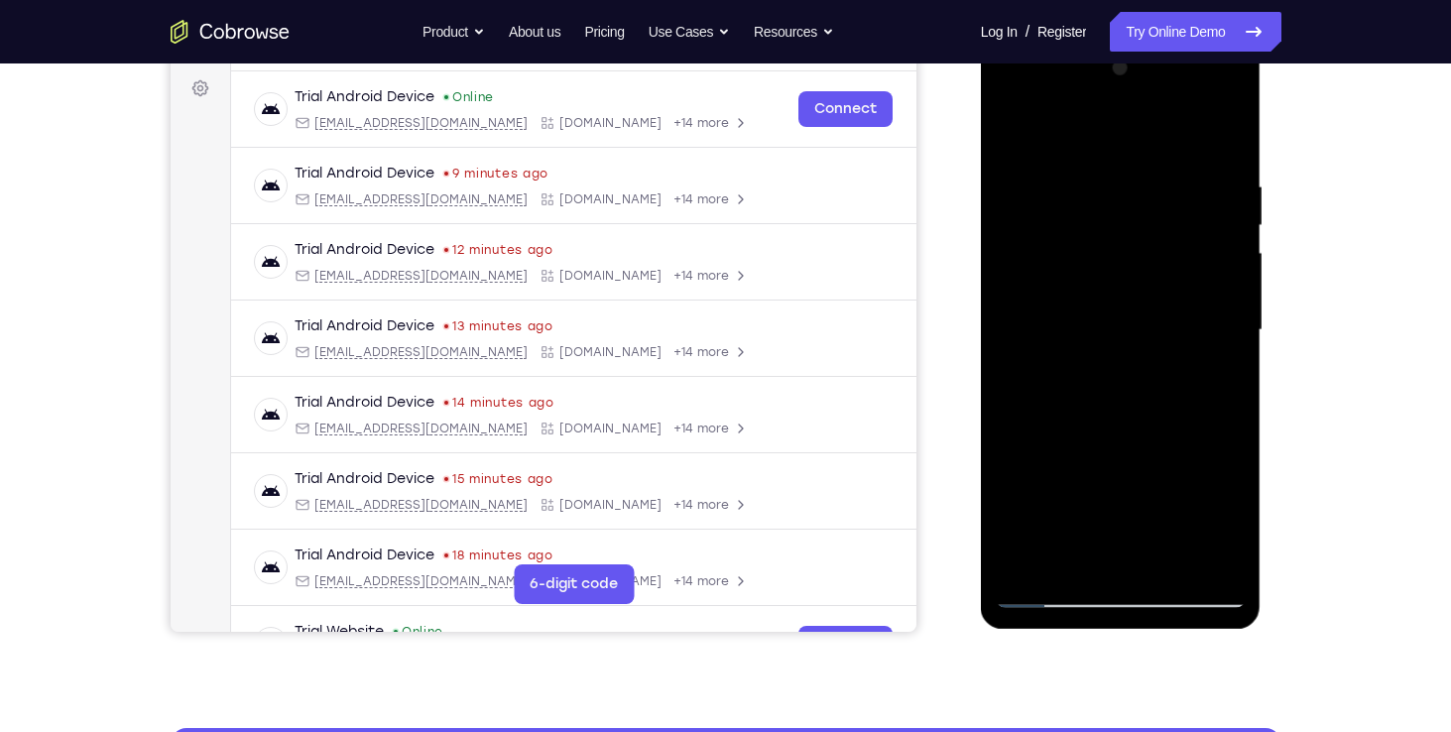
drag, startPoint x: 1143, startPoint y: 341, endPoint x: 1034, endPoint y: 221, distance: 162.2
click at [1034, 221] on div at bounding box center [1121, 330] width 250 height 555
click at [1011, 126] on div at bounding box center [1121, 330] width 250 height 555
drag, startPoint x: 1088, startPoint y: 466, endPoint x: 1099, endPoint y: 247, distance: 219.4
click at [1099, 247] on div at bounding box center [1121, 330] width 250 height 555
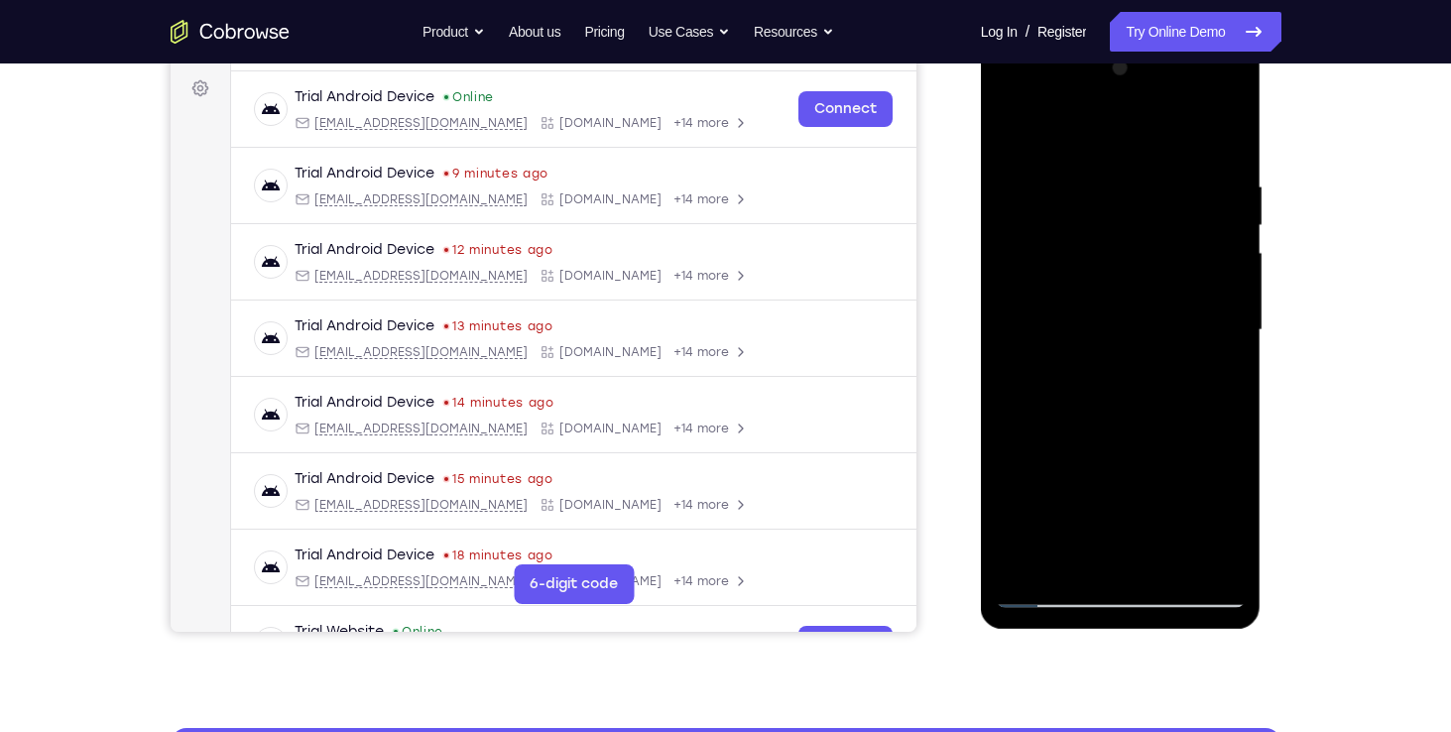
drag, startPoint x: 1093, startPoint y: 415, endPoint x: 1127, endPoint y: 212, distance: 205.1
click at [1127, 212] on div at bounding box center [1121, 330] width 250 height 555
drag, startPoint x: 1113, startPoint y: 453, endPoint x: 1102, endPoint y: 292, distance: 162.0
click at [1102, 292] on div at bounding box center [1121, 330] width 250 height 555
drag, startPoint x: 1106, startPoint y: 480, endPoint x: 1116, endPoint y: 328, distance: 152.0
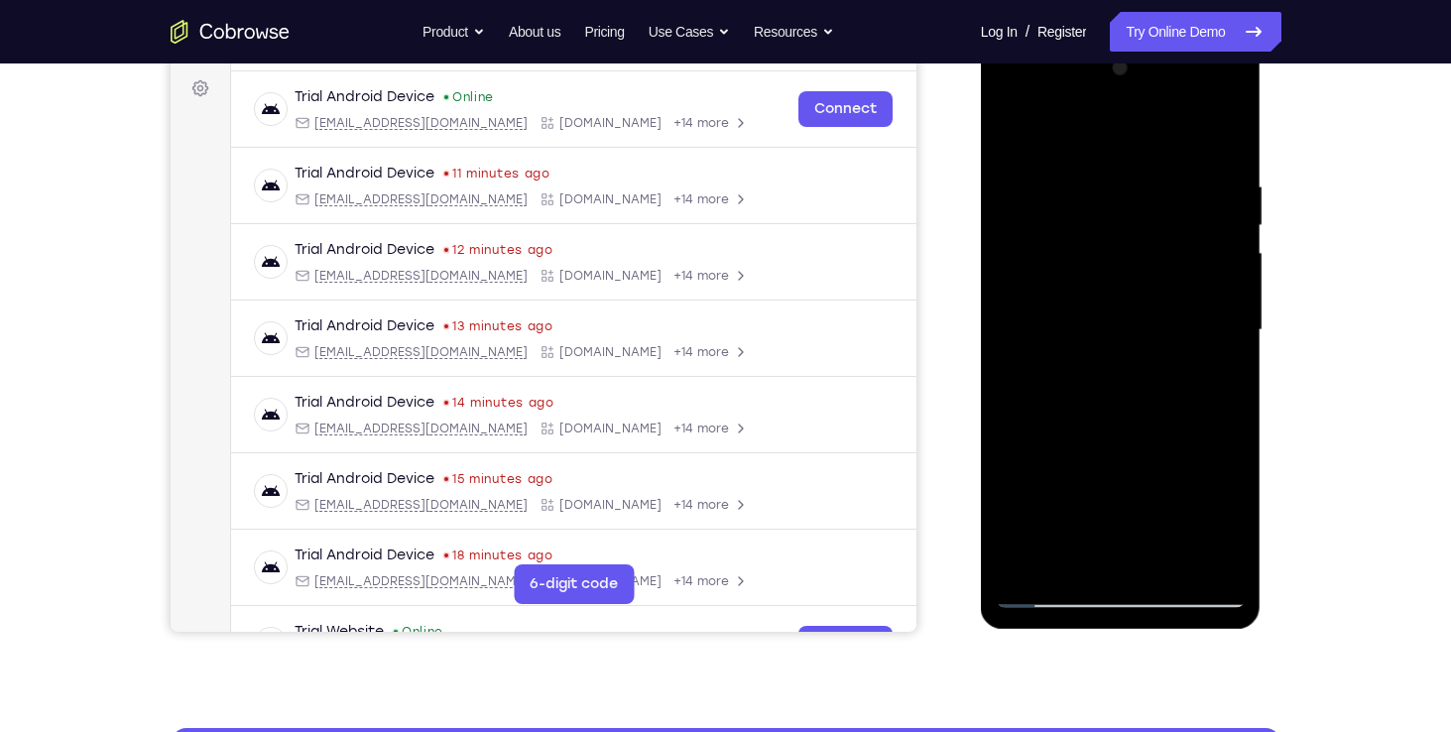
click at [1116, 328] on div at bounding box center [1121, 330] width 250 height 555
click at [1216, 563] on div at bounding box center [1121, 330] width 250 height 555
click at [1018, 223] on div at bounding box center [1121, 330] width 250 height 555
click at [1215, 270] on div at bounding box center [1121, 330] width 250 height 555
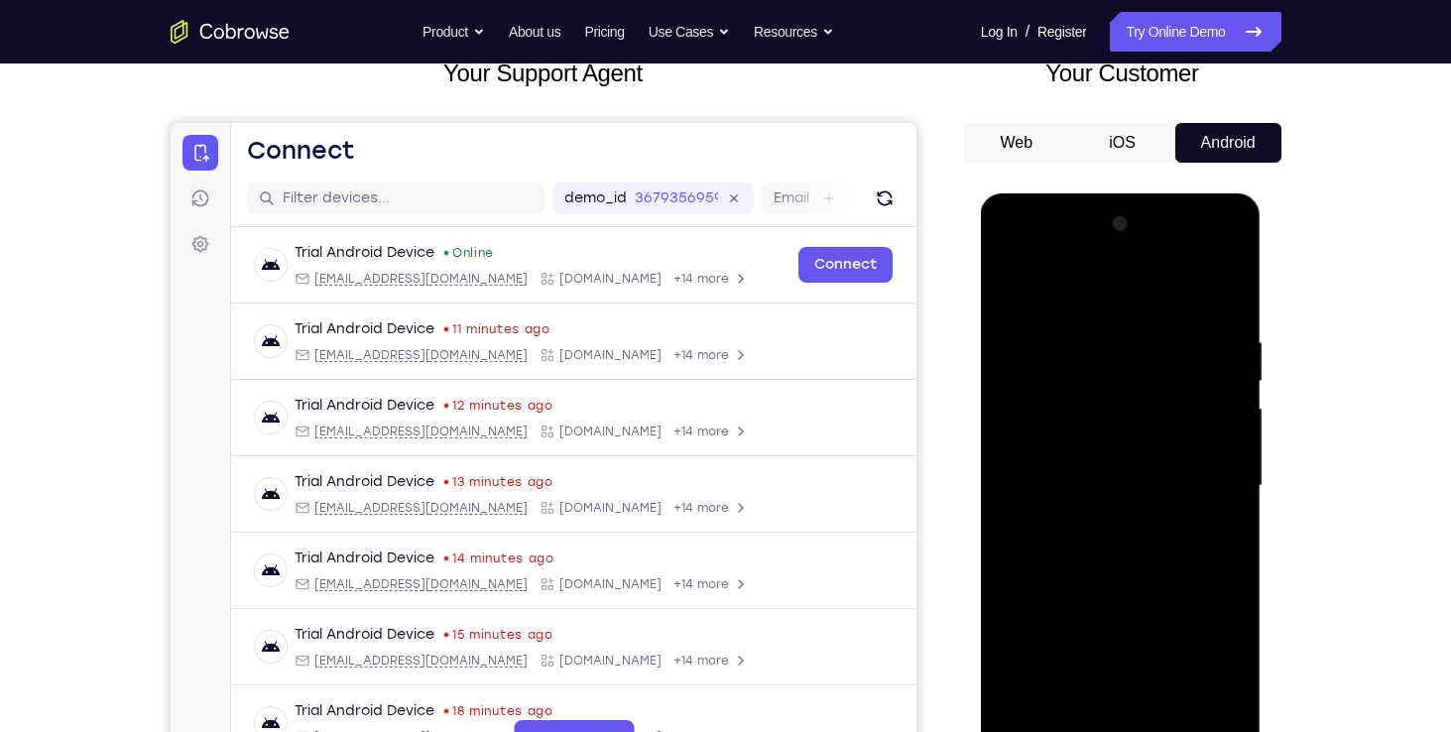
scroll to position [135, 0]
click at [1230, 226] on div at bounding box center [1121, 485] width 250 height 555
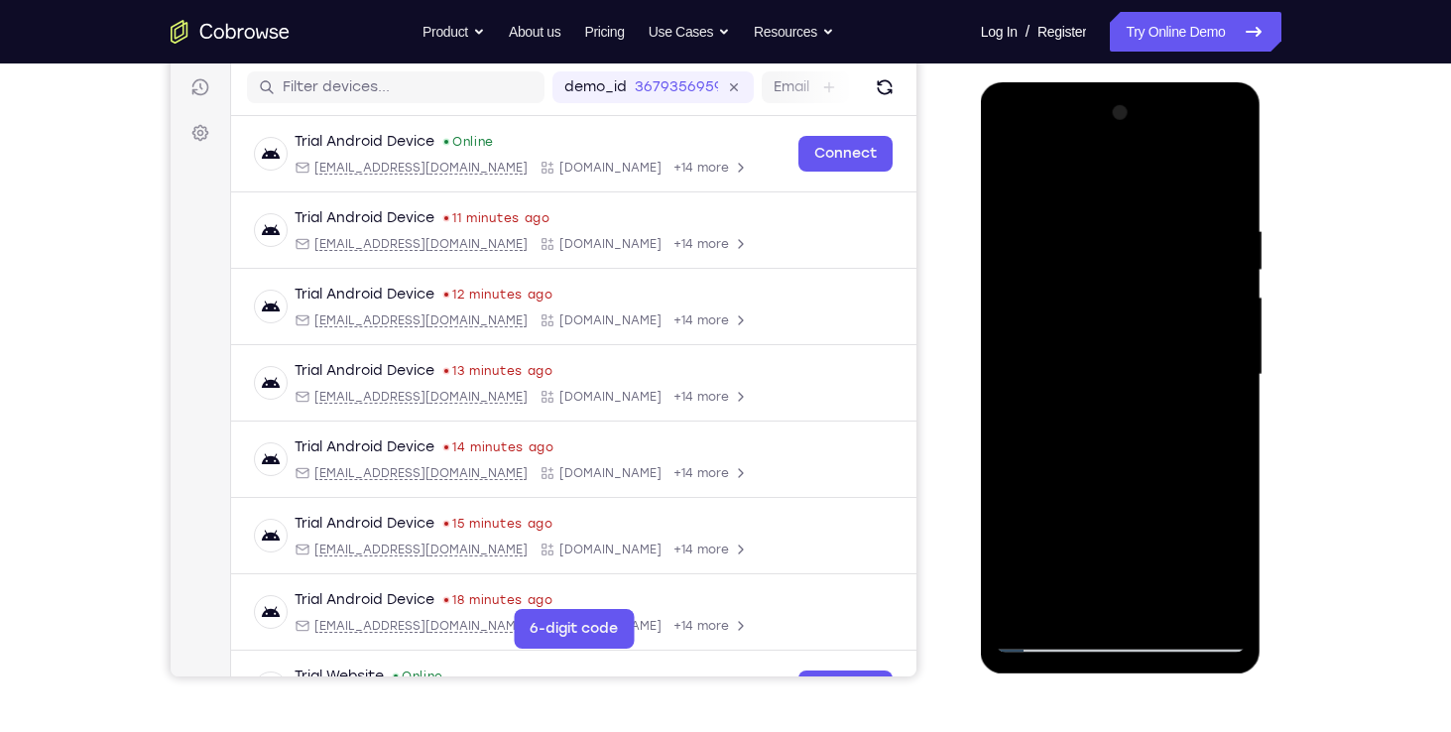
scroll to position [246, 0]
click at [1036, 498] on div at bounding box center [1121, 374] width 250 height 555
drag, startPoint x: 1061, startPoint y: 469, endPoint x: 1065, endPoint y: 396, distance: 73.5
click at [1065, 396] on div at bounding box center [1121, 374] width 250 height 555
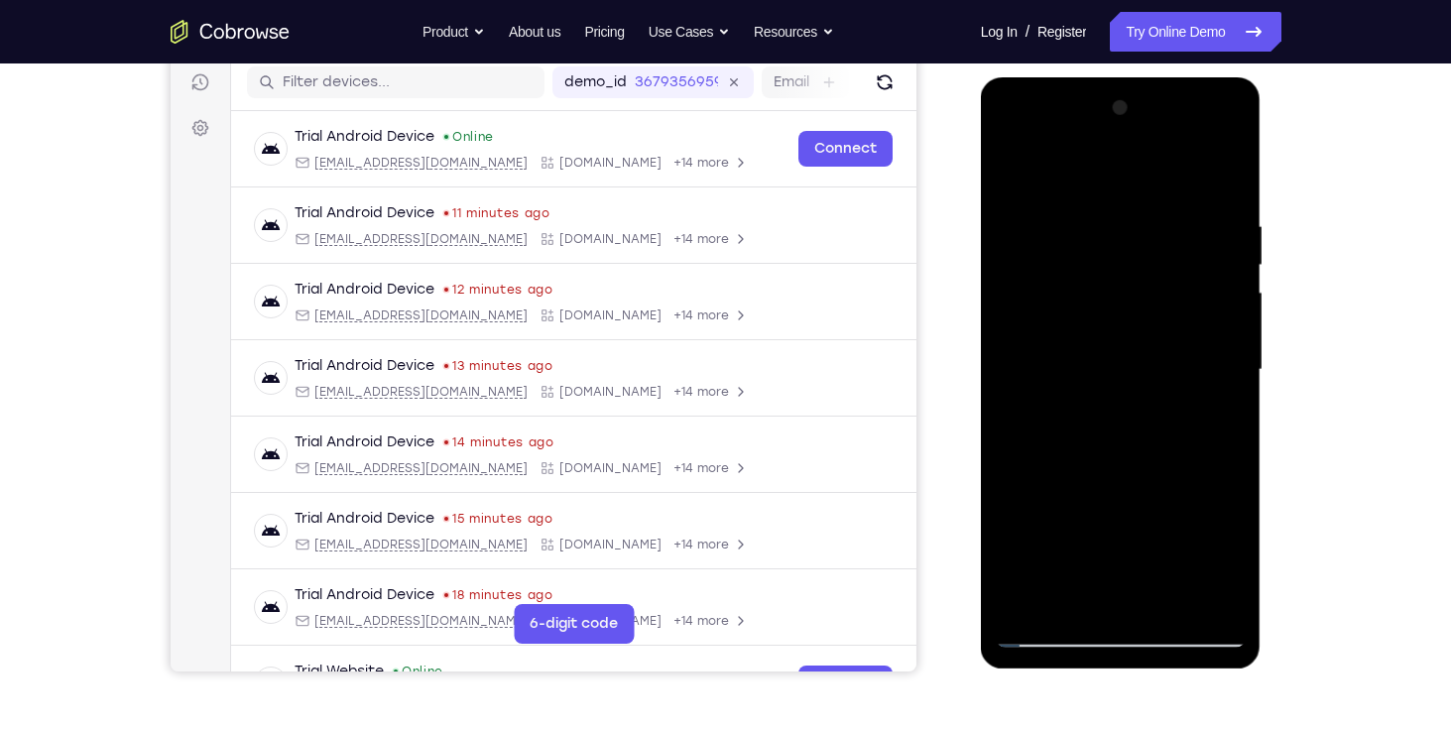
scroll to position [252, 0]
click at [1228, 319] on div at bounding box center [1121, 368] width 250 height 555
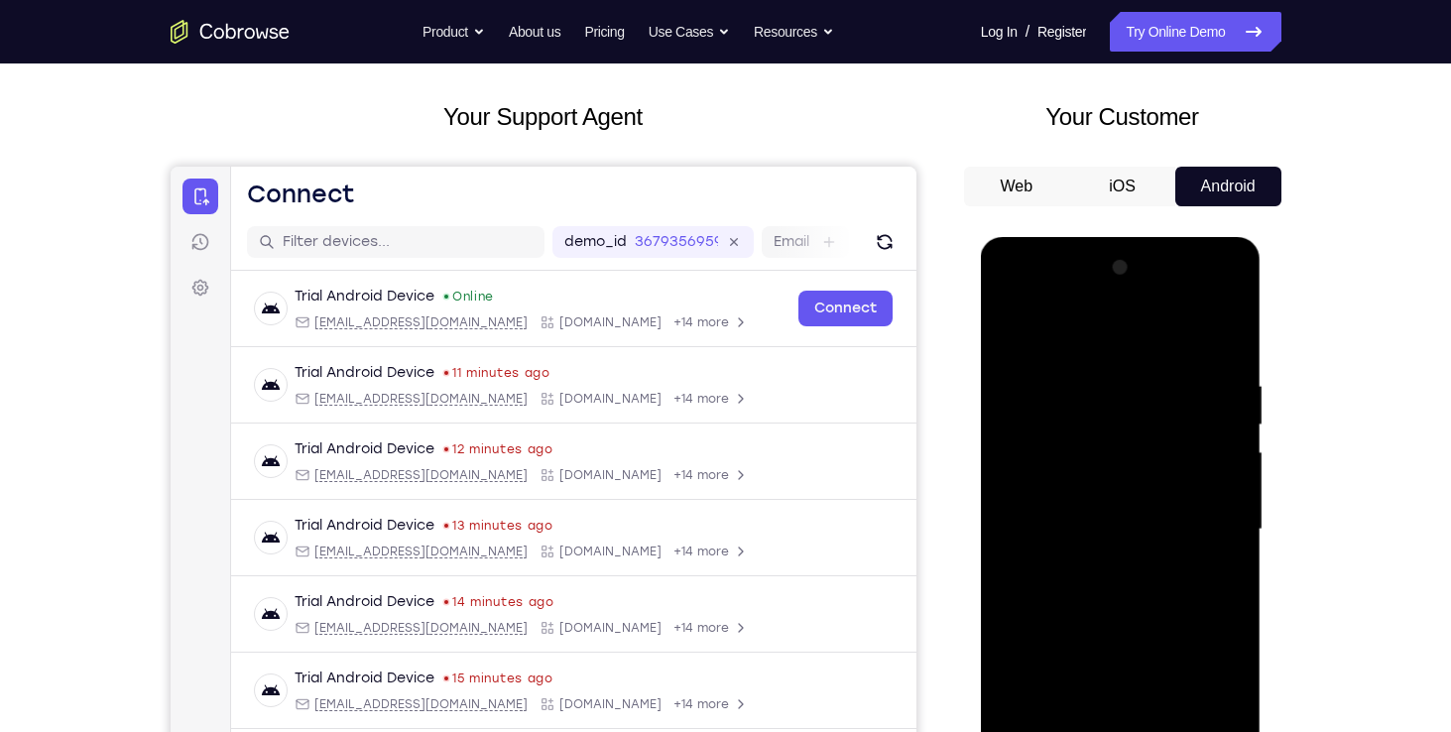
scroll to position [88, 0]
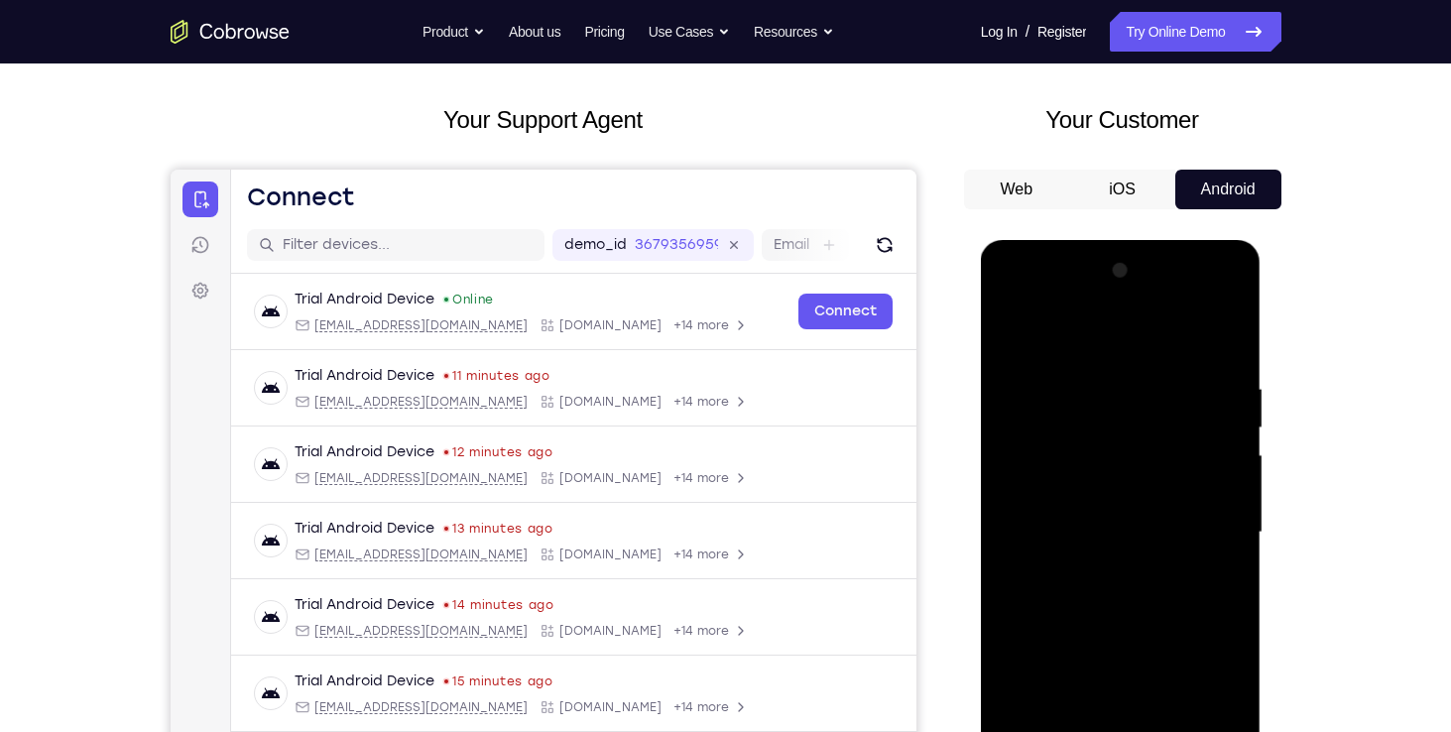
click at [1015, 324] on div at bounding box center [1121, 532] width 250 height 555
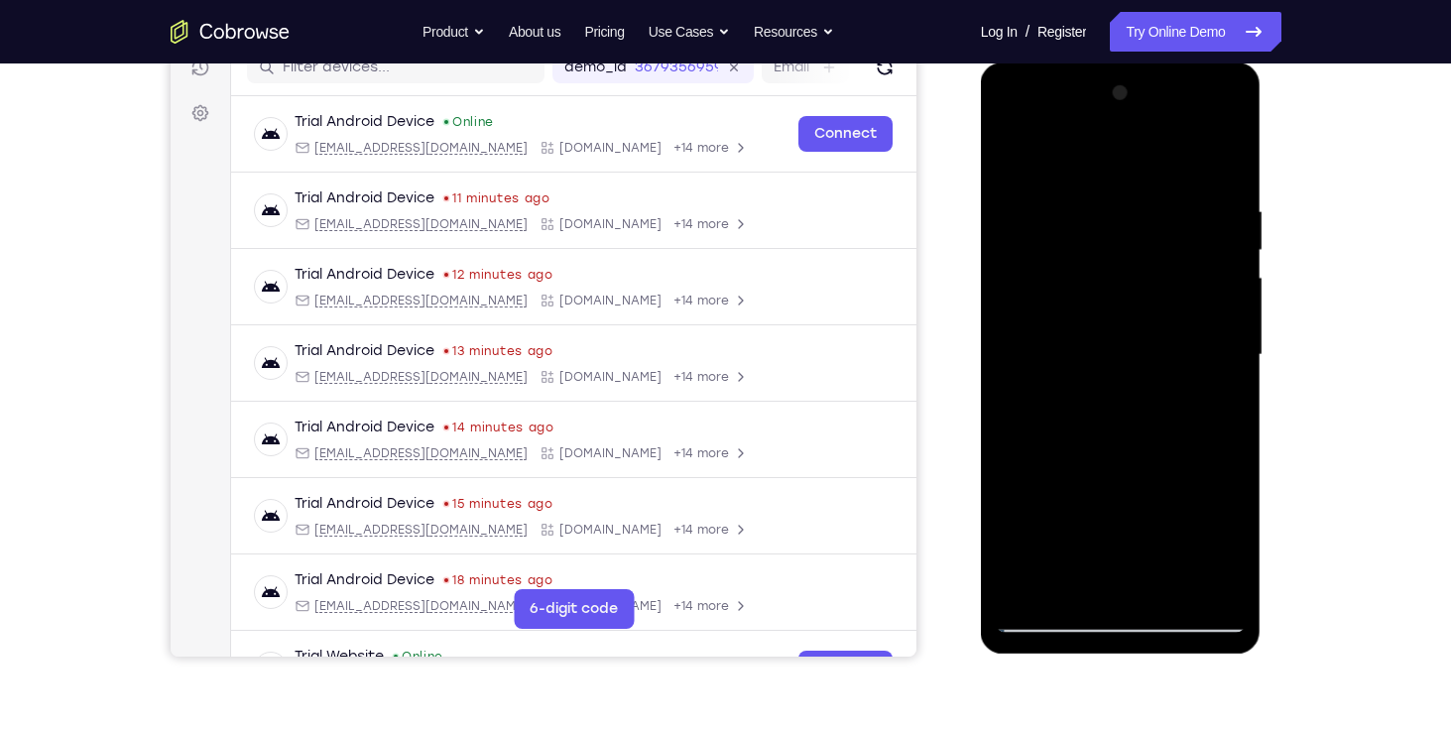
scroll to position [273, 0]
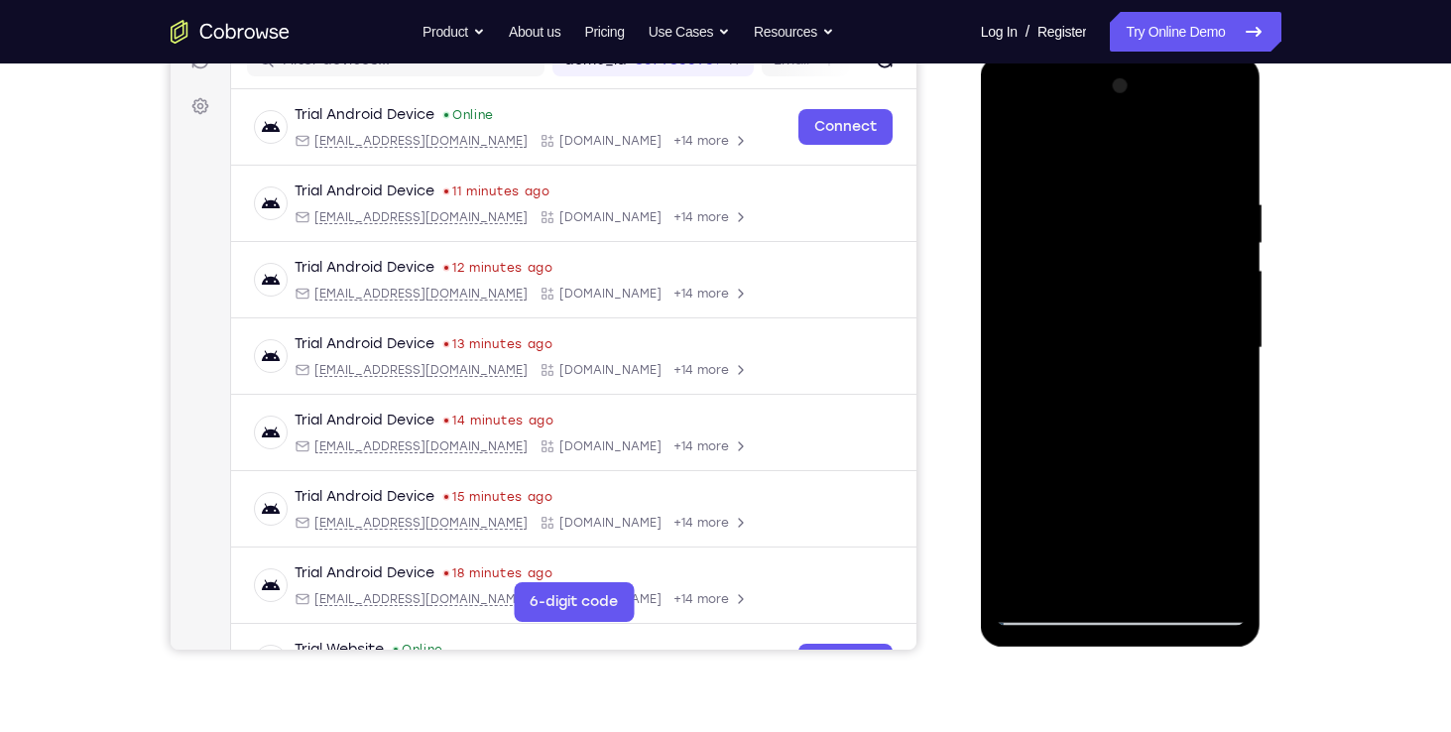
click at [1076, 584] on div at bounding box center [1121, 347] width 250 height 555
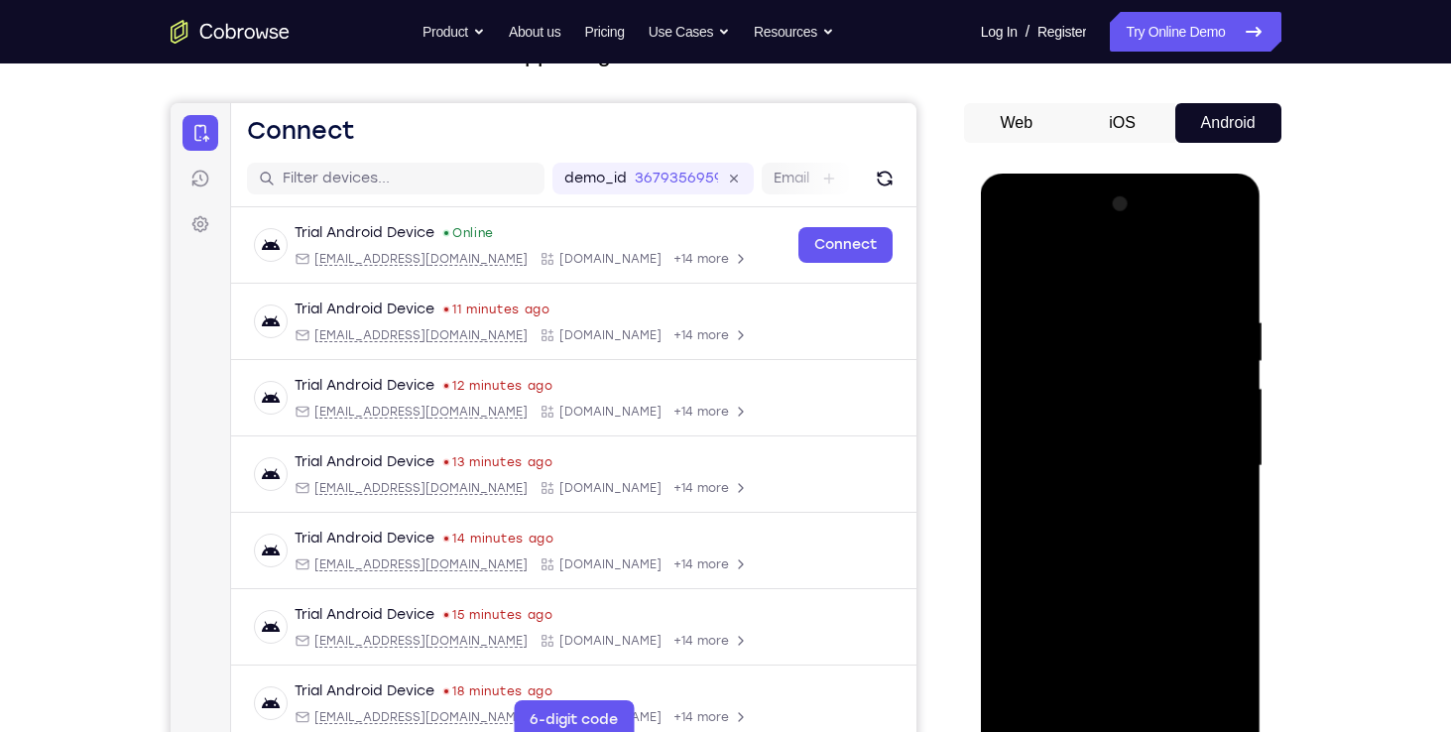
scroll to position [153, 0]
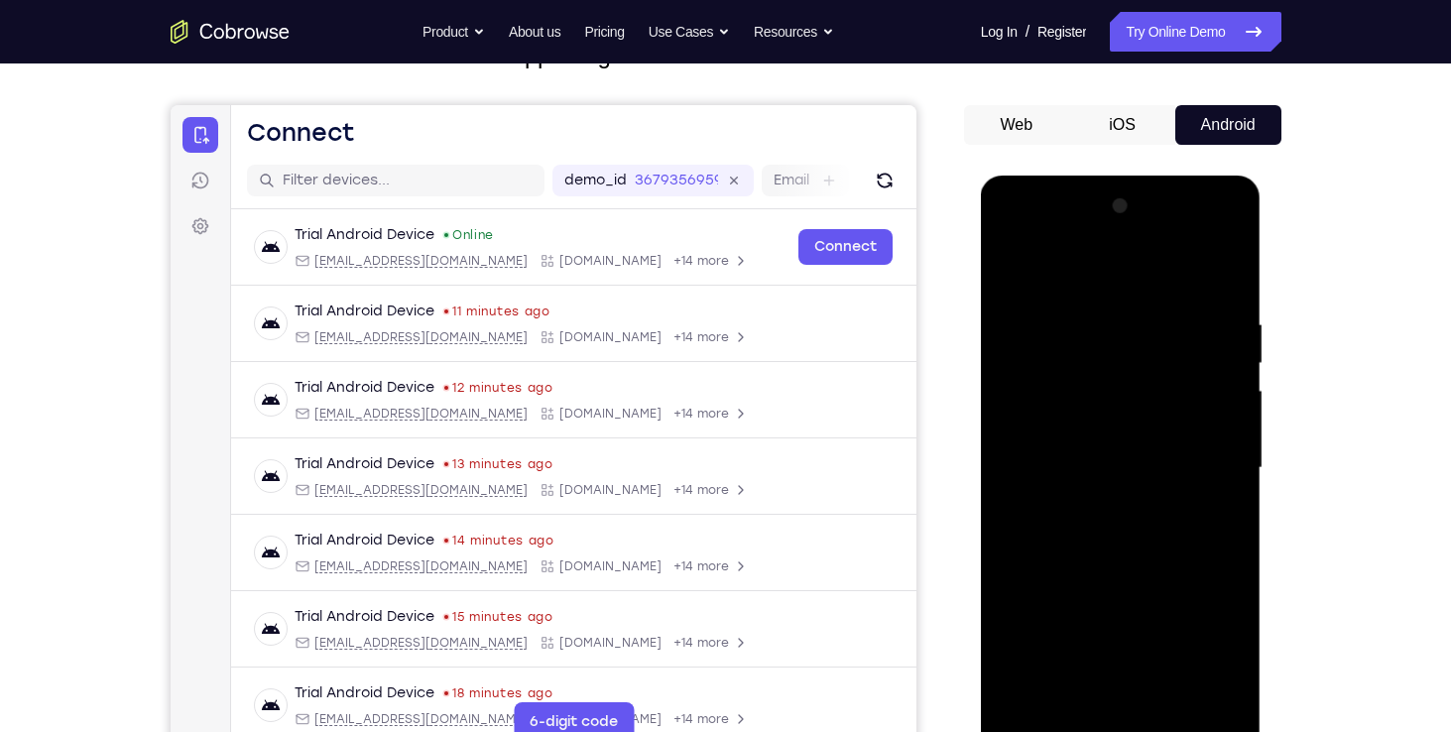
click at [1087, 264] on div at bounding box center [1121, 467] width 250 height 555
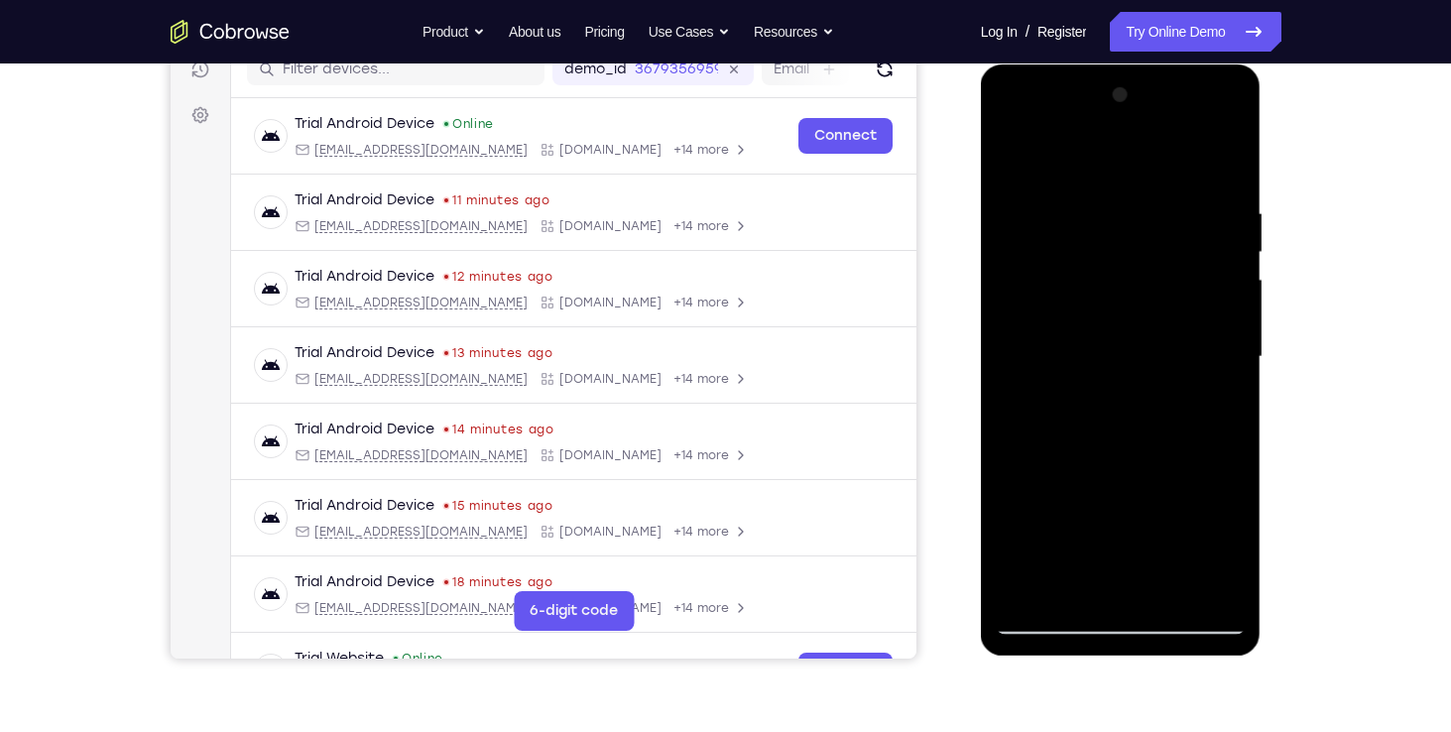
scroll to position [265, 0]
click at [1046, 545] on div at bounding box center [1121, 355] width 250 height 555
click at [1178, 478] on div at bounding box center [1121, 355] width 250 height 555
click at [1016, 511] on div at bounding box center [1121, 355] width 250 height 555
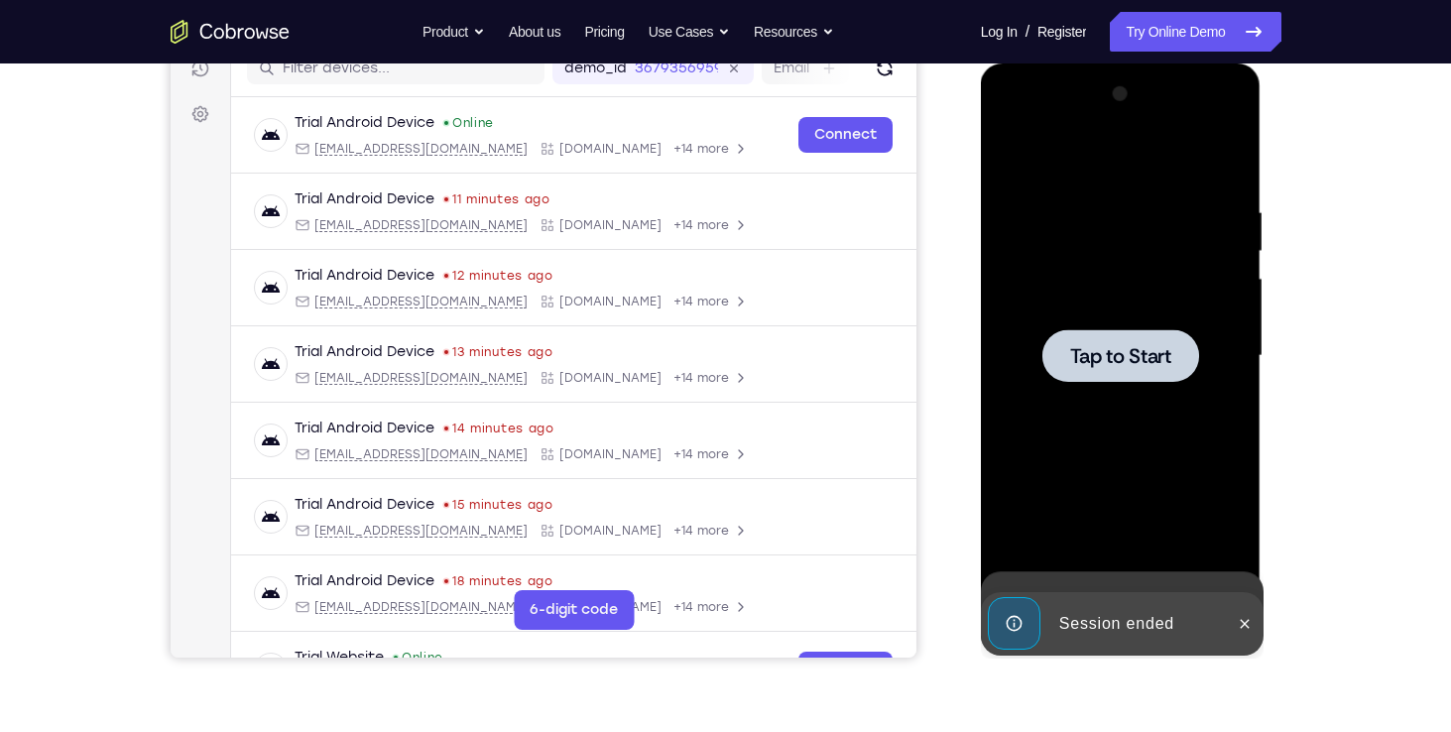
click at [1072, 519] on div at bounding box center [1121, 355] width 250 height 555
